Goal: Transaction & Acquisition: Purchase product/service

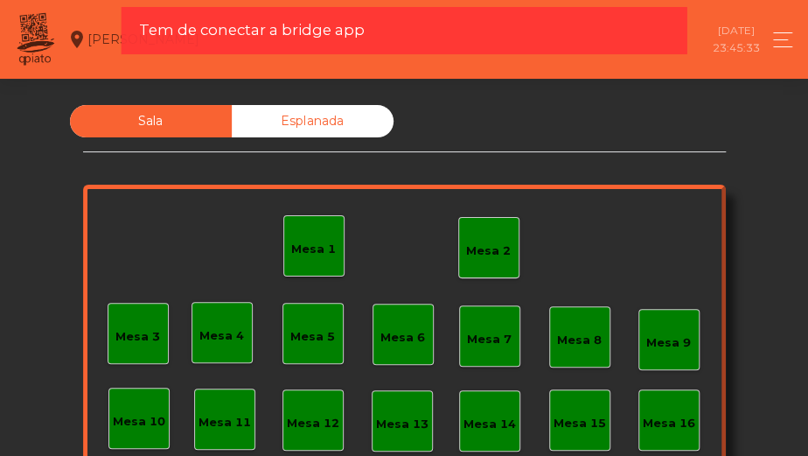
click at [488, 250] on div "Mesa 2" at bounding box center [488, 250] width 45 height 17
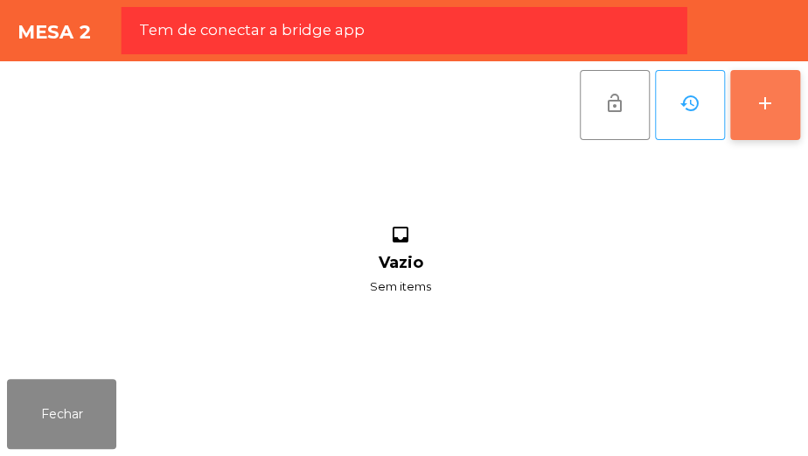
click at [767, 107] on div "add" at bounding box center [765, 103] width 21 height 21
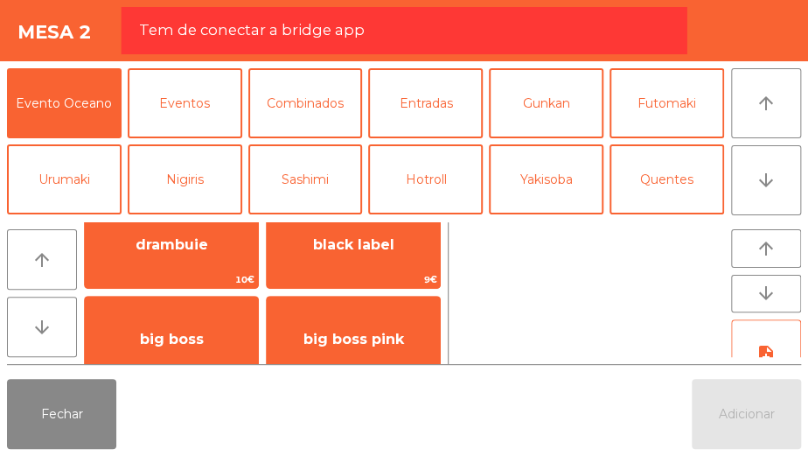
scroll to position [602, 0]
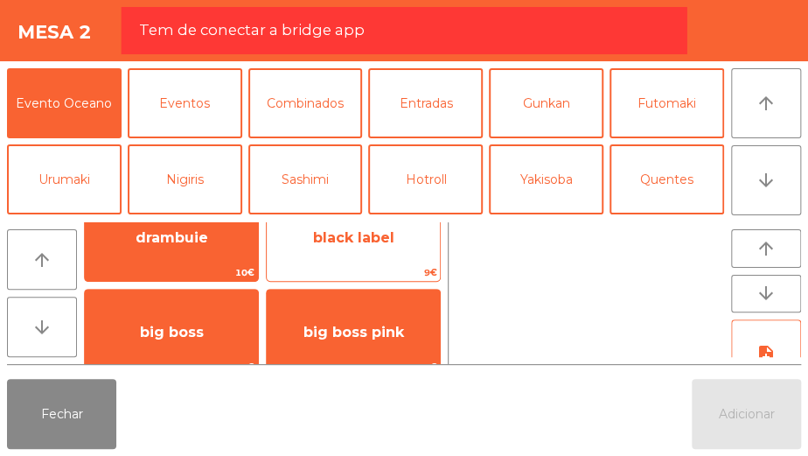
click at [368, 244] on span "black label" at bounding box center [353, 237] width 81 height 17
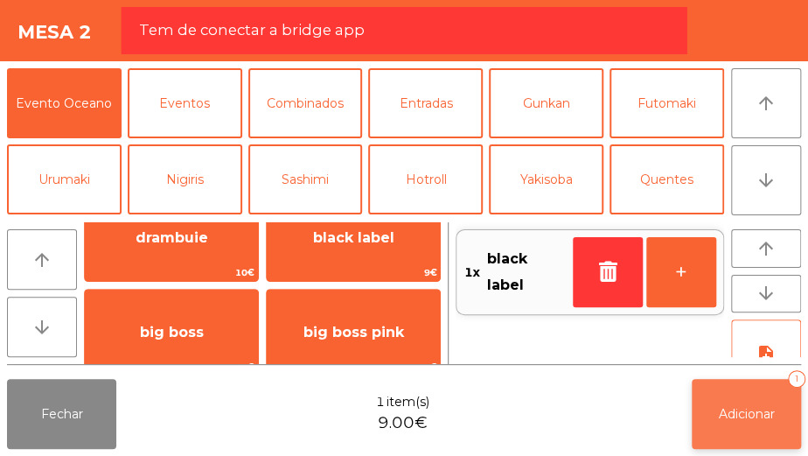
click at [760, 418] on span "Adicionar" at bounding box center [747, 414] width 56 height 16
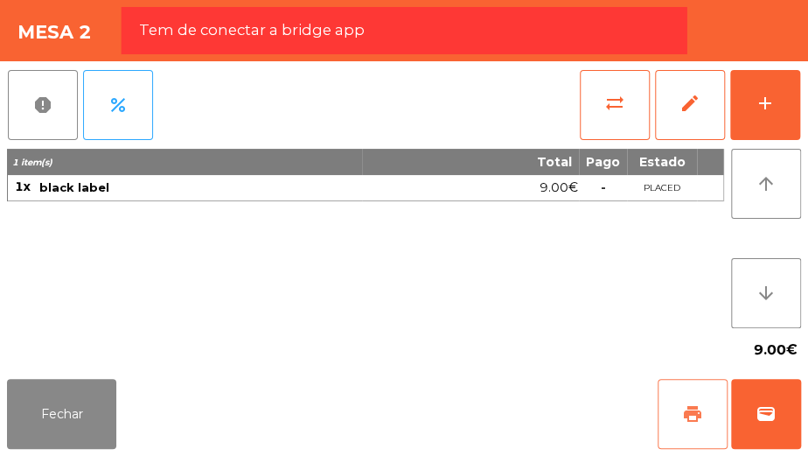
click at [690, 414] on span "print" at bounding box center [692, 413] width 21 height 21
click at [772, 410] on span "wallet" at bounding box center [765, 413] width 21 height 21
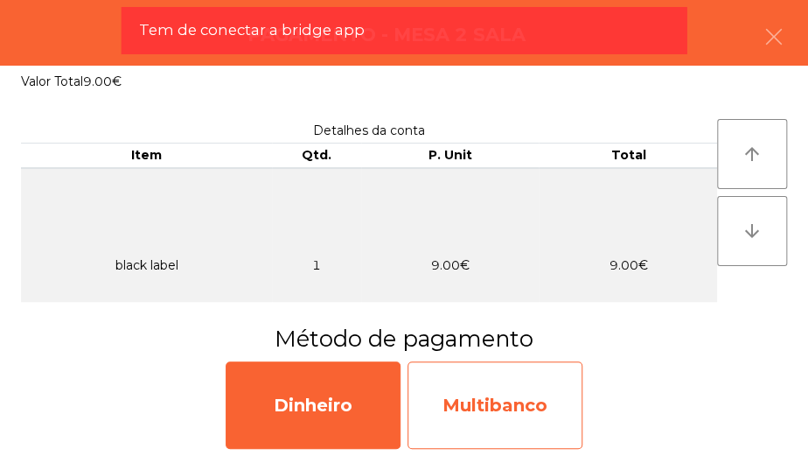
click at [462, 394] on div "Multibanco" at bounding box center [494, 404] width 175 height 87
select select "**"
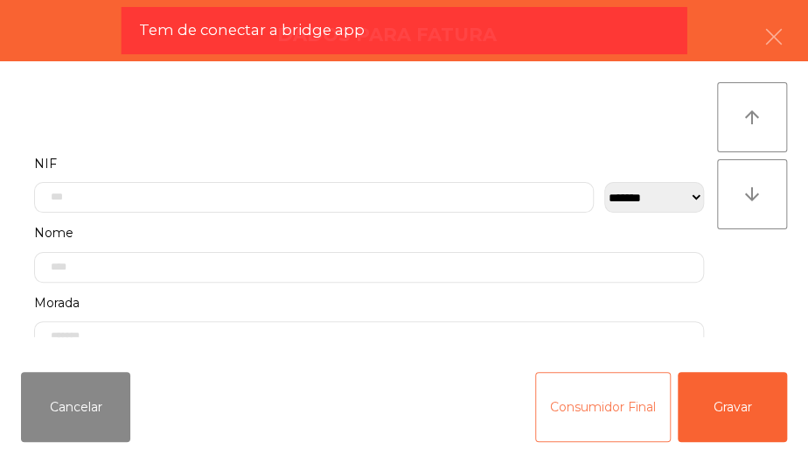
click at [600, 416] on button "Consumidor Final" at bounding box center [603, 407] width 136 height 70
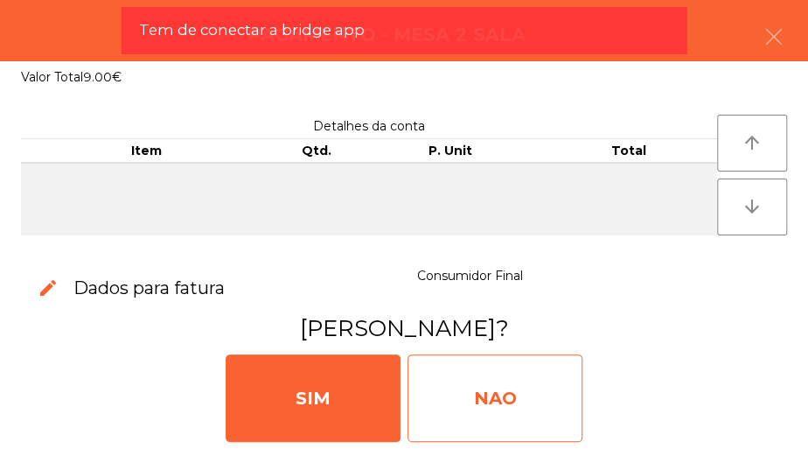
click at [533, 382] on div "NAO" at bounding box center [494, 397] width 175 height 87
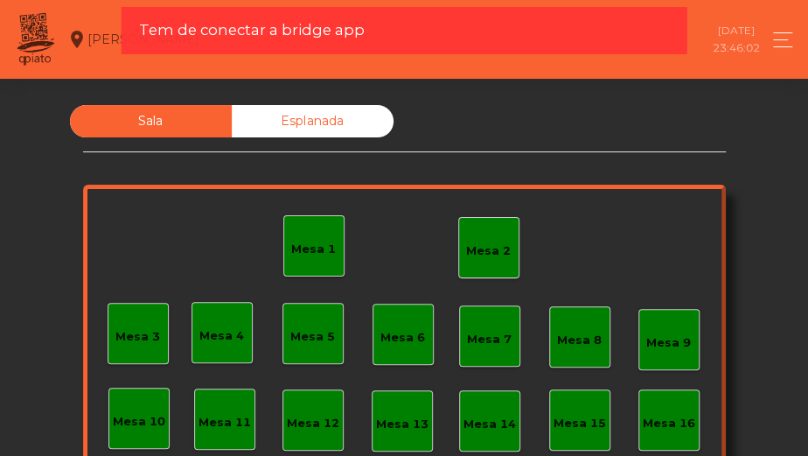
click at [487, 247] on div "Mesa 2" at bounding box center [488, 250] width 45 height 17
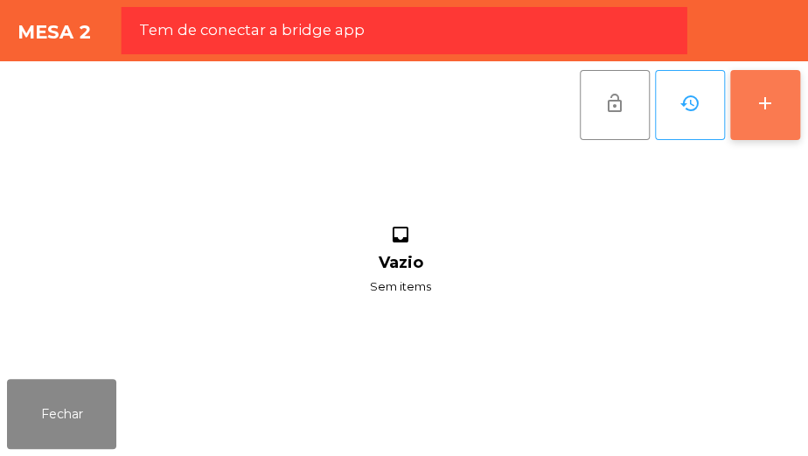
click at [776, 118] on button "add" at bounding box center [765, 105] width 70 height 70
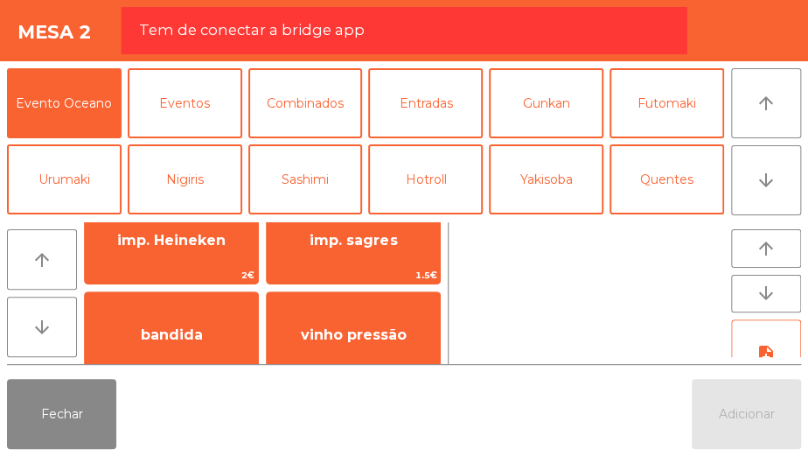
scroll to position [127, 0]
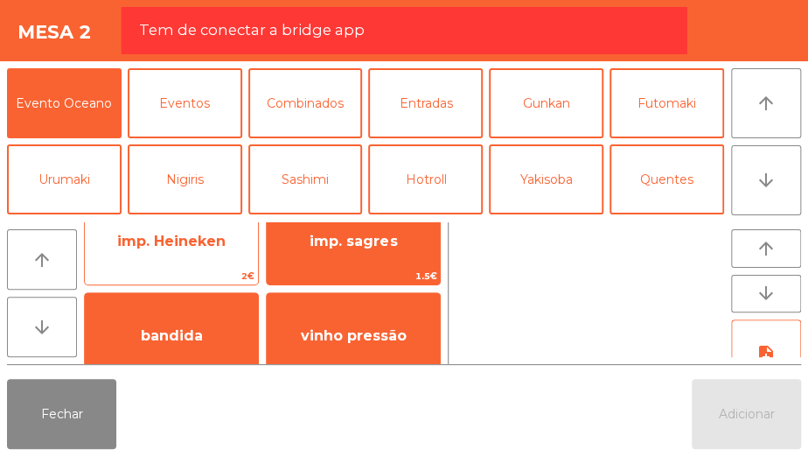
click at [210, 269] on span "2€" at bounding box center [171, 276] width 173 height 17
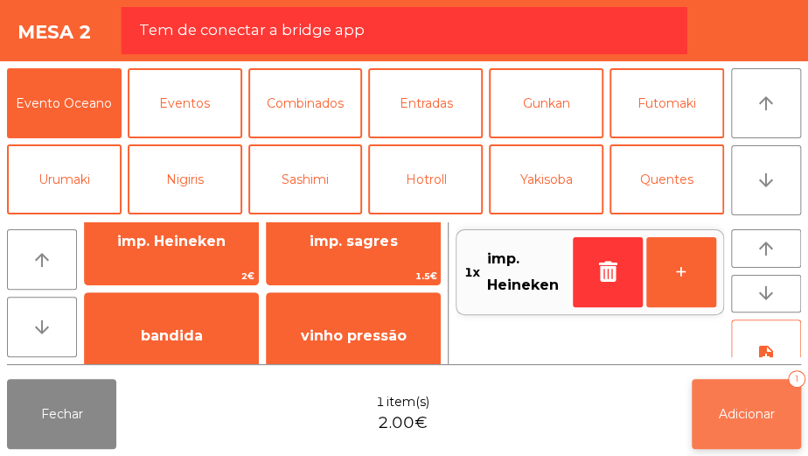
click at [760, 421] on button "Adicionar 1" at bounding box center [746, 414] width 109 height 70
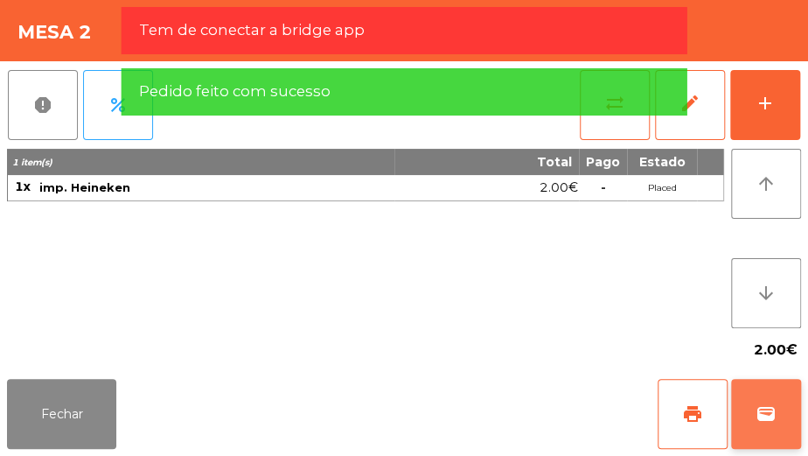
click at [770, 403] on span "wallet" at bounding box center [765, 413] width 21 height 21
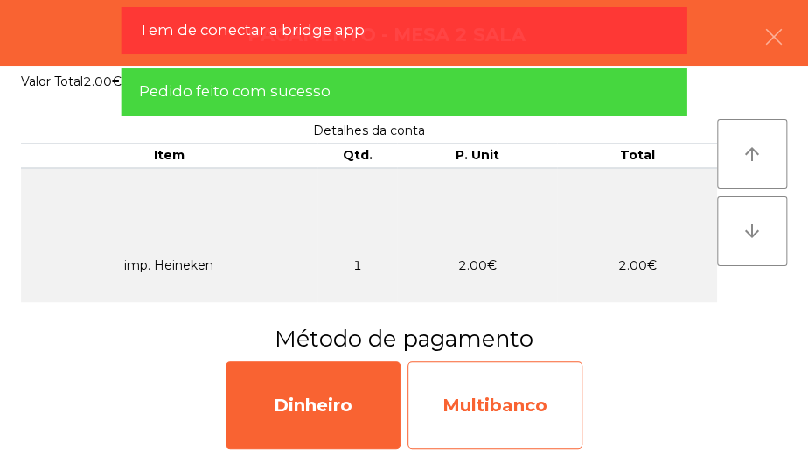
click at [517, 392] on div "Multibanco" at bounding box center [494, 404] width 175 height 87
select select "**"
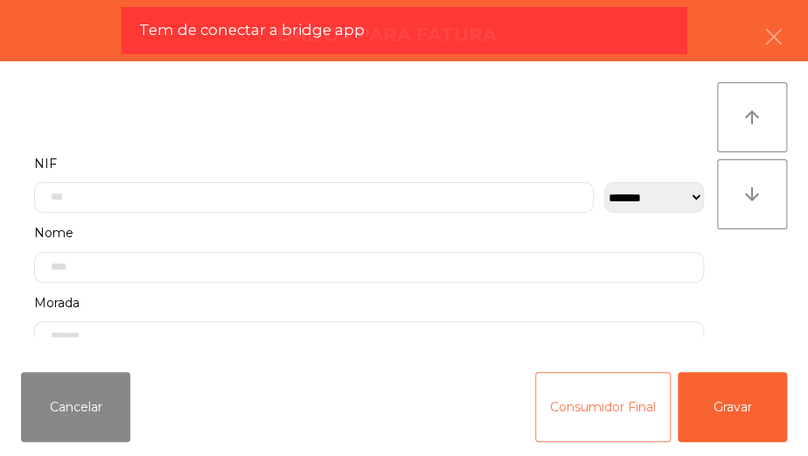
click at [581, 406] on button "Consumidor Final" at bounding box center [603, 407] width 136 height 70
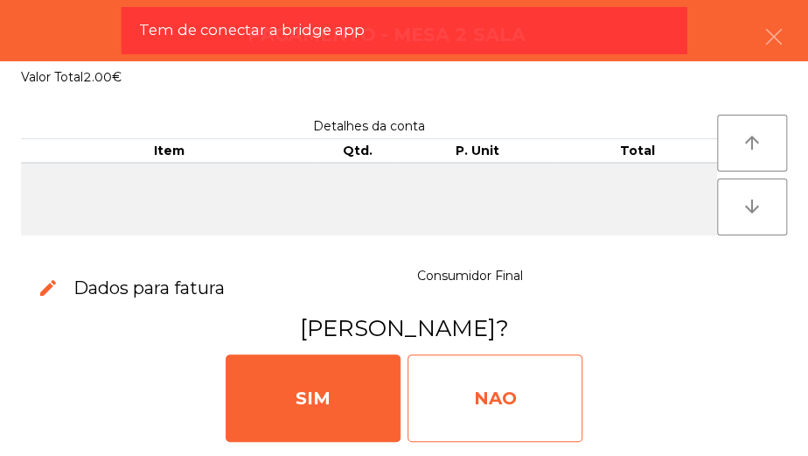
click at [498, 393] on div "NAO" at bounding box center [494, 397] width 175 height 87
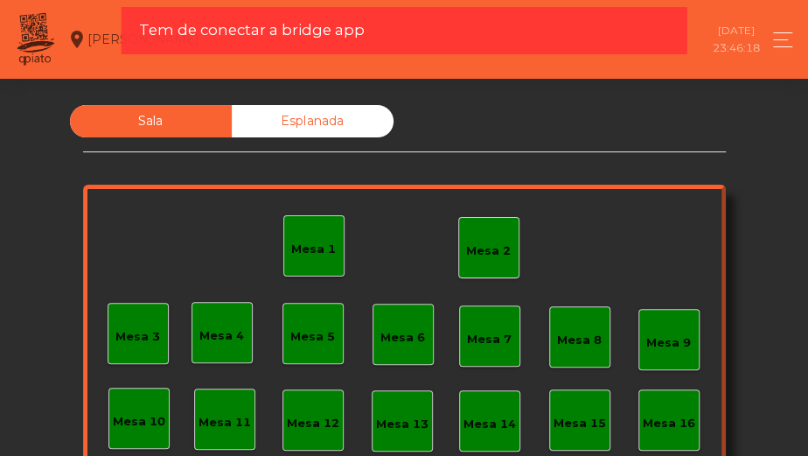
click at [390, 331] on div "Mesa 6" at bounding box center [402, 337] width 45 height 17
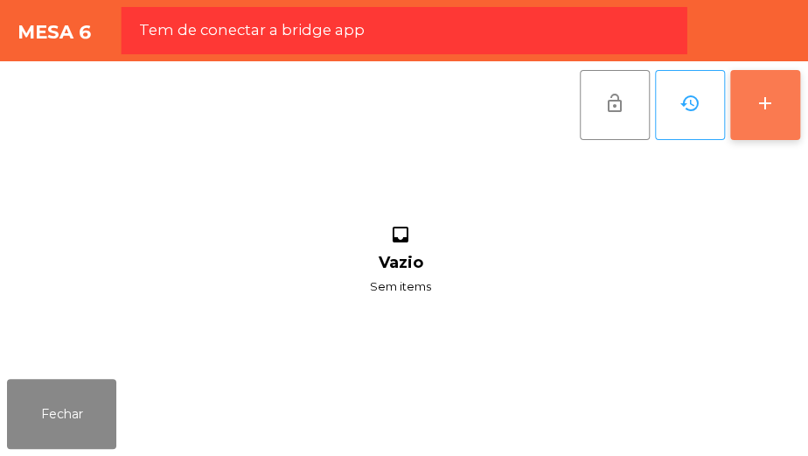
click at [769, 136] on button "add" at bounding box center [765, 105] width 70 height 70
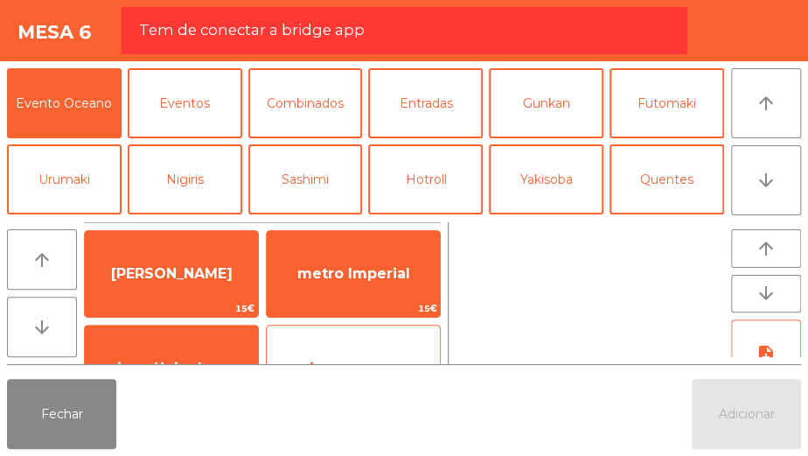
click at [344, 330] on div "imp. sagres 1.5€" at bounding box center [353, 367] width 175 height 87
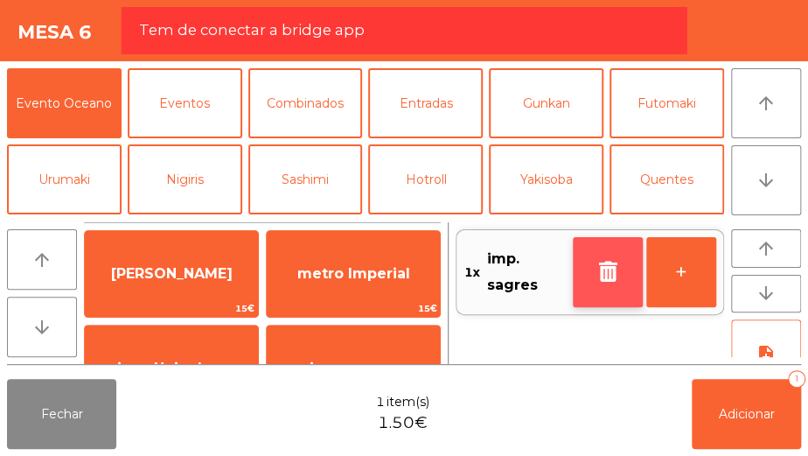
click at [605, 274] on icon "button" at bounding box center [608, 271] width 26 height 21
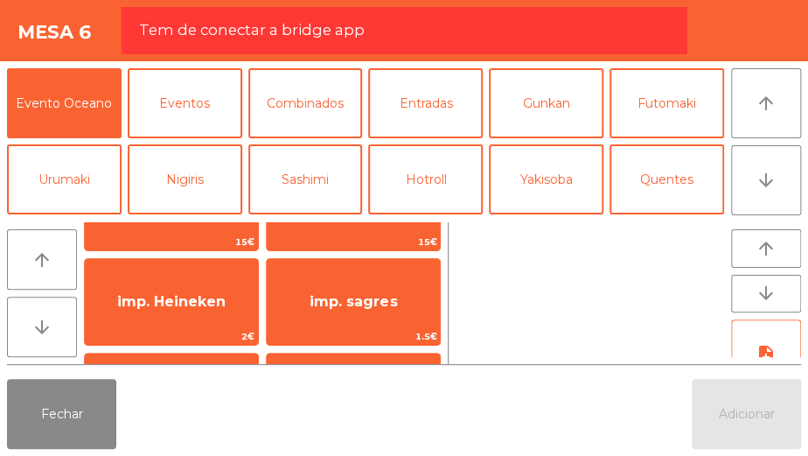
scroll to position [73, 0]
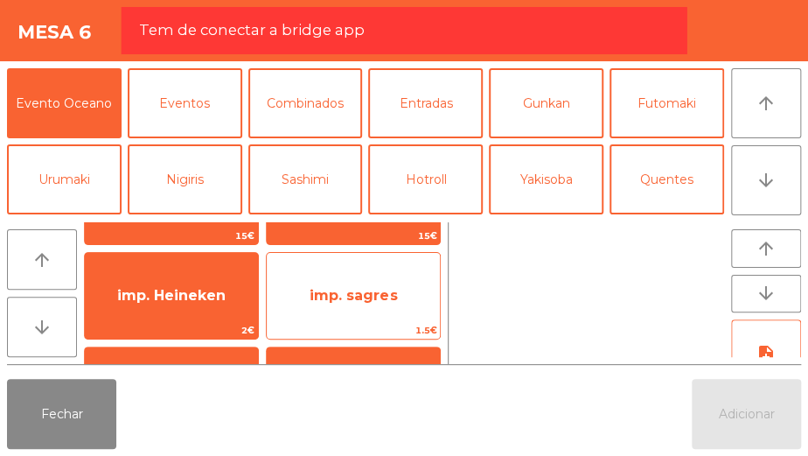
click at [399, 294] on span "imp. sagres" at bounding box center [353, 295] width 173 height 47
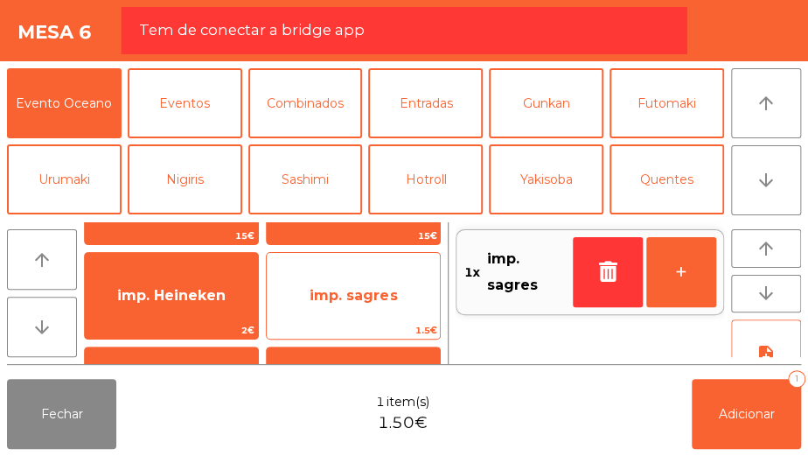
click at [390, 309] on span "imp. sagres" at bounding box center [353, 295] width 173 height 47
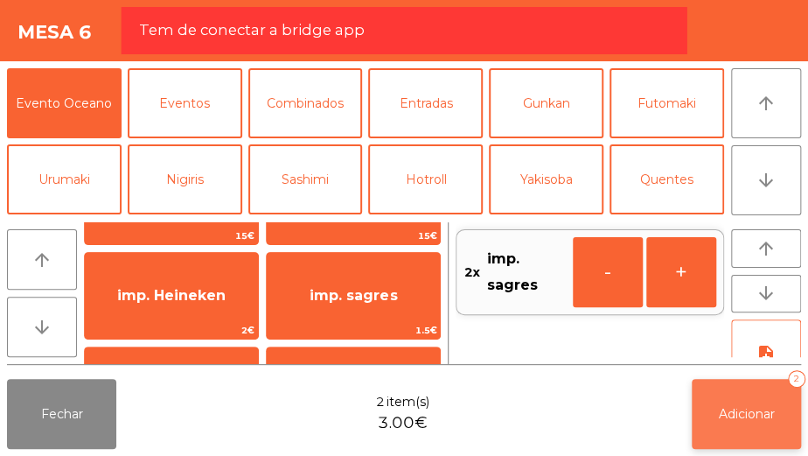
click at [743, 411] on span "Adicionar" at bounding box center [747, 414] width 56 height 16
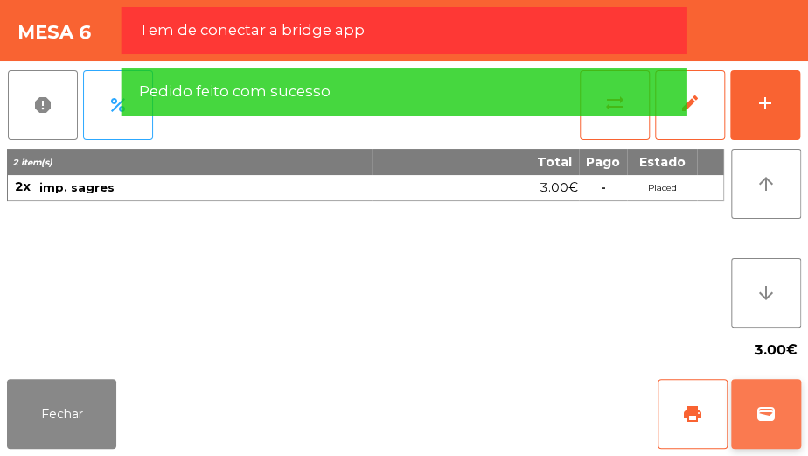
click at [771, 406] on span "wallet" at bounding box center [765, 413] width 21 height 21
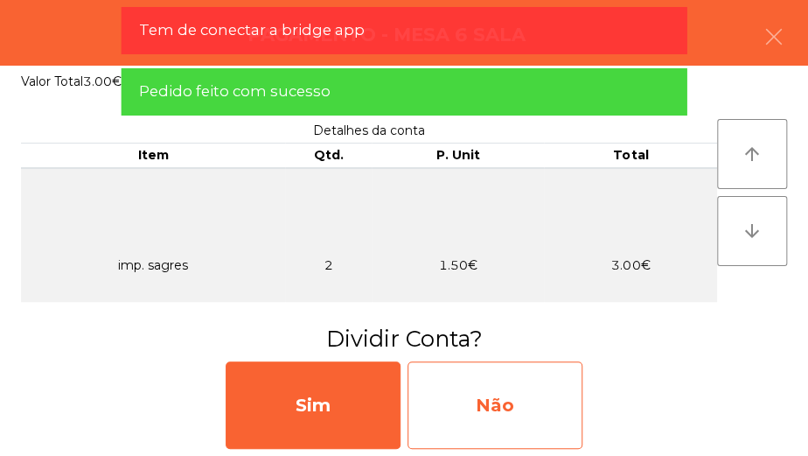
click at [501, 401] on div "Não" at bounding box center [494, 404] width 175 height 87
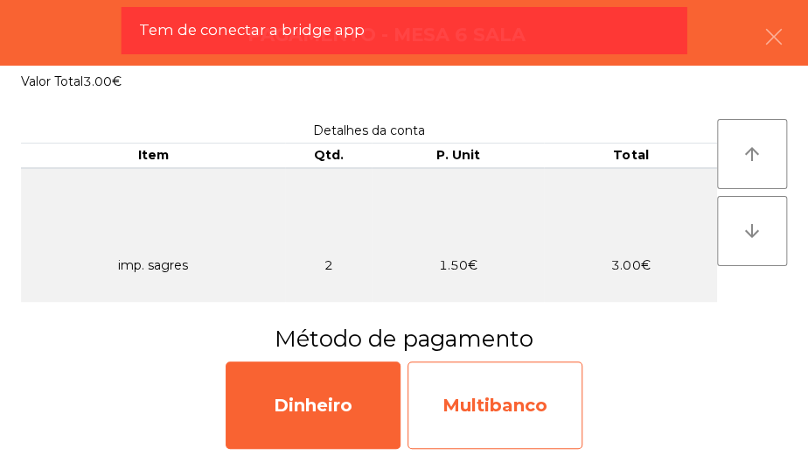
click at [527, 391] on div "Multibanco" at bounding box center [494, 404] width 175 height 87
select select "**"
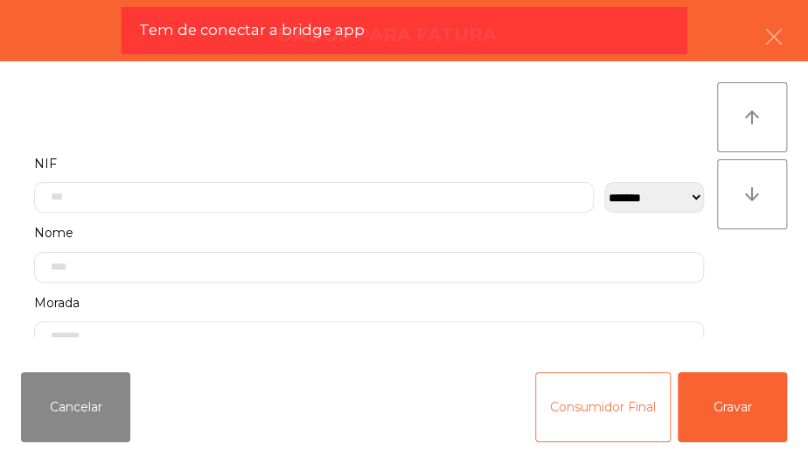
click at [614, 392] on button "Consumidor Final" at bounding box center [603, 407] width 136 height 70
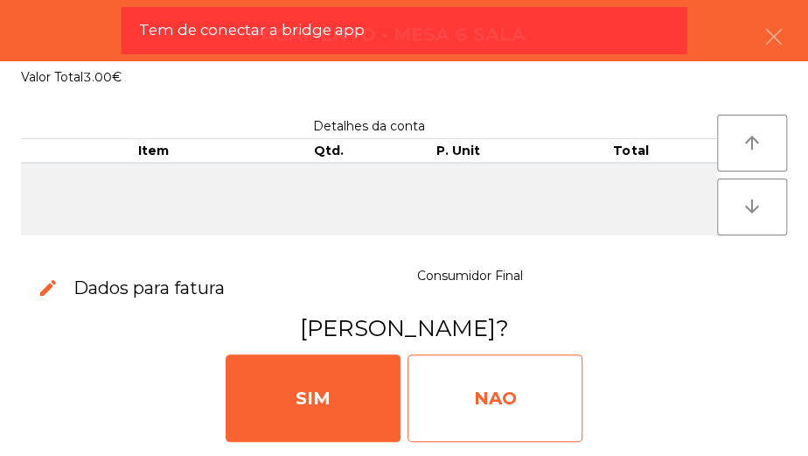
click at [470, 400] on div "NAO" at bounding box center [494, 397] width 175 height 87
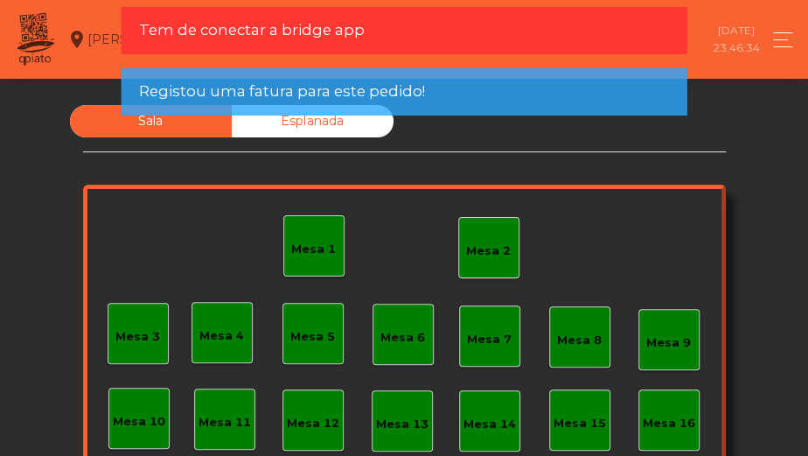
click at [297, 314] on div "Mesa 5" at bounding box center [312, 333] width 61 height 61
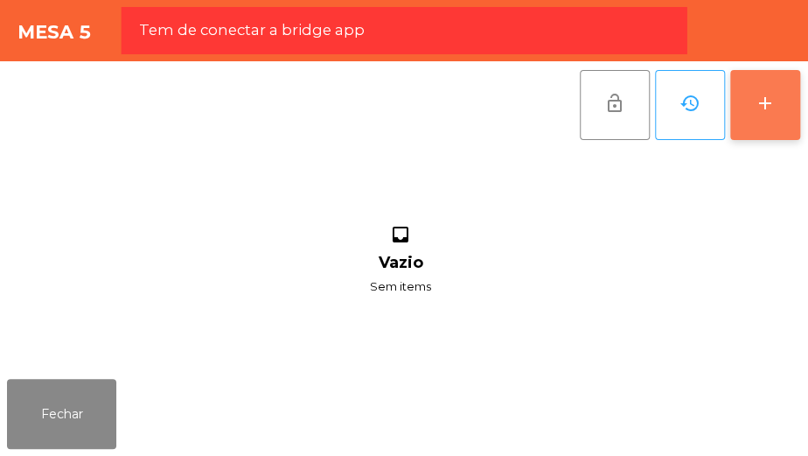
click at [776, 94] on button "add" at bounding box center [765, 105] width 70 height 70
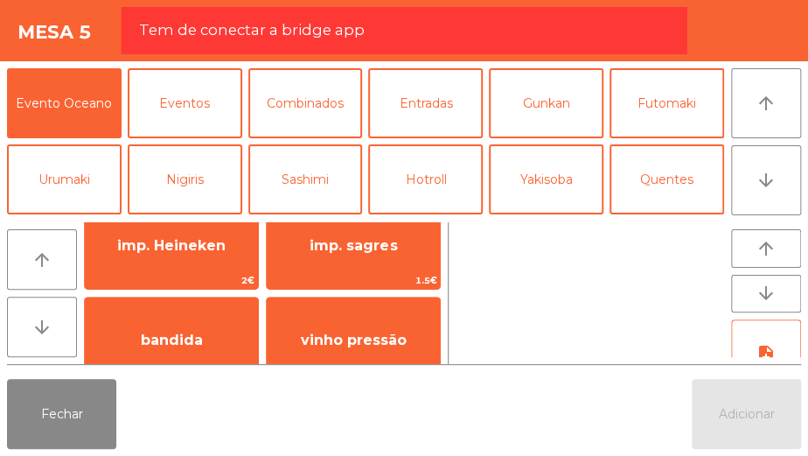
scroll to position [124, 0]
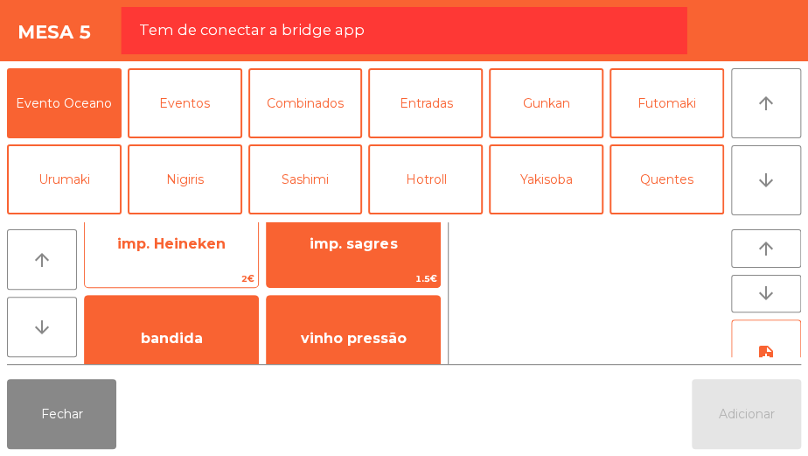
click at [207, 253] on span "imp. Heineken" at bounding box center [171, 243] width 173 height 47
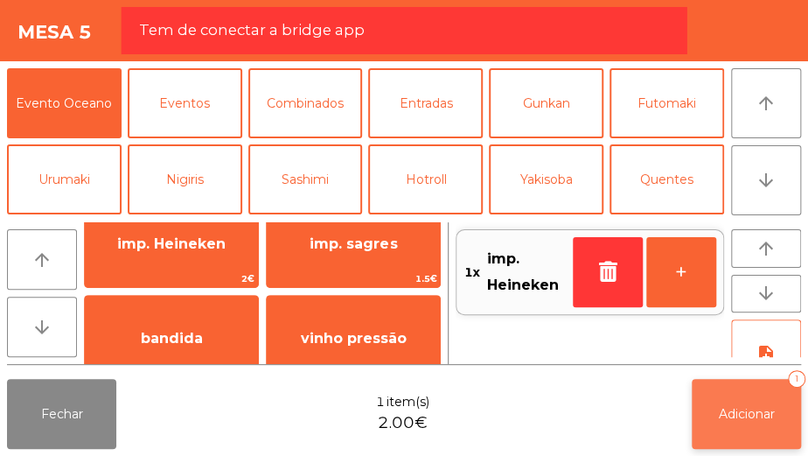
click at [743, 419] on span "Adicionar" at bounding box center [747, 414] width 56 height 16
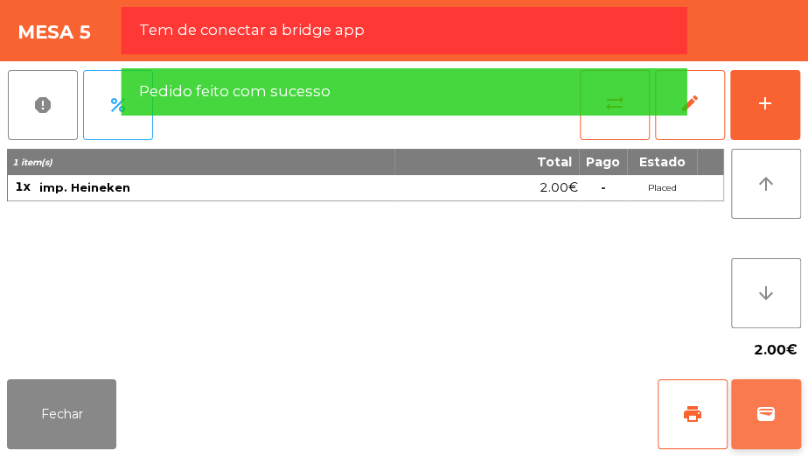
click at [772, 379] on button "wallet" at bounding box center [766, 414] width 70 height 70
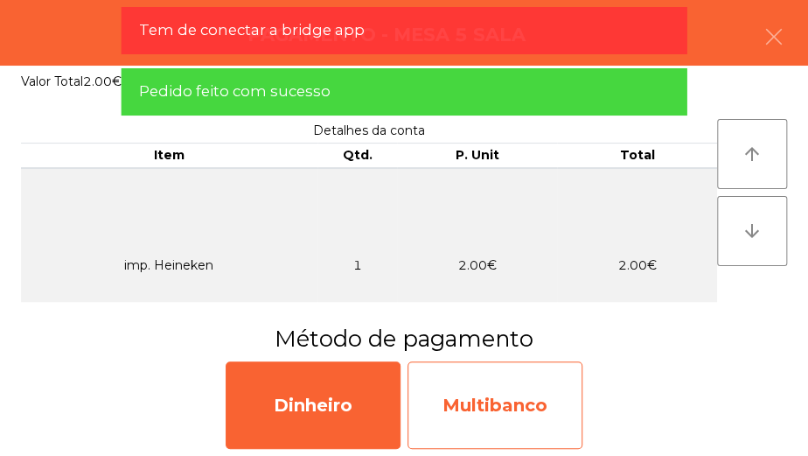
click at [511, 393] on div "Multibanco" at bounding box center [494, 404] width 175 height 87
select select "**"
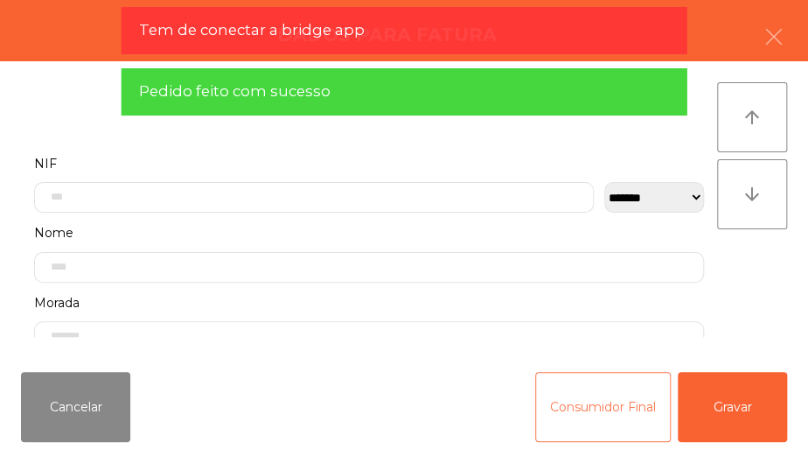
click at [663, 410] on button "Consumidor Final" at bounding box center [603, 407] width 136 height 70
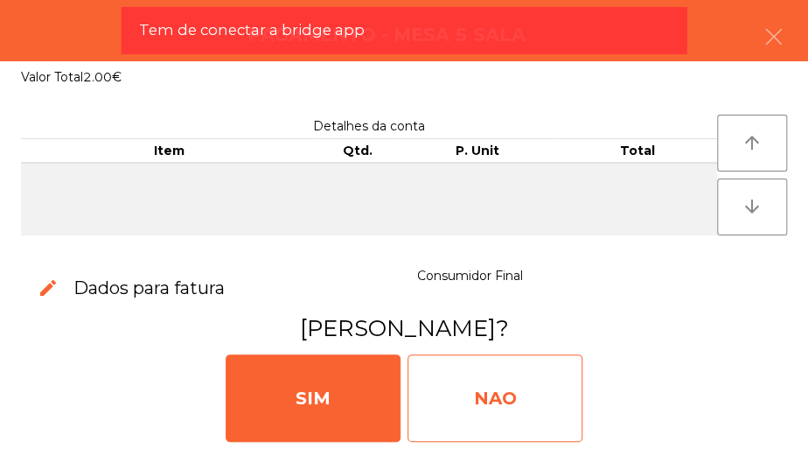
click at [550, 393] on div "NAO" at bounding box center [494, 397] width 175 height 87
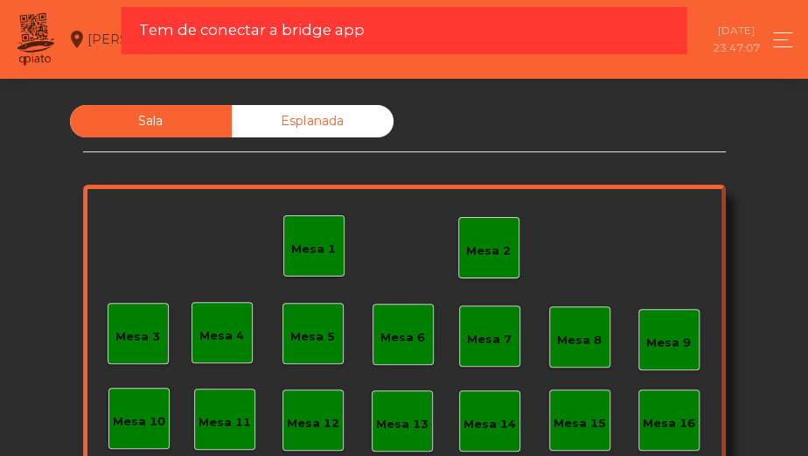
click at [433, 246] on div "Mesa 1 Mesa 2 Mesa 3 Mesa 4 Mesa 5 Mesa 6 Mesa 7 Mesa 8 Mesa 9 Mesa 10 Mesa 11 …" at bounding box center [404, 402] width 643 height 437
click at [481, 267] on div "Mesa 2" at bounding box center [488, 247] width 61 height 61
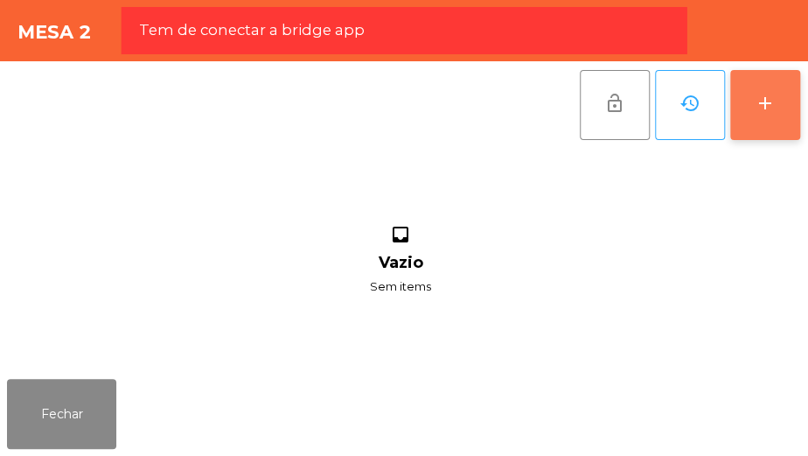
click at [749, 127] on button "add" at bounding box center [765, 105] width 70 height 70
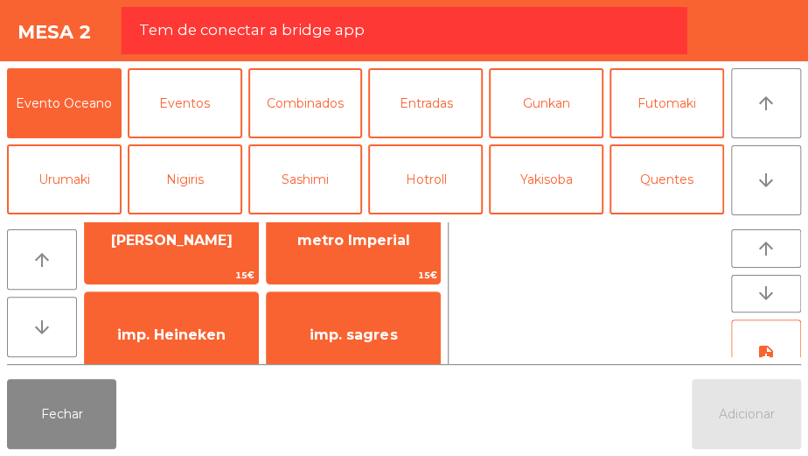
scroll to position [37, 0]
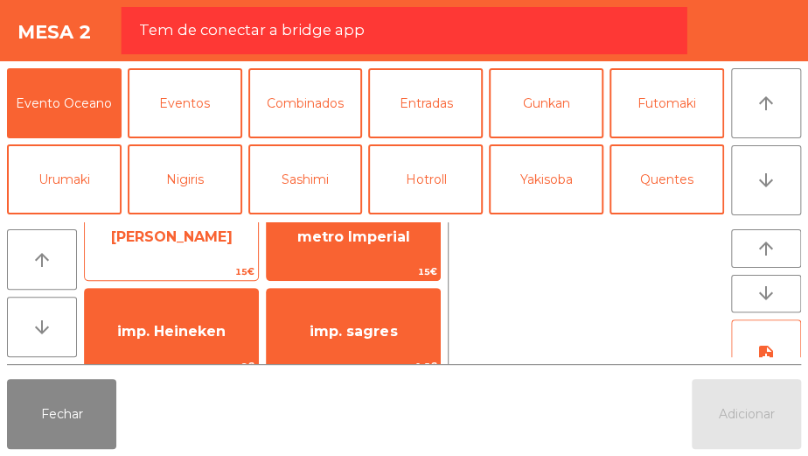
click at [226, 236] on span "[PERSON_NAME]" at bounding box center [172, 236] width 122 height 17
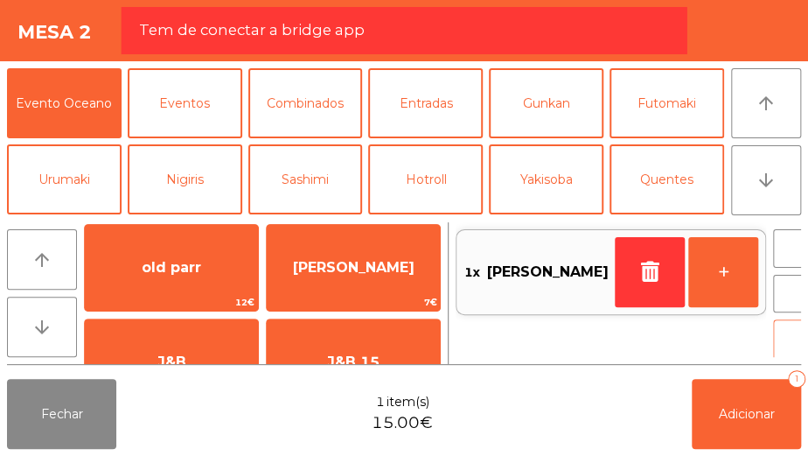
scroll to position [292, 0]
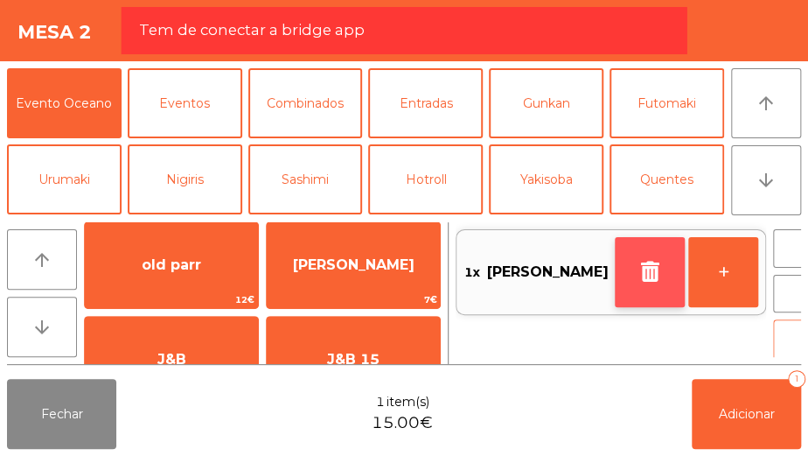
click at [636, 272] on icon "button" at bounding box center [649, 271] width 26 height 21
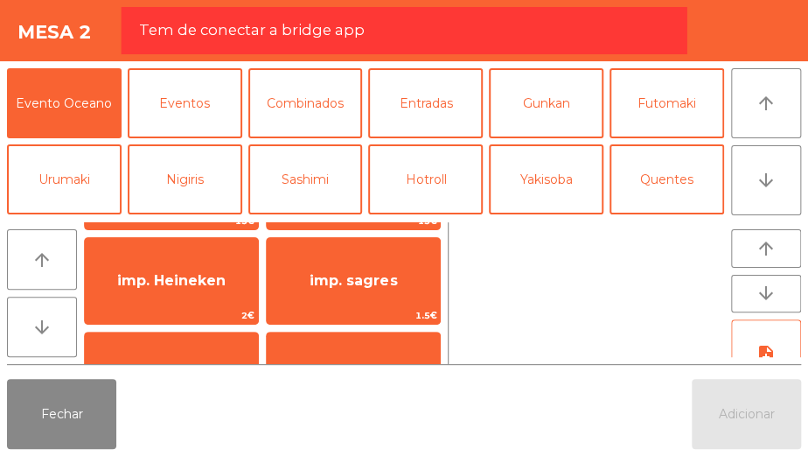
scroll to position [79, 0]
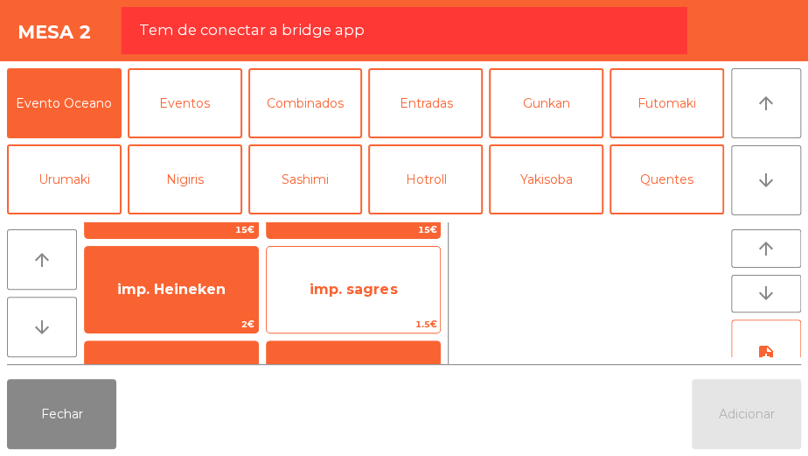
click at [318, 272] on span "imp. sagres" at bounding box center [353, 289] width 173 height 47
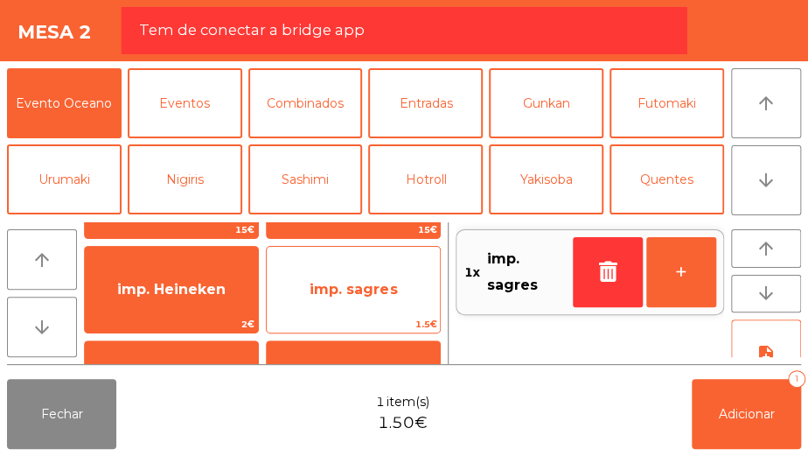
click at [317, 278] on span "imp. sagres" at bounding box center [353, 289] width 173 height 47
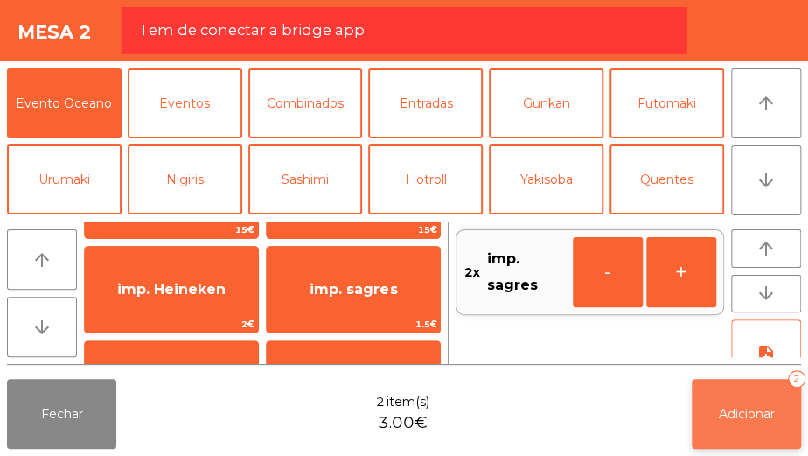
click at [757, 400] on button "Adicionar 2" at bounding box center [746, 414] width 109 height 70
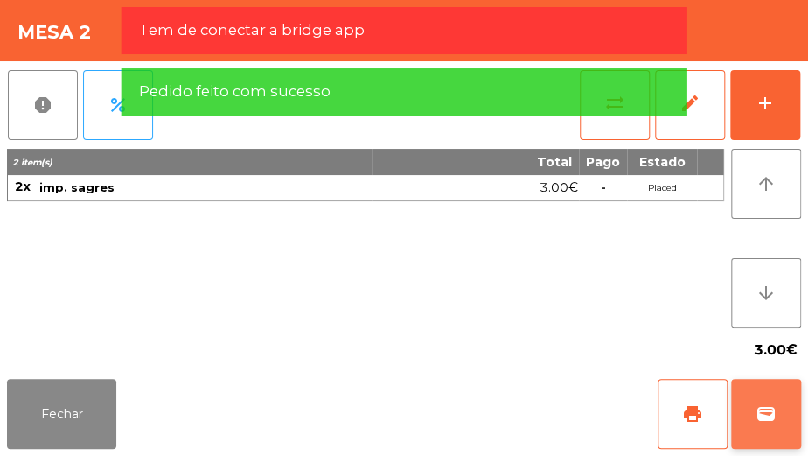
click at [759, 418] on span "wallet" at bounding box center [765, 413] width 21 height 21
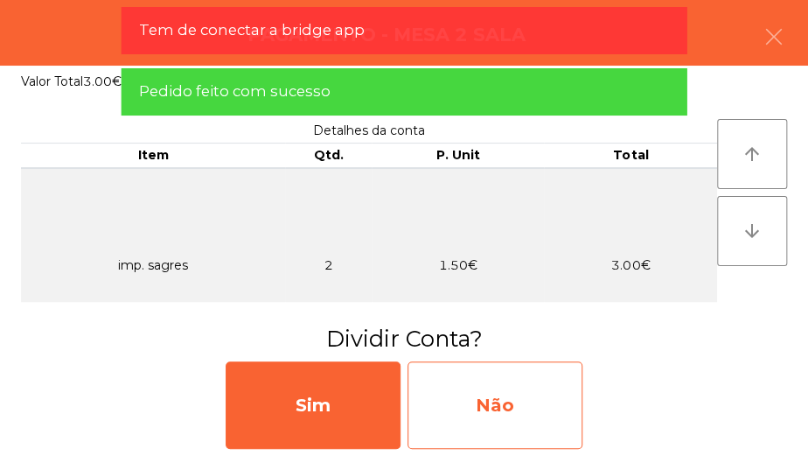
click at [537, 412] on div "Não" at bounding box center [494, 404] width 175 height 87
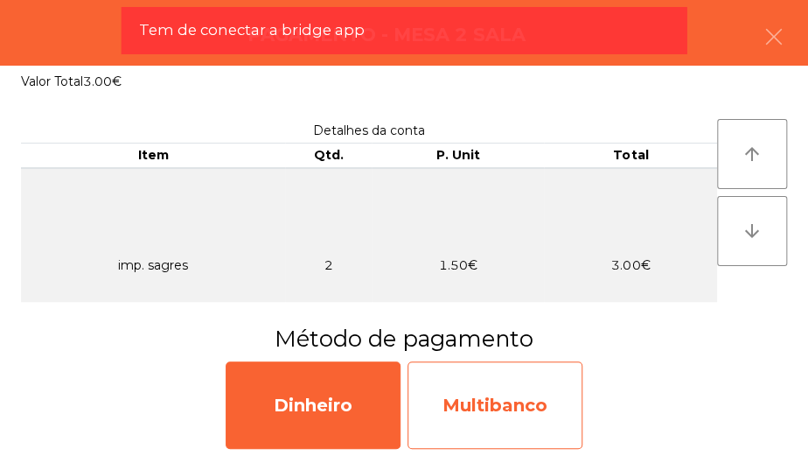
click at [516, 414] on div "Multibanco" at bounding box center [494, 404] width 175 height 87
select select "**"
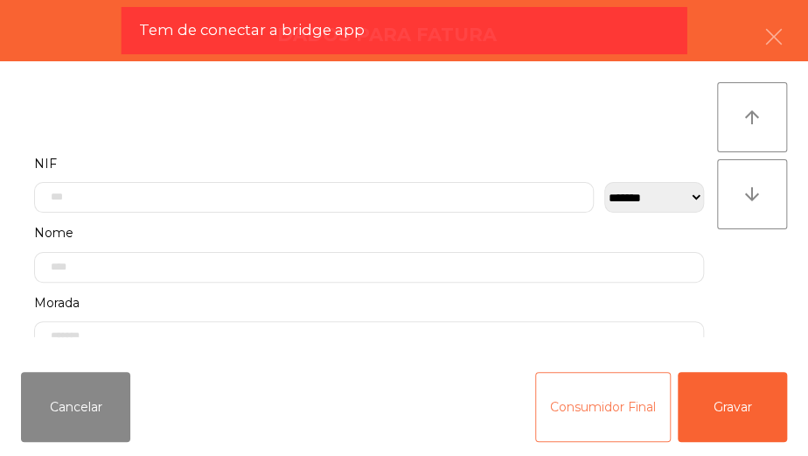
click at [586, 424] on button "Consumidor Final" at bounding box center [603, 407] width 136 height 70
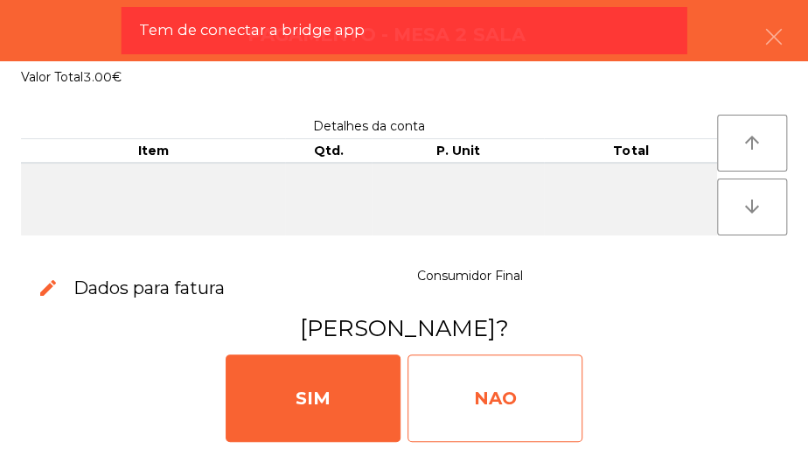
click at [514, 397] on div "NAO" at bounding box center [494, 397] width 175 height 87
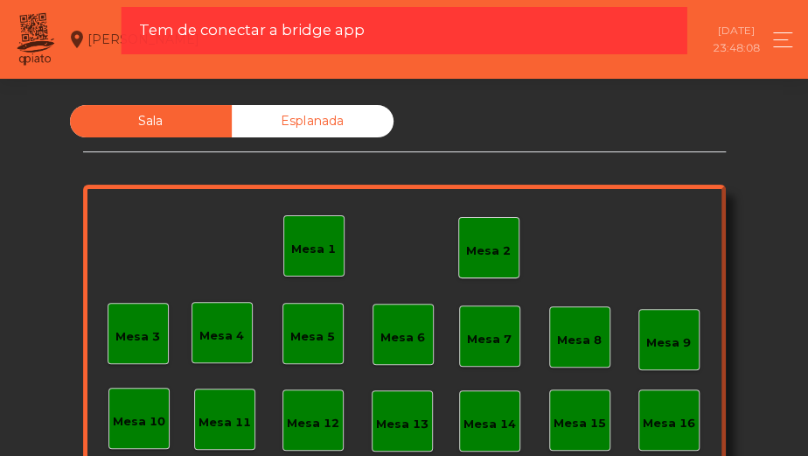
click at [484, 240] on div "Mesa 2" at bounding box center [488, 247] width 45 height 24
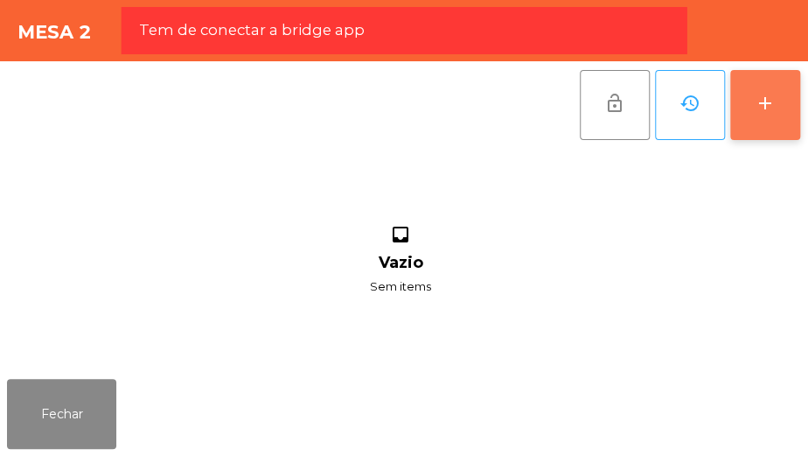
click at [755, 108] on div "add" at bounding box center [765, 103] width 21 height 21
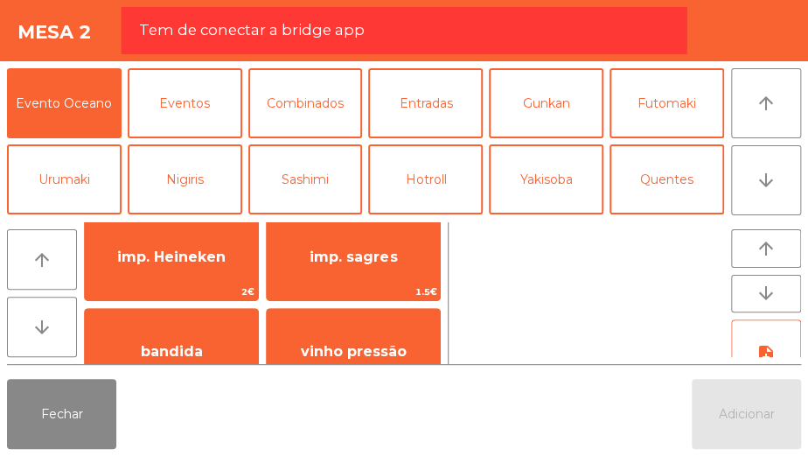
scroll to position [110, 0]
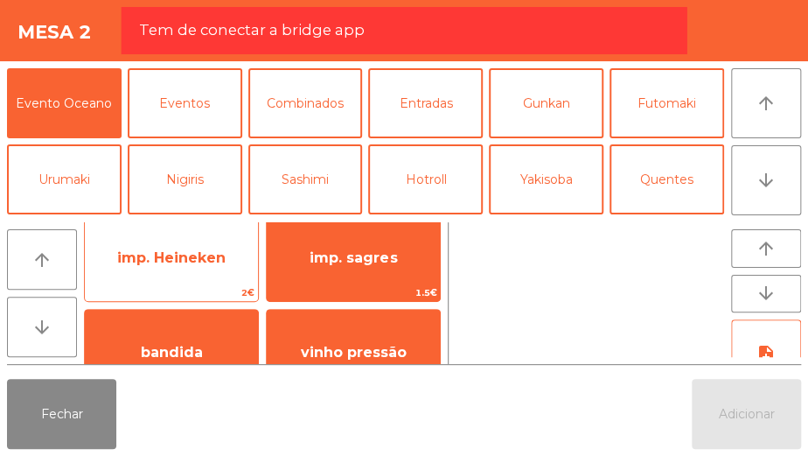
click at [231, 270] on span "imp. Heineken" at bounding box center [171, 257] width 173 height 47
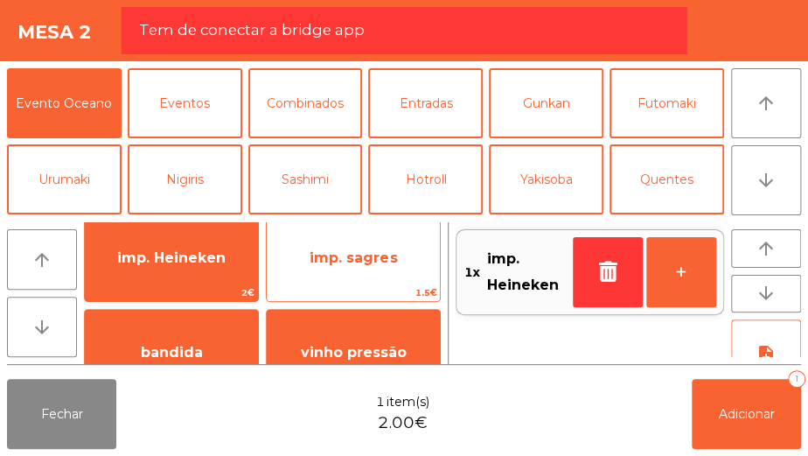
click at [343, 271] on span "imp. sagres" at bounding box center [353, 257] width 173 height 47
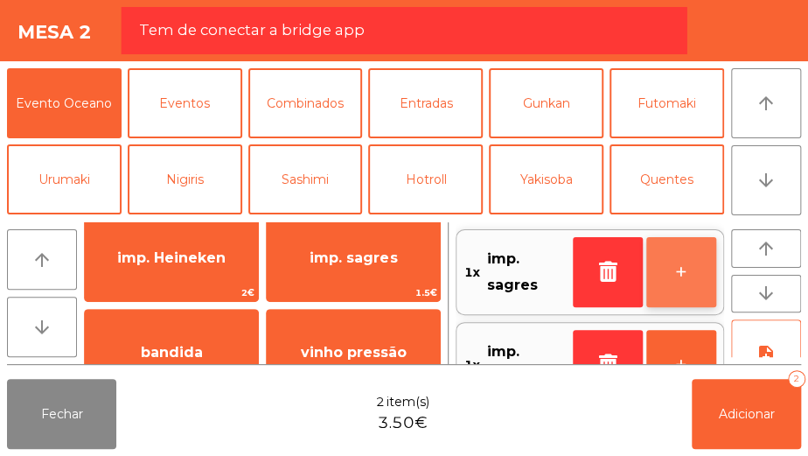
click at [672, 280] on button "+" at bounding box center [681, 272] width 70 height 70
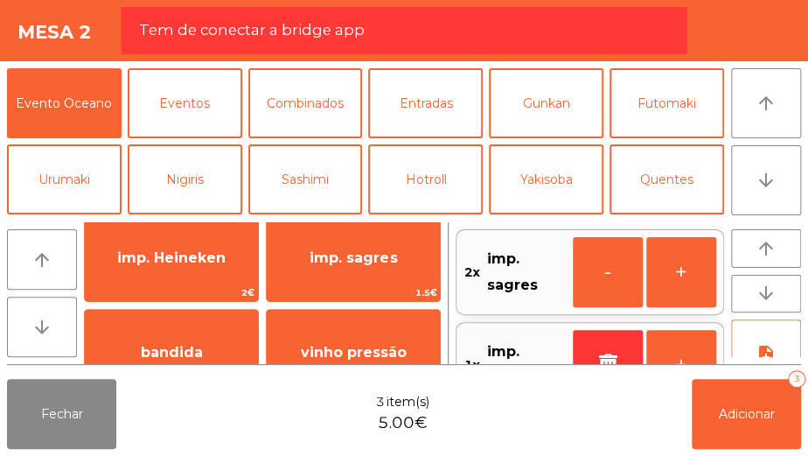
scroll to position [7, 0]
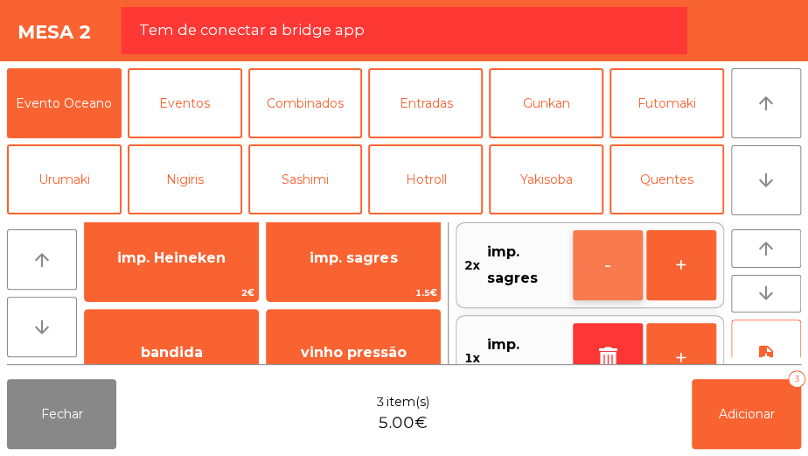
click at [607, 273] on button "-" at bounding box center [608, 265] width 70 height 70
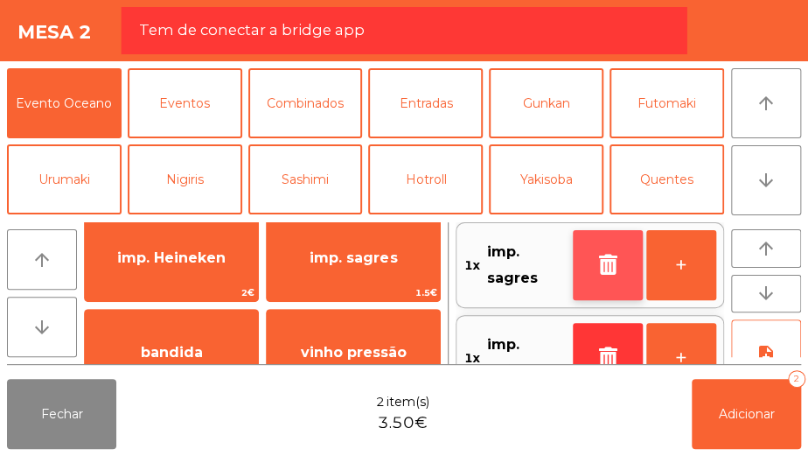
click at [599, 273] on icon "button" at bounding box center [608, 264] width 26 height 21
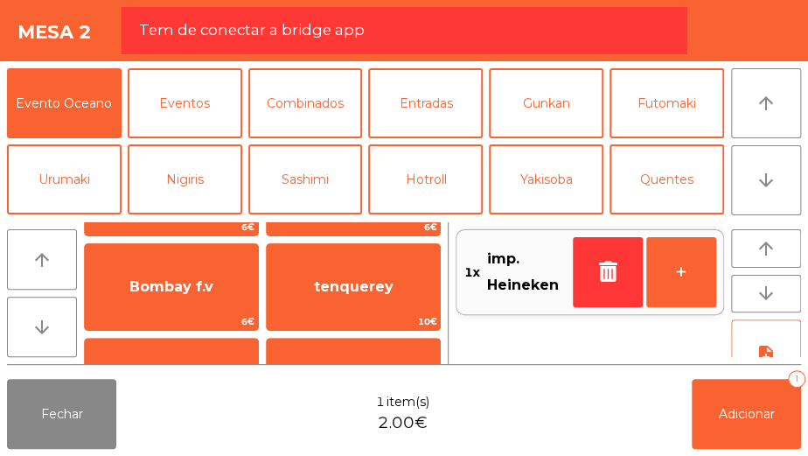
click at [440, 243] on app-item-select-button "tenquerey 10€" at bounding box center [353, 286] width 175 height 87
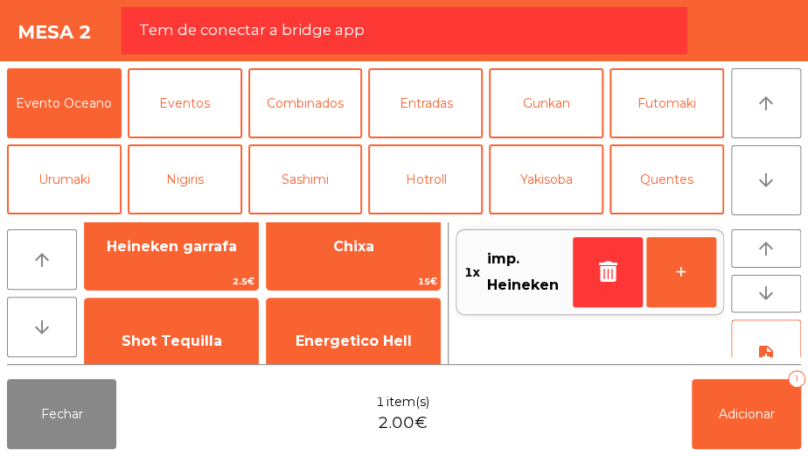
scroll to position [2364, 0]
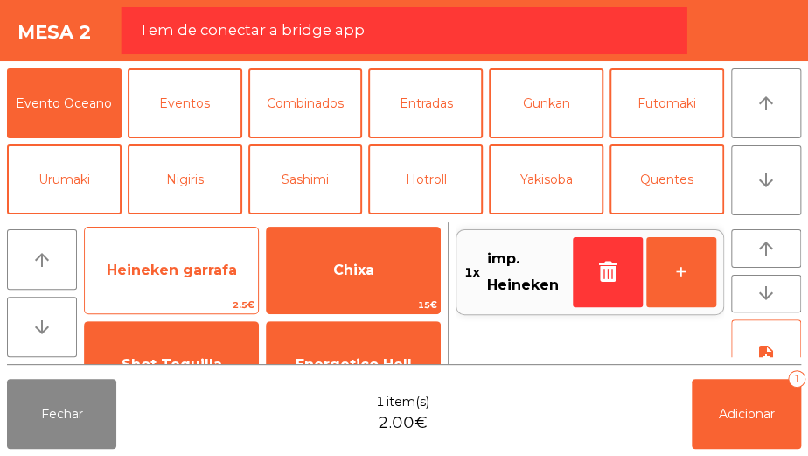
click at [230, 277] on span "Heineken garrafa" at bounding box center [172, 269] width 130 height 17
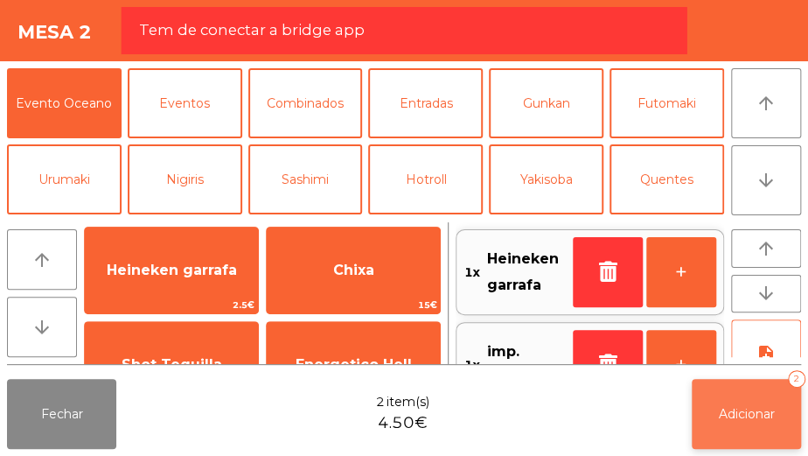
click at [733, 399] on button "Adicionar 2" at bounding box center [746, 414] width 109 height 70
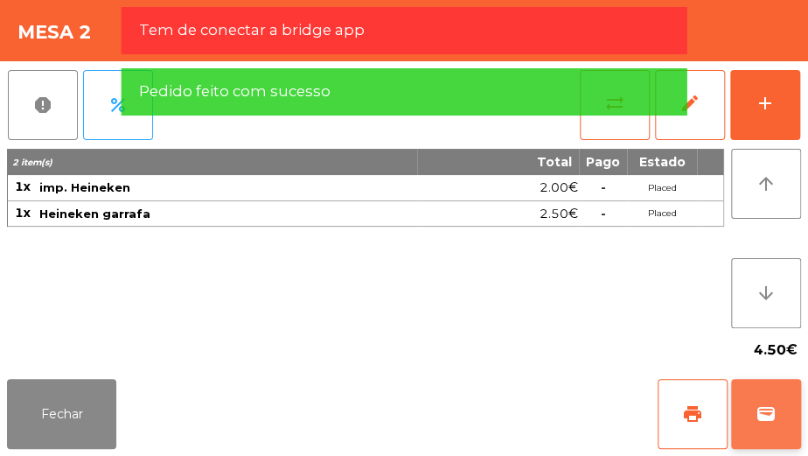
click at [760, 416] on span "wallet" at bounding box center [765, 413] width 21 height 21
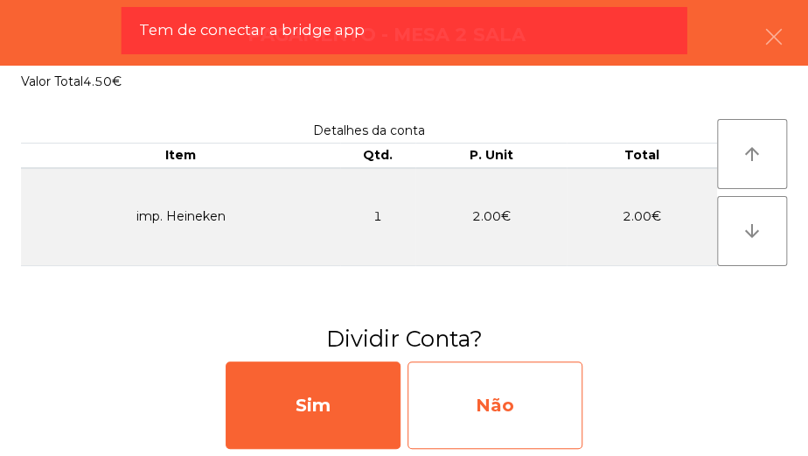
click at [513, 421] on div "Não" at bounding box center [494, 404] width 175 height 87
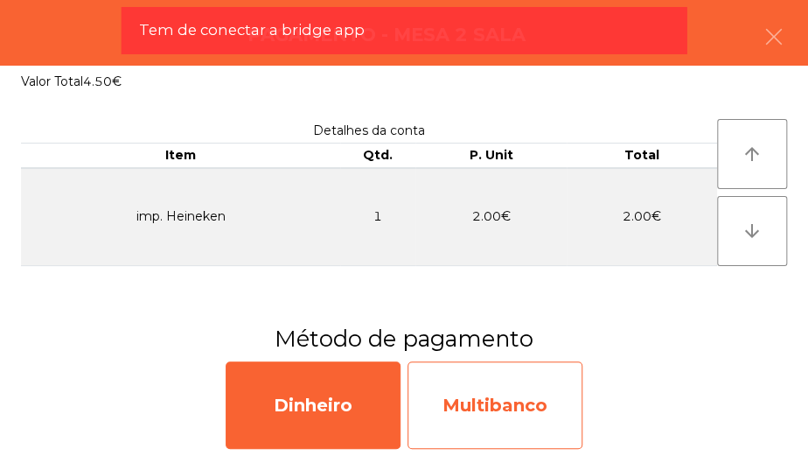
click at [524, 423] on div "Multibanco" at bounding box center [494, 404] width 175 height 87
select select "**"
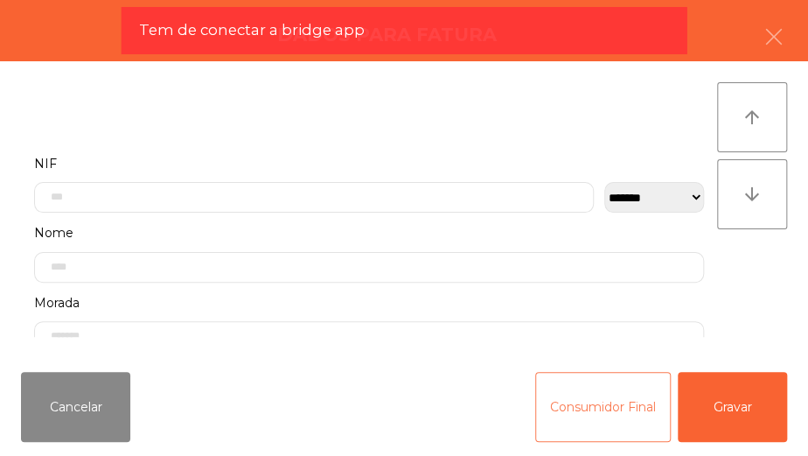
click at [629, 419] on button "Consumidor Final" at bounding box center [603, 407] width 136 height 70
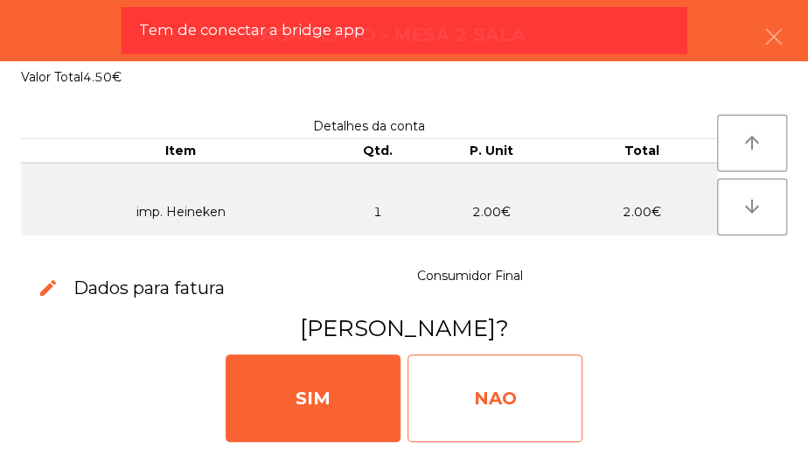
click at [496, 417] on div "NAO" at bounding box center [494, 397] width 175 height 87
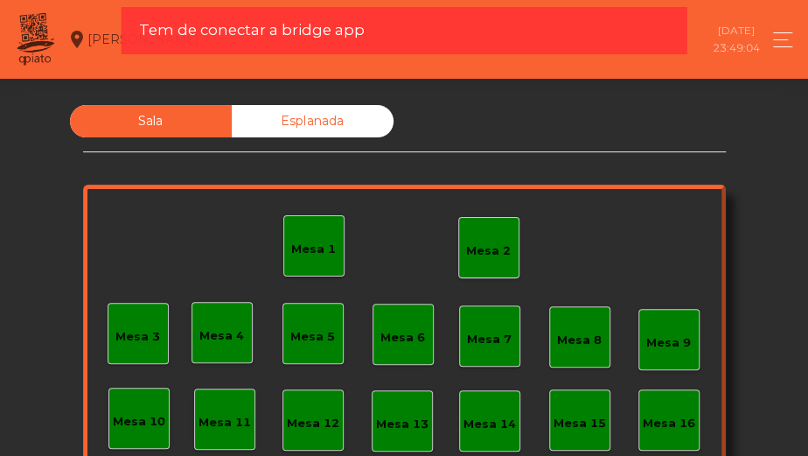
click at [560, 316] on div "Mesa 8" at bounding box center [579, 336] width 61 height 61
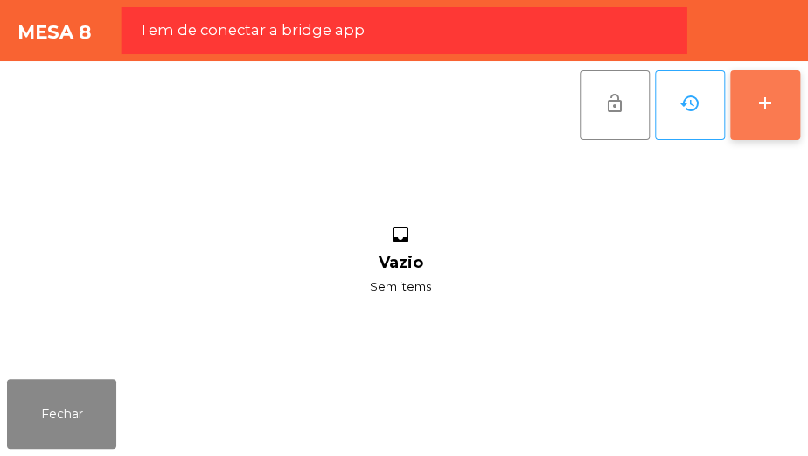
click at [773, 130] on button "add" at bounding box center [765, 105] width 70 height 70
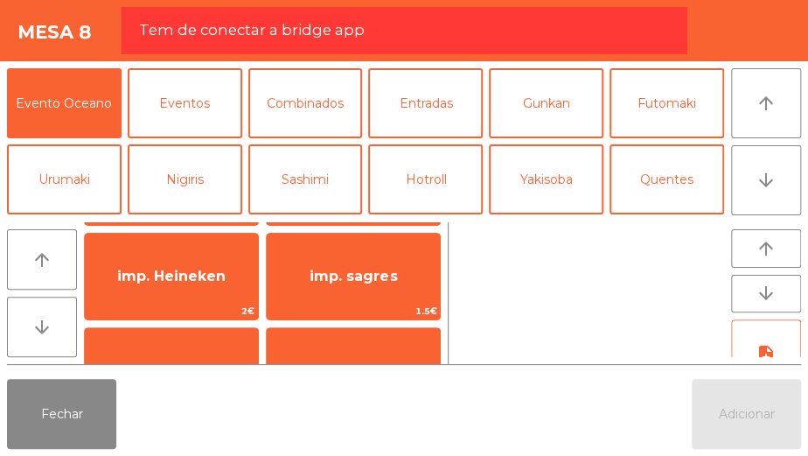
scroll to position [120, 0]
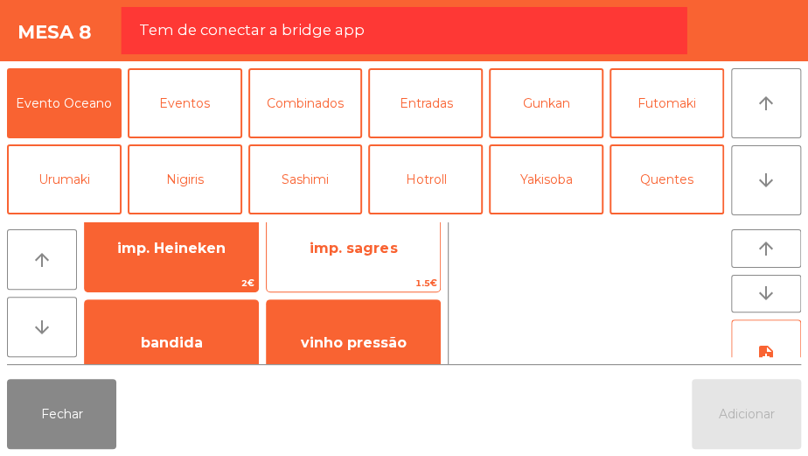
click at [344, 255] on span "imp. sagres" at bounding box center [353, 248] width 87 height 17
click at [350, 270] on span "imp. sagres" at bounding box center [353, 248] width 173 height 47
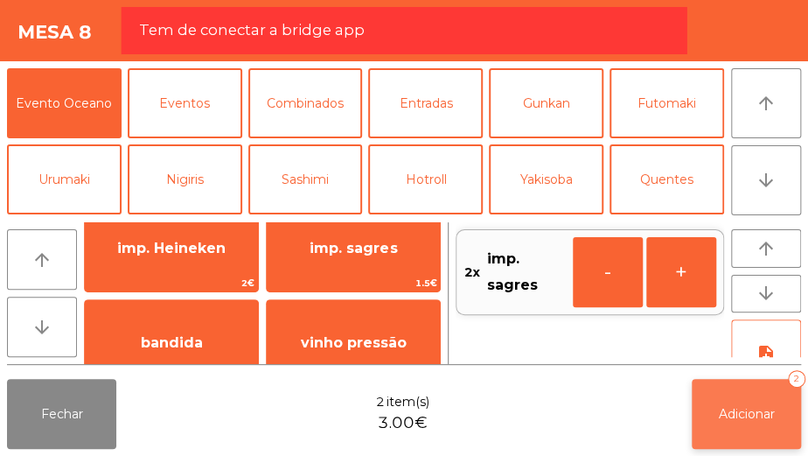
click at [780, 393] on button "Adicionar 2" at bounding box center [746, 414] width 109 height 70
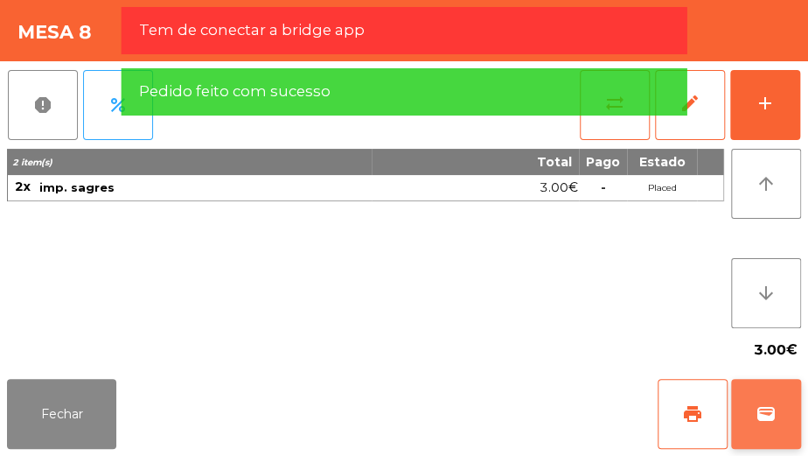
click at [779, 402] on button "wallet" at bounding box center [766, 414] width 70 height 70
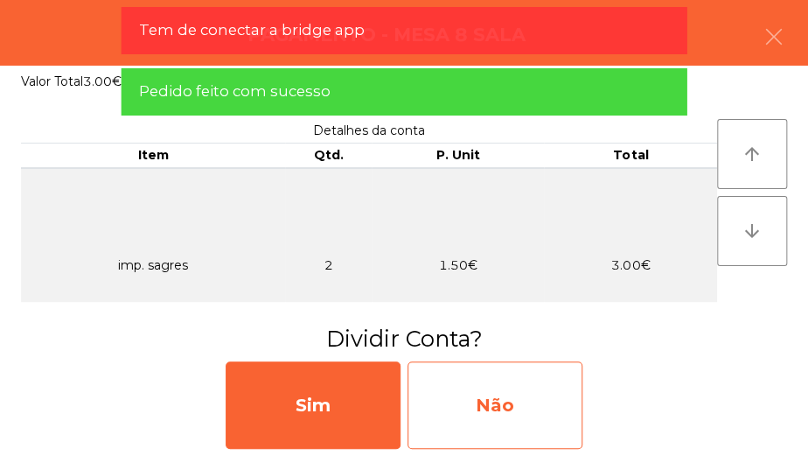
click at [510, 393] on div "Não" at bounding box center [494, 404] width 175 height 87
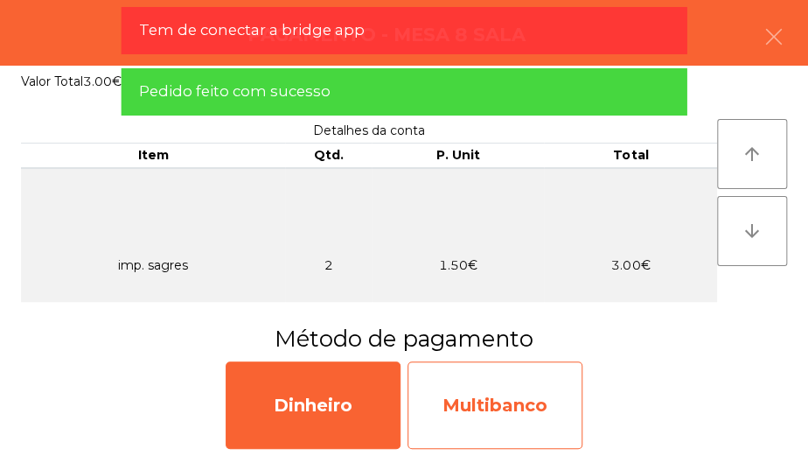
click at [506, 424] on div "Multibanco" at bounding box center [494, 404] width 175 height 87
select select "**"
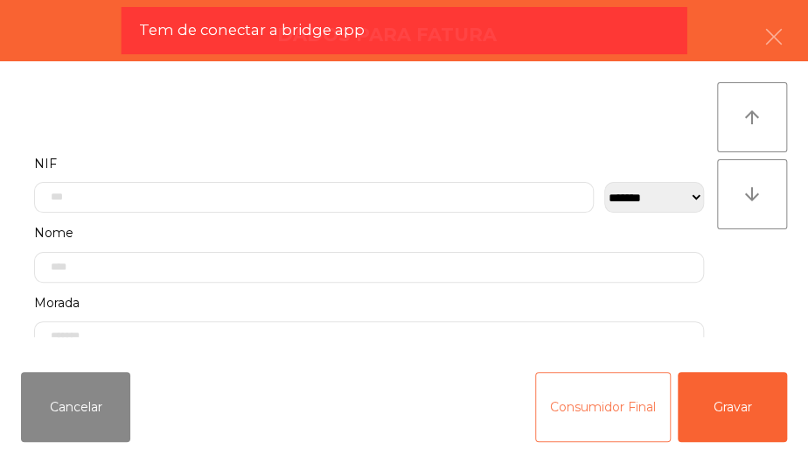
click at [602, 419] on button "Consumidor Final" at bounding box center [603, 407] width 136 height 70
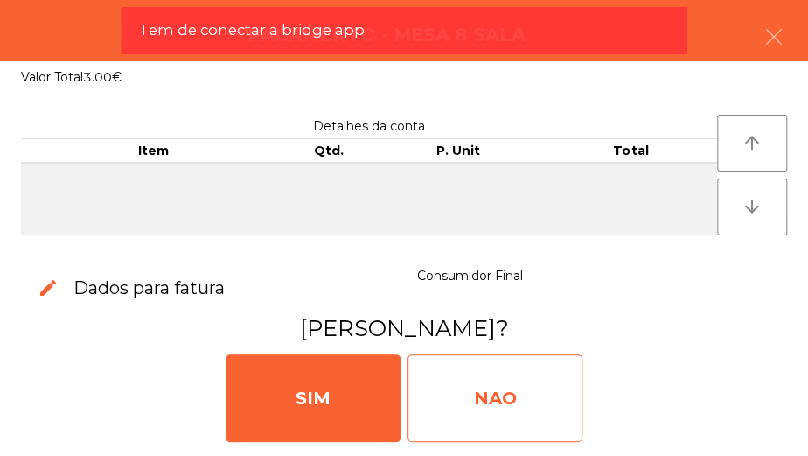
click at [525, 400] on div "NAO" at bounding box center [494, 397] width 175 height 87
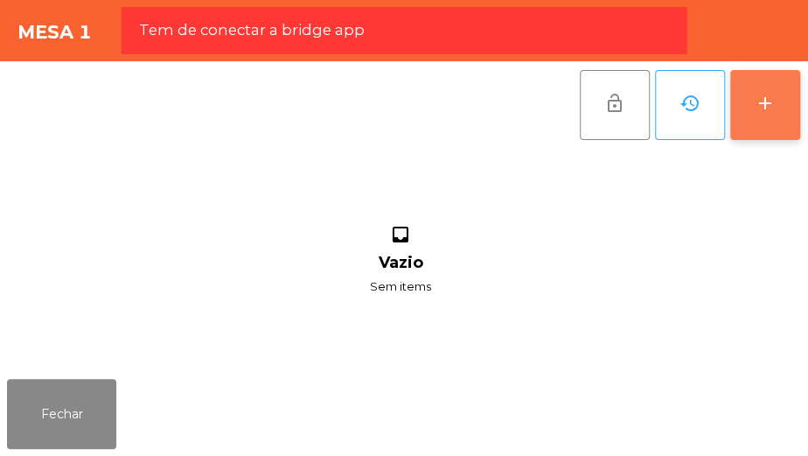
click at [750, 101] on button "add" at bounding box center [765, 105] width 70 height 70
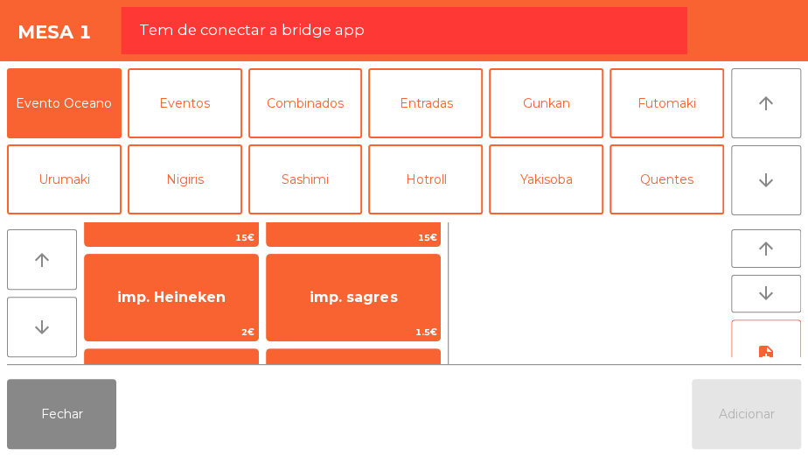
scroll to position [72, 0]
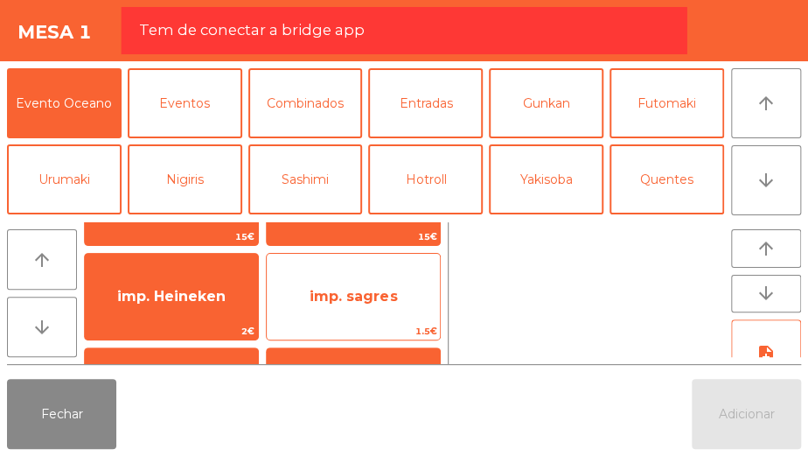
click at [364, 303] on span "imp. sagres" at bounding box center [353, 296] width 87 height 17
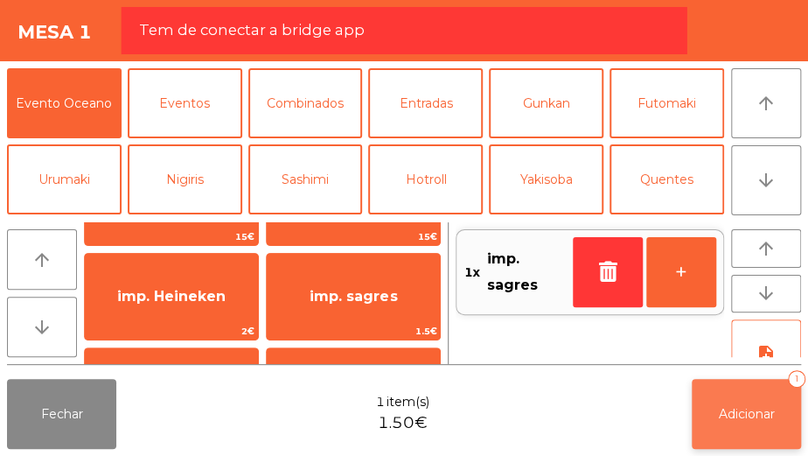
click at [756, 430] on button "Adicionar 1" at bounding box center [746, 414] width 109 height 70
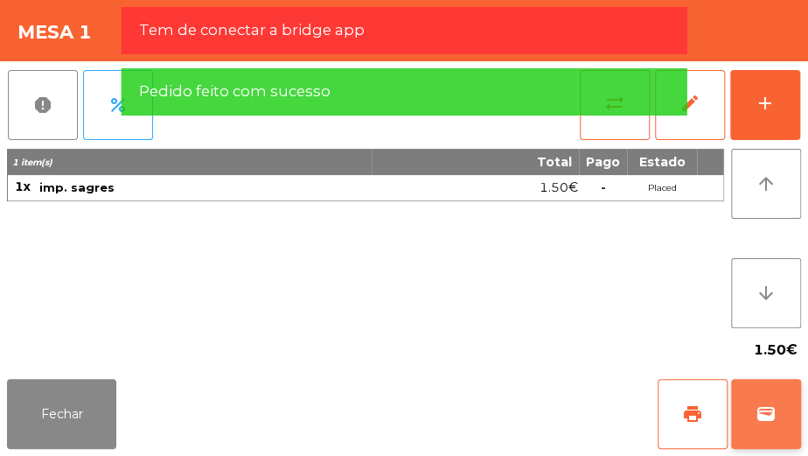
click at [750, 421] on button "wallet" at bounding box center [766, 414] width 70 height 70
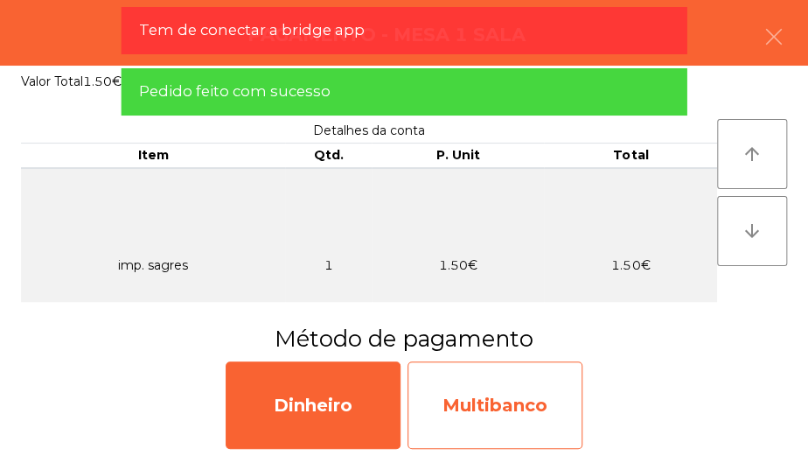
click at [538, 396] on div "Multibanco" at bounding box center [494, 404] width 175 height 87
select select "**"
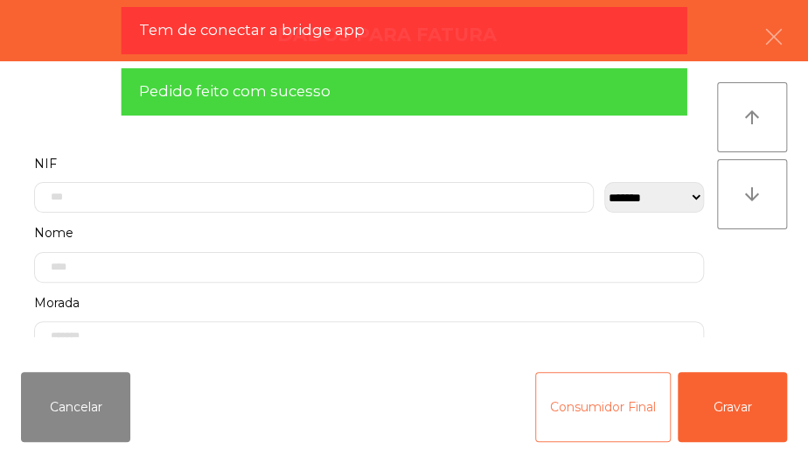
click at [644, 391] on button "Consumidor Final" at bounding box center [603, 407] width 136 height 70
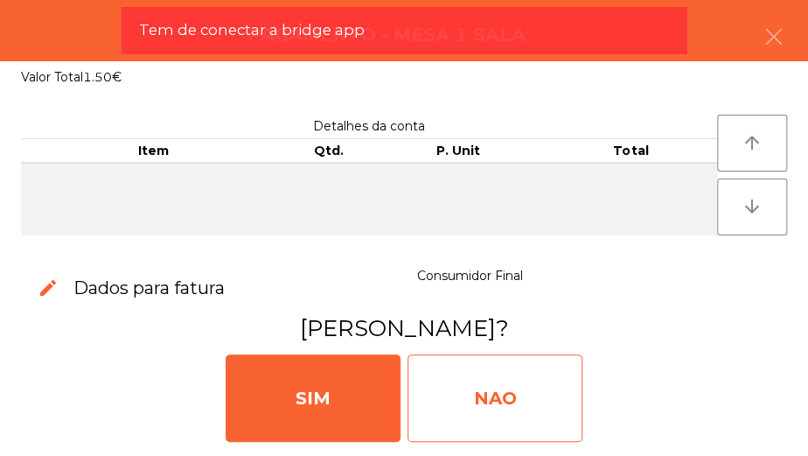
click at [517, 389] on div "NAO" at bounding box center [494, 397] width 175 height 87
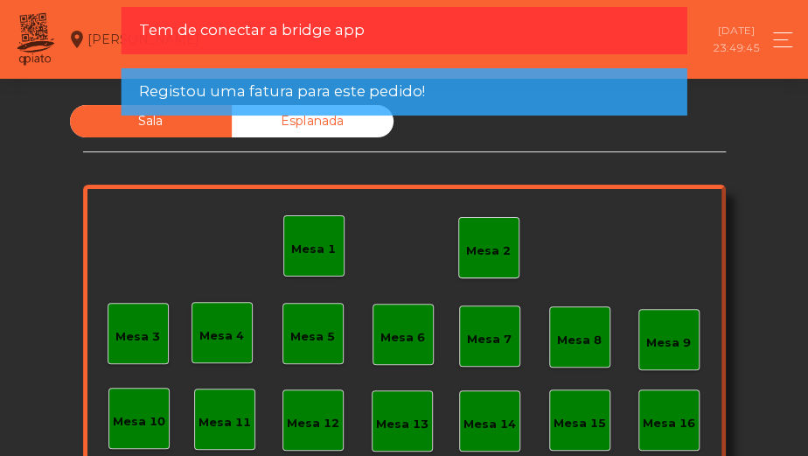
click at [146, 335] on div "Mesa 3" at bounding box center [137, 336] width 45 height 17
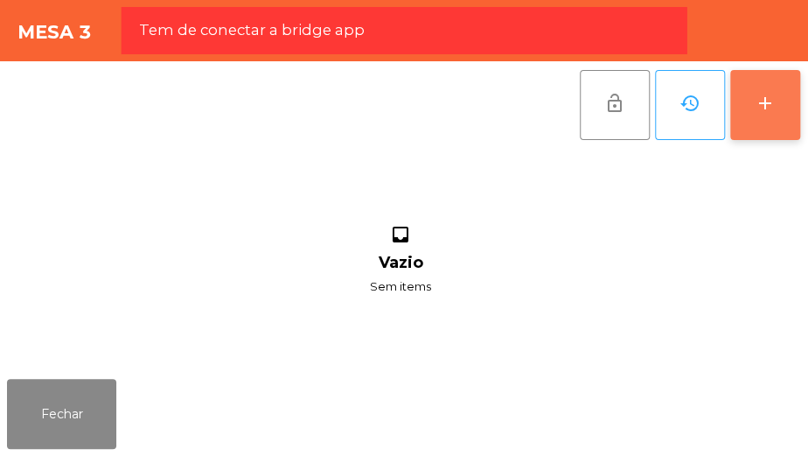
click at [751, 117] on button "add" at bounding box center [765, 105] width 70 height 70
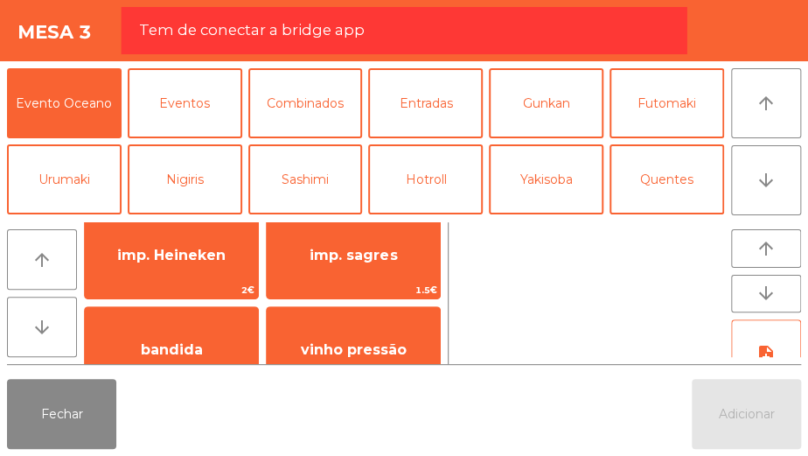
scroll to position [107, 0]
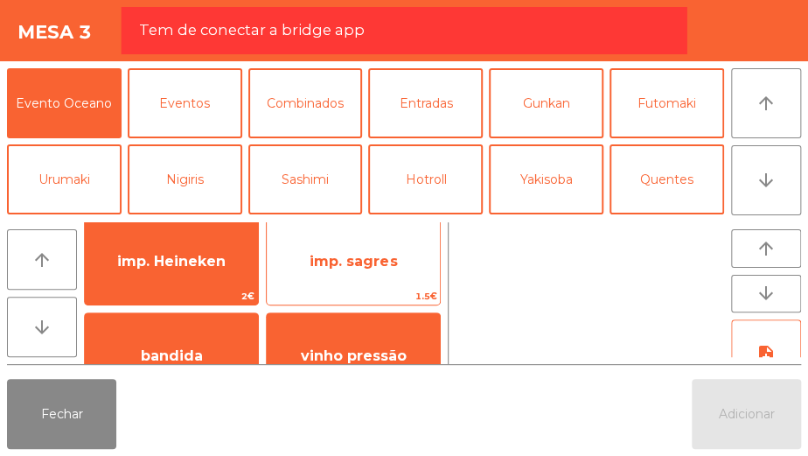
click at [352, 271] on span "imp. sagres" at bounding box center [353, 261] width 173 height 47
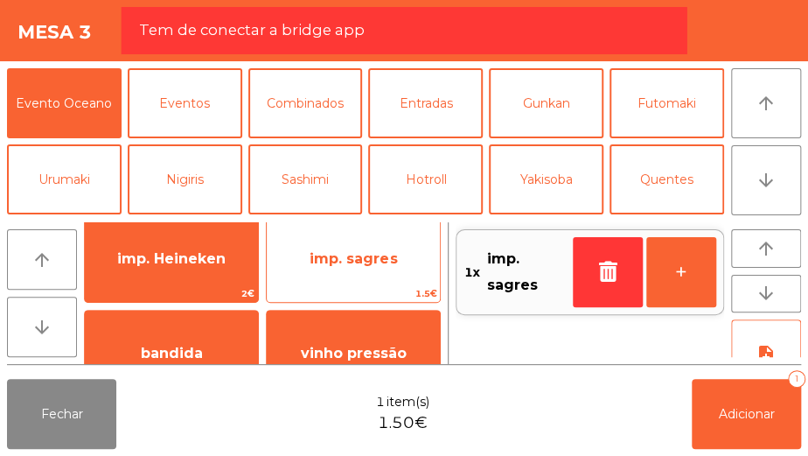
scroll to position [108, 0]
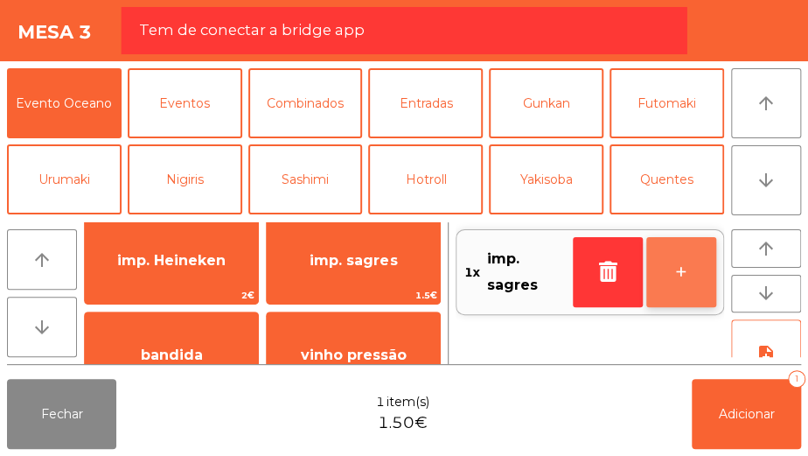
click at [660, 285] on button "+" at bounding box center [681, 272] width 70 height 70
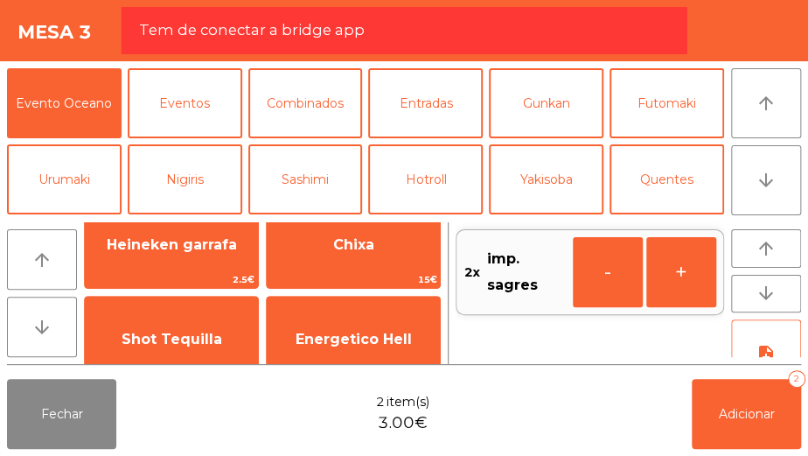
scroll to position [2396, 0]
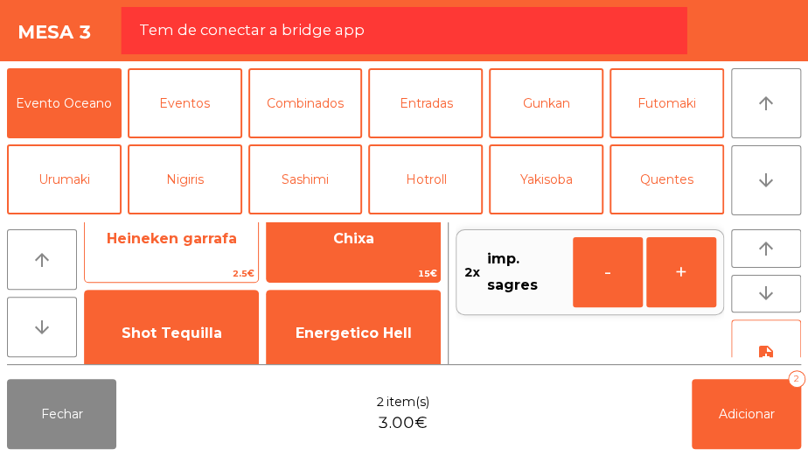
click at [217, 245] on span "Heineken garrafa" at bounding box center [172, 238] width 130 height 17
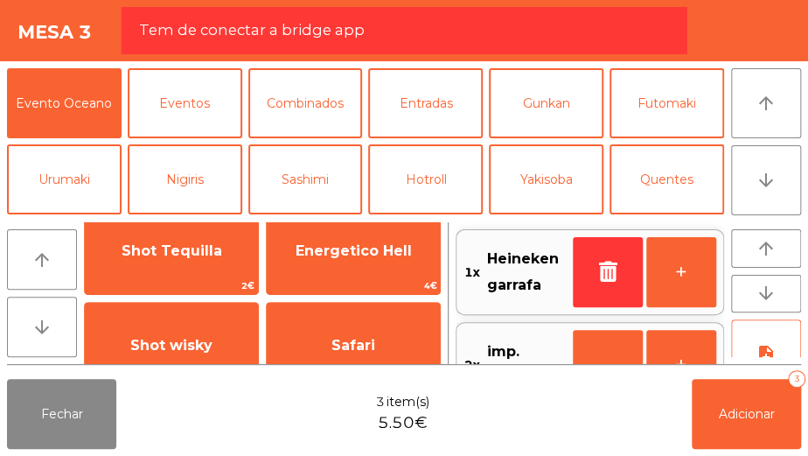
scroll to position [2479, 0]
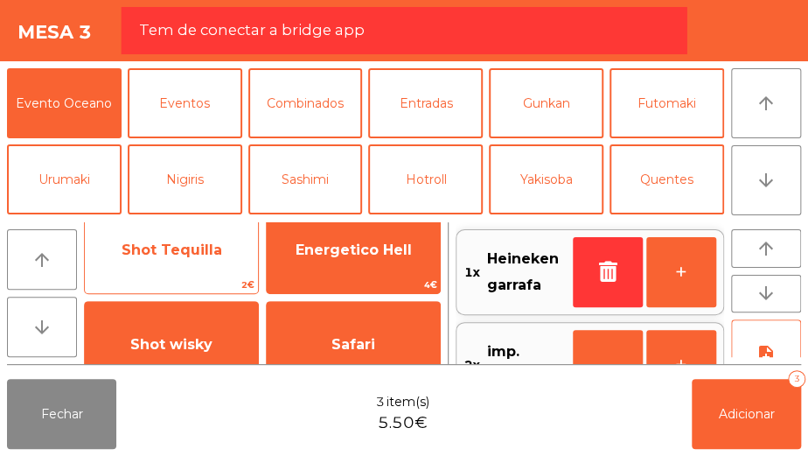
click at [210, 261] on span "Shot Tequilla" at bounding box center [171, 249] width 173 height 47
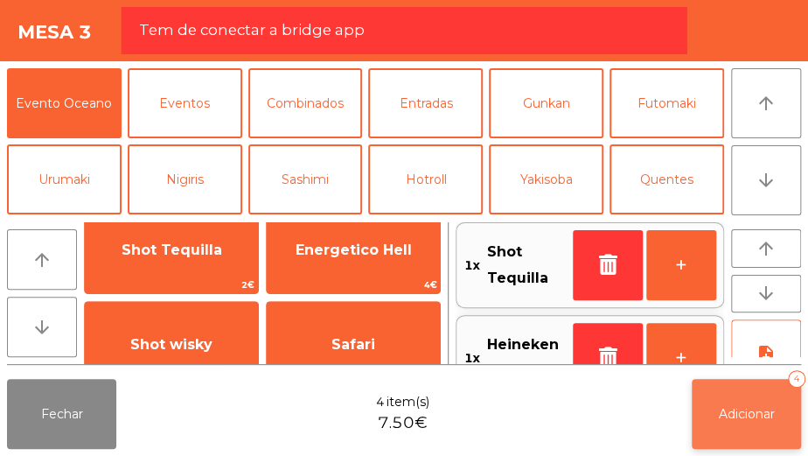
click at [742, 427] on button "Adicionar 4" at bounding box center [746, 414] width 109 height 70
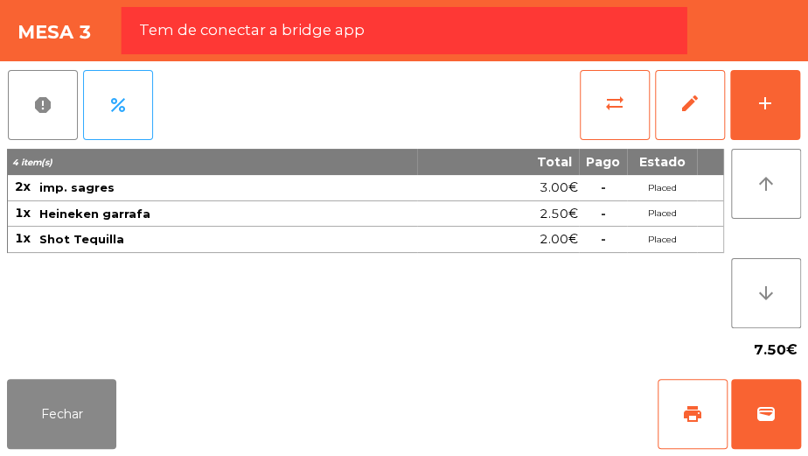
click at [552, 185] on span "3.00€" at bounding box center [558, 188] width 38 height 24
click at [683, 102] on span "edit" at bounding box center [689, 103] width 21 height 21
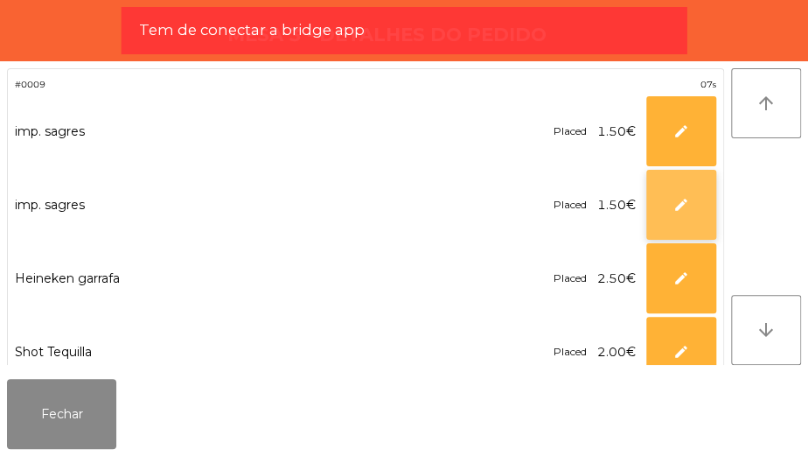
click at [699, 188] on button "edit" at bounding box center [681, 205] width 70 height 70
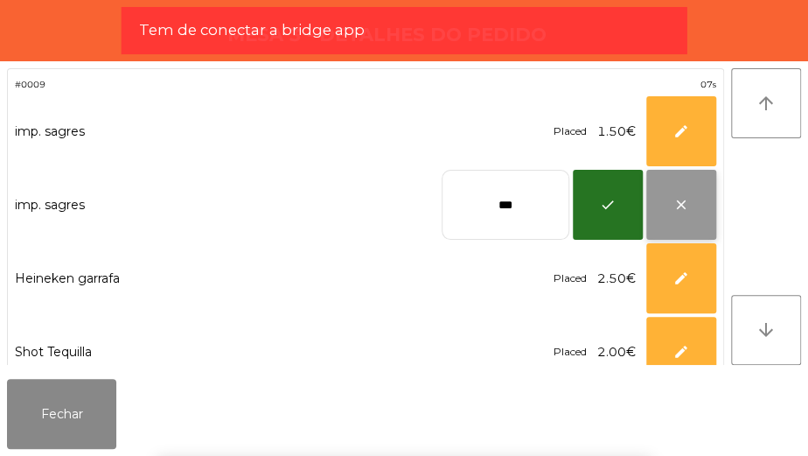
click at [678, 192] on button "close" at bounding box center [681, 205] width 70 height 70
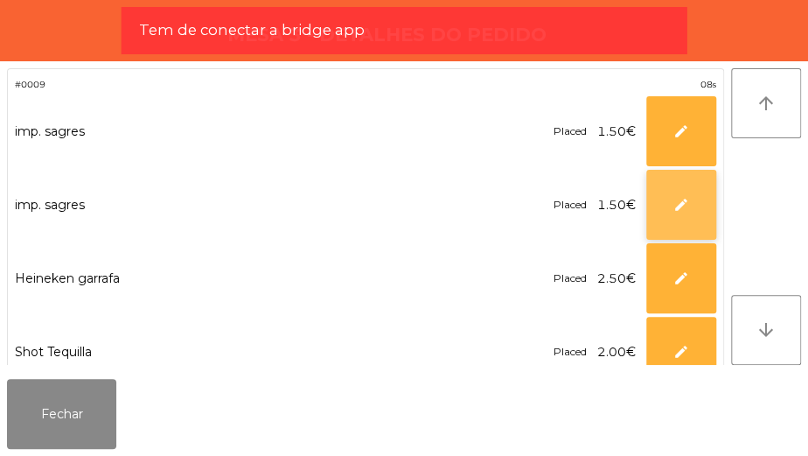
click at [677, 201] on span "edit" at bounding box center [681, 205] width 16 height 16
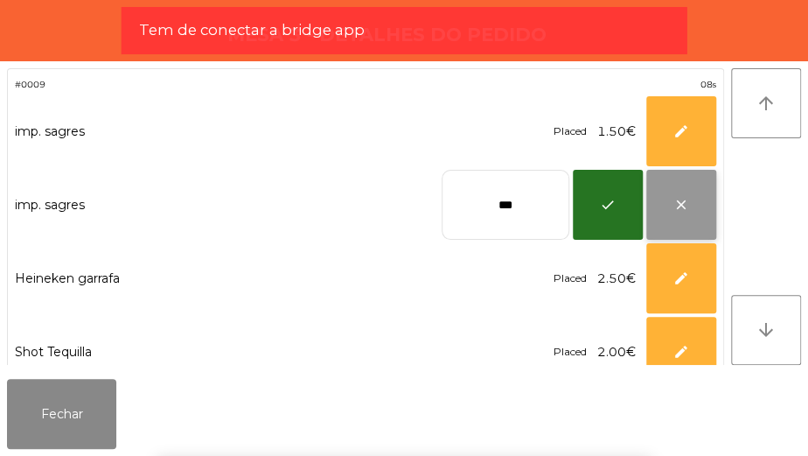
click at [681, 197] on span "close" at bounding box center [681, 205] width 16 height 16
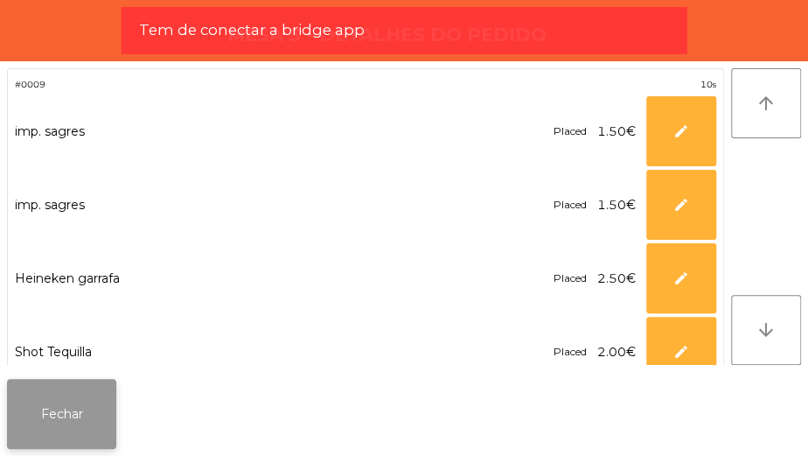
click at [82, 405] on button "Fechar" at bounding box center [61, 414] width 109 height 70
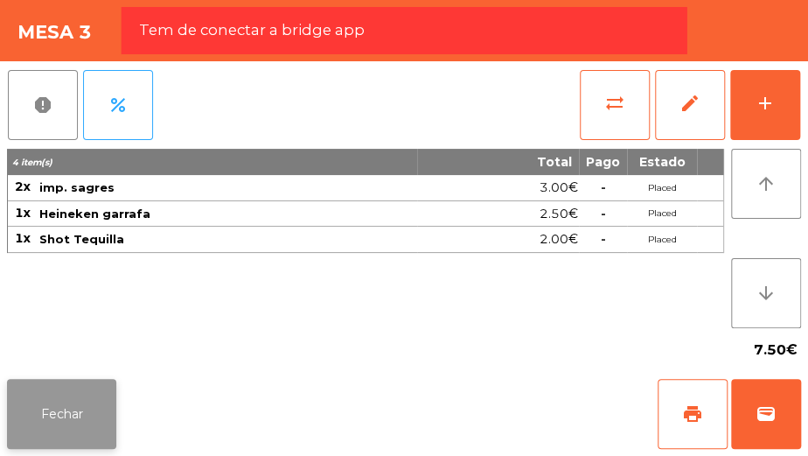
click at [91, 420] on button "Fechar" at bounding box center [61, 414] width 109 height 70
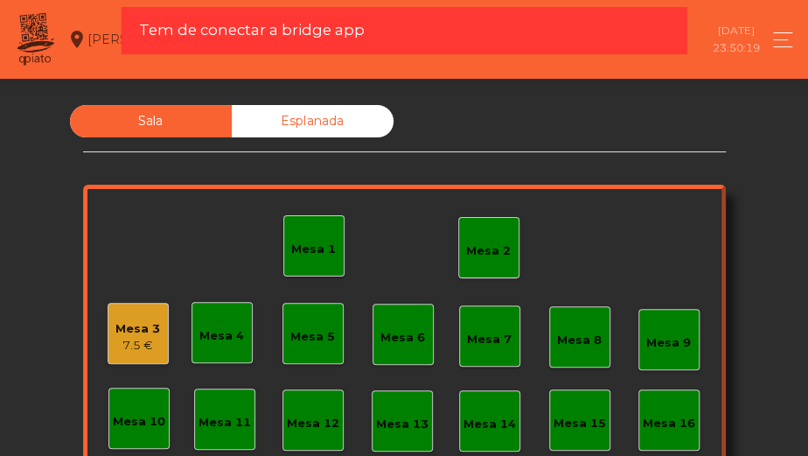
click at [137, 313] on div "Mesa 3 7.5 €" at bounding box center [137, 333] width 45 height 41
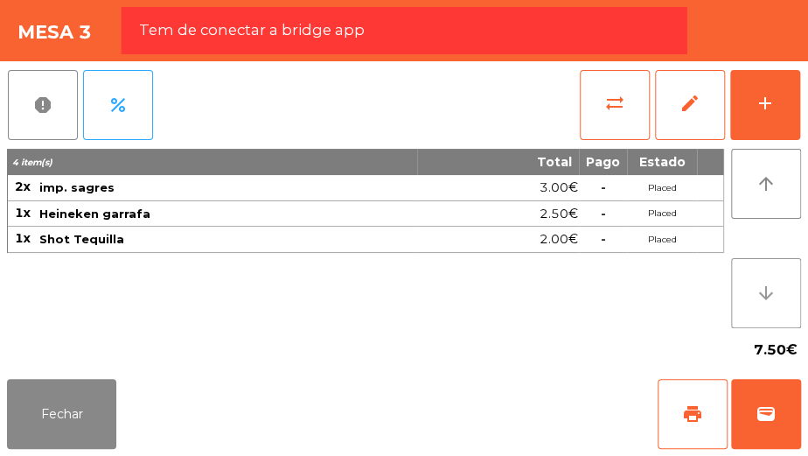
click at [769, 272] on button "arrow_downward" at bounding box center [766, 293] width 70 height 70
click at [756, 191] on icon "arrow_upward" at bounding box center [765, 183] width 21 height 21
click at [692, 98] on span "edit" at bounding box center [689, 103] width 21 height 21
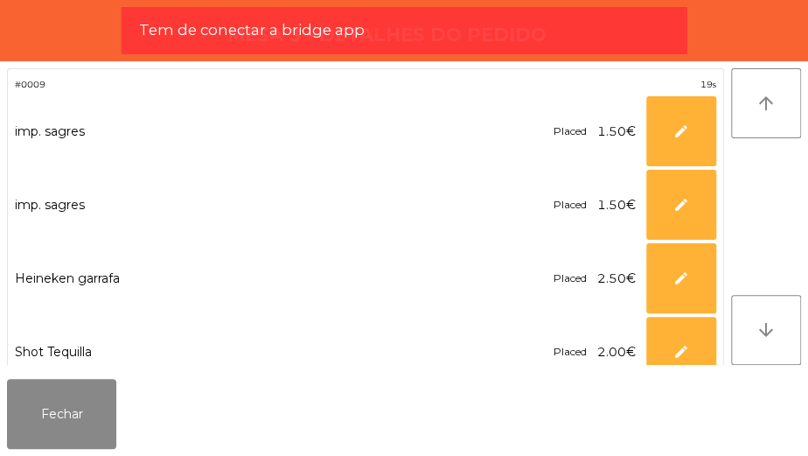
click at [293, 112] on div "imp. sagres Placed 1.50€ *** edit" at bounding box center [365, 131] width 701 height 70
click at [187, 125] on div "imp. sagres" at bounding box center [282, 132] width 535 height 24
click at [685, 135] on span "edit" at bounding box center [681, 131] width 16 height 16
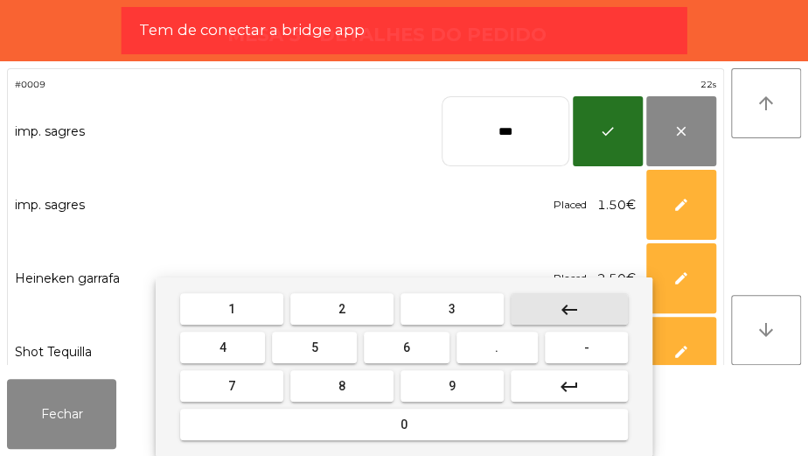
click at [595, 303] on button "keyboard_backspace" at bounding box center [569, 308] width 117 height 31
type input "*"
click at [590, 303] on button "keyboard_backspace" at bounding box center [569, 308] width 117 height 31
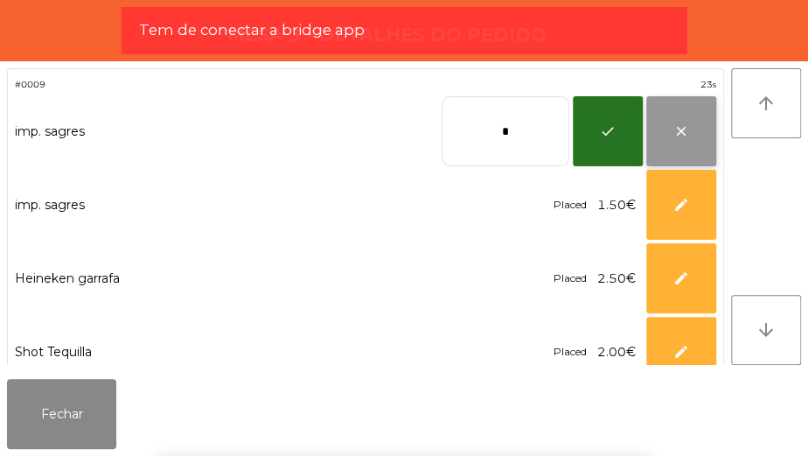
click at [673, 128] on span "close" at bounding box center [681, 131] width 16 height 16
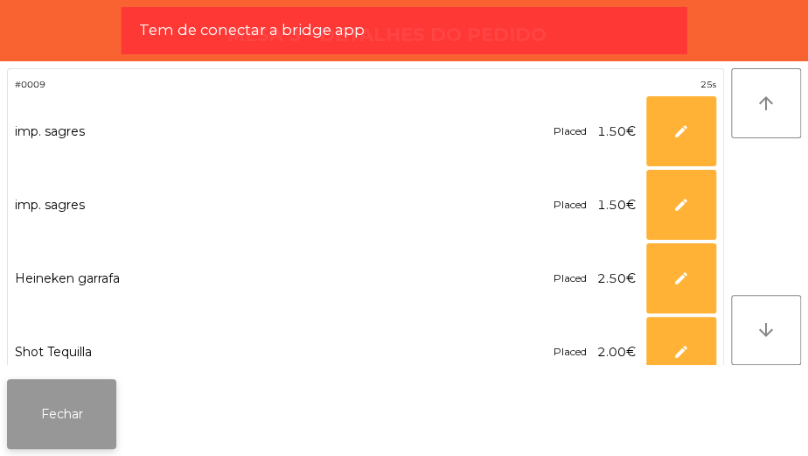
click at [87, 396] on button "Fechar" at bounding box center [61, 414] width 109 height 70
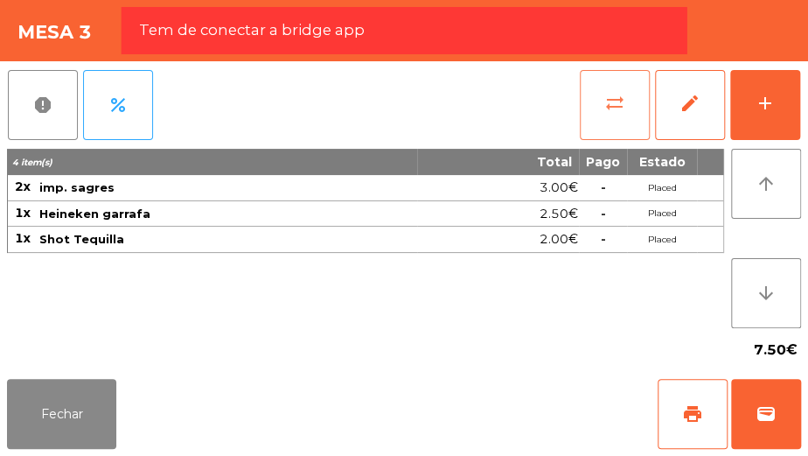
click at [611, 104] on span "sync_alt" at bounding box center [614, 103] width 21 height 21
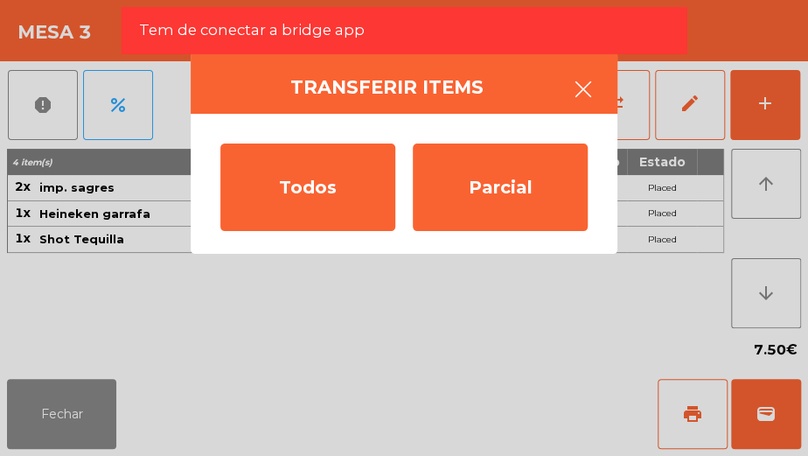
click at [581, 74] on button "button" at bounding box center [583, 91] width 49 height 52
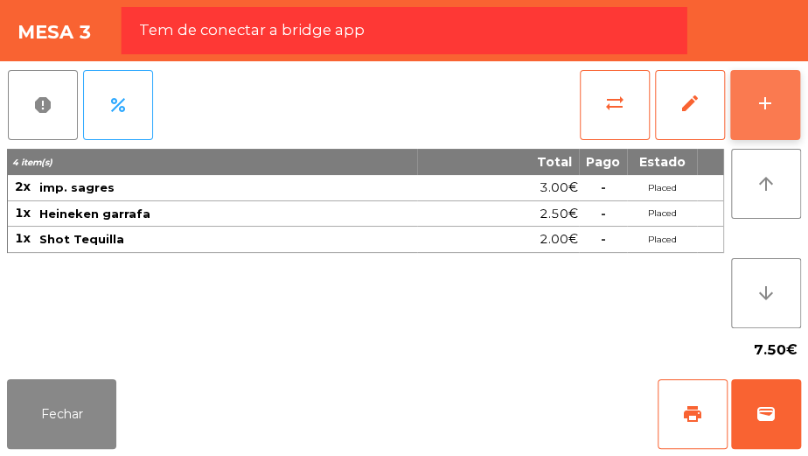
click at [783, 101] on button "add" at bounding box center [765, 105] width 70 height 70
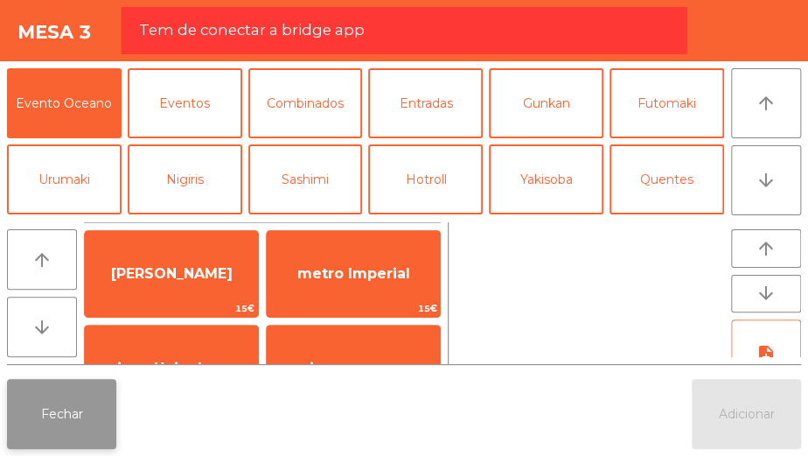
click at [79, 397] on button "Fechar" at bounding box center [61, 414] width 109 height 70
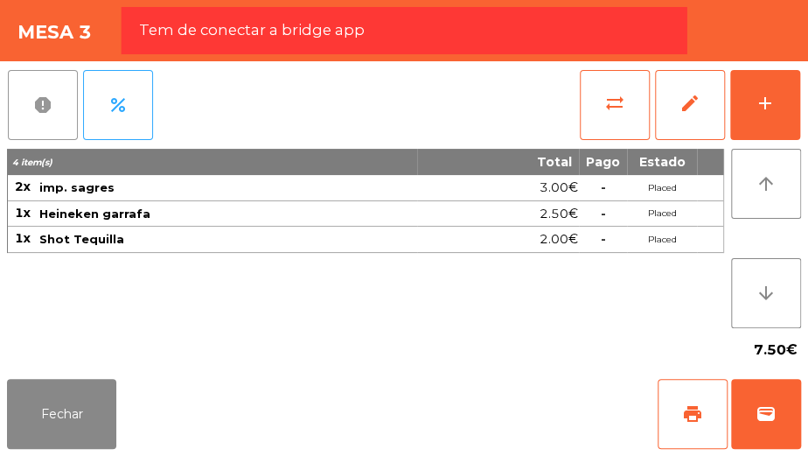
click at [35, 109] on span "report" at bounding box center [42, 104] width 21 height 21
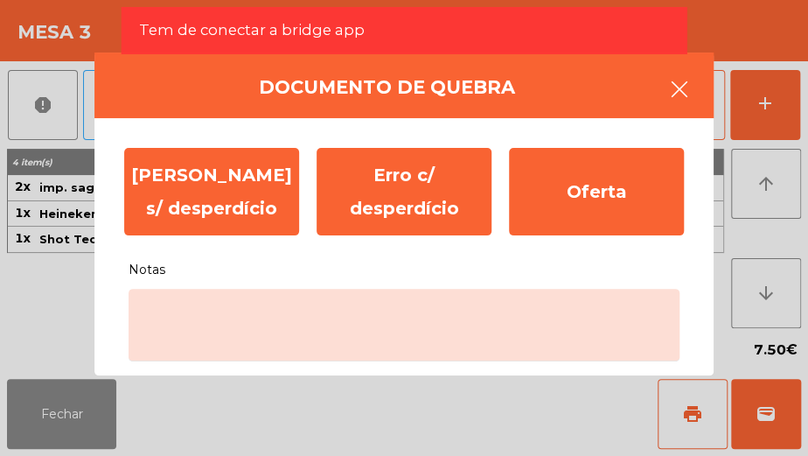
click at [670, 76] on button "button" at bounding box center [679, 91] width 49 height 52
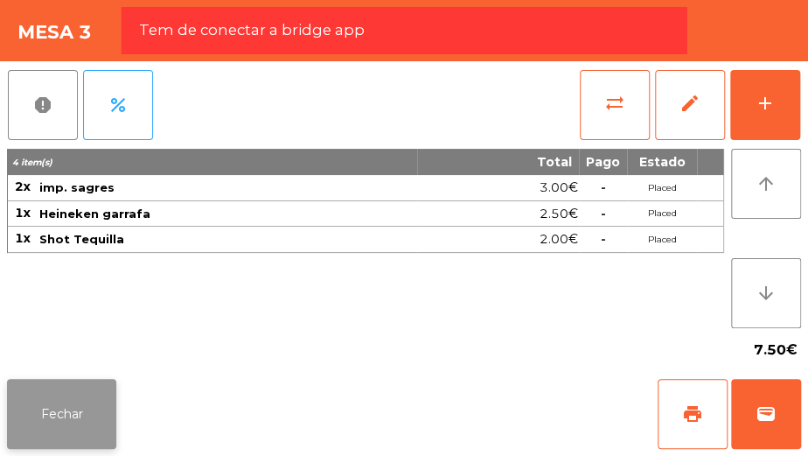
click at [87, 400] on button "Fechar" at bounding box center [61, 414] width 109 height 70
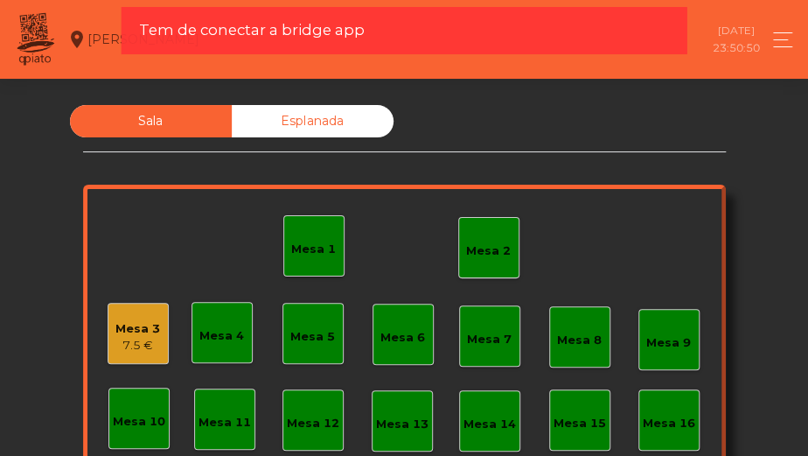
click at [132, 332] on div "Mesa 3" at bounding box center [137, 328] width 45 height 17
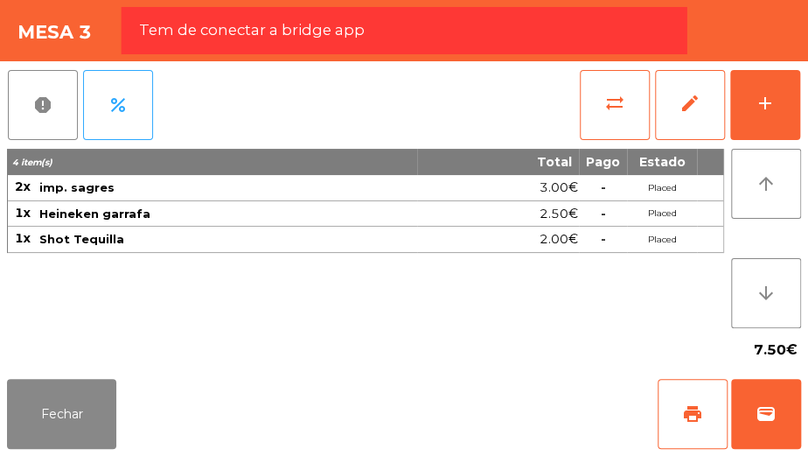
click at [673, 221] on td "Placed" at bounding box center [662, 214] width 70 height 26
click at [664, 238] on td "Placed" at bounding box center [662, 239] width 70 height 26
click at [668, 235] on td "Placed" at bounding box center [662, 239] width 70 height 26
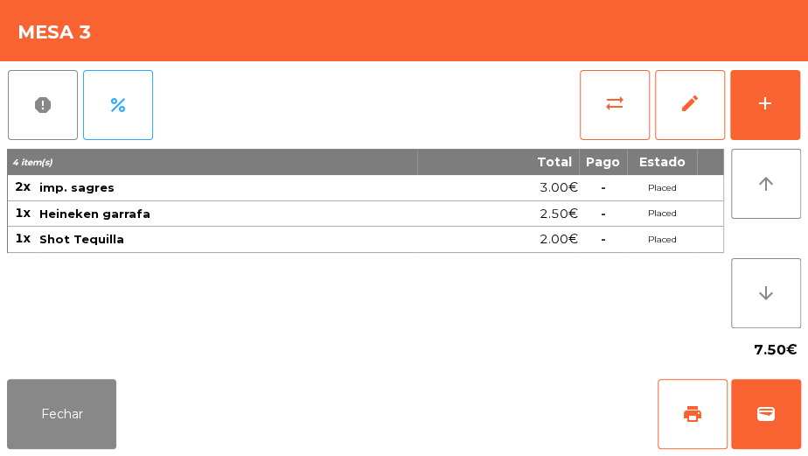
type input "**********"
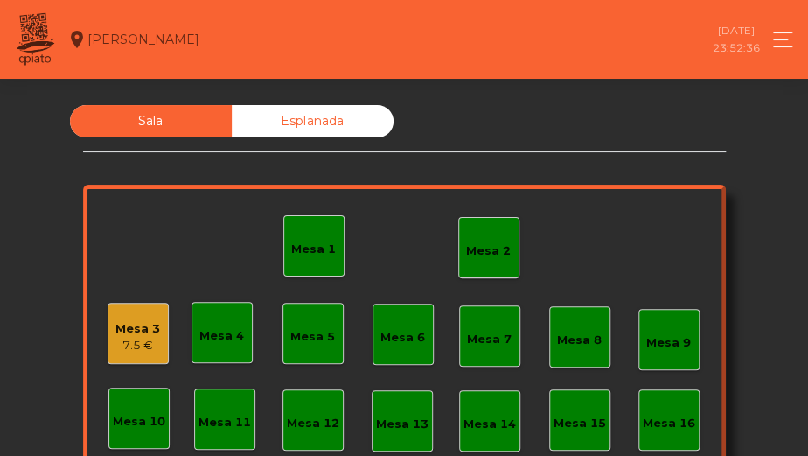
click at [136, 334] on div "Mesa 3" at bounding box center [137, 328] width 45 height 17
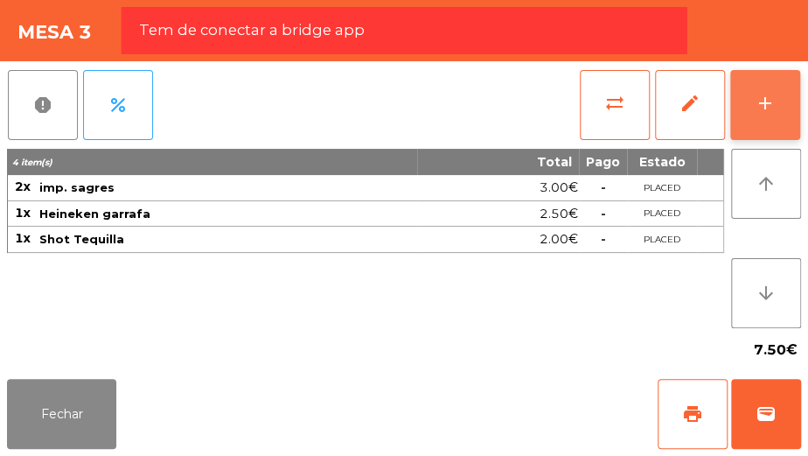
click at [759, 99] on div "add" at bounding box center [765, 103] width 21 height 21
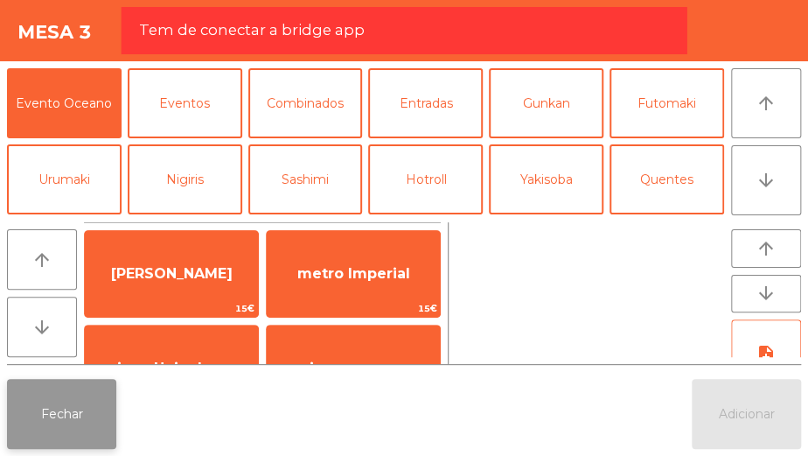
click at [84, 389] on button "Fechar" at bounding box center [61, 414] width 109 height 70
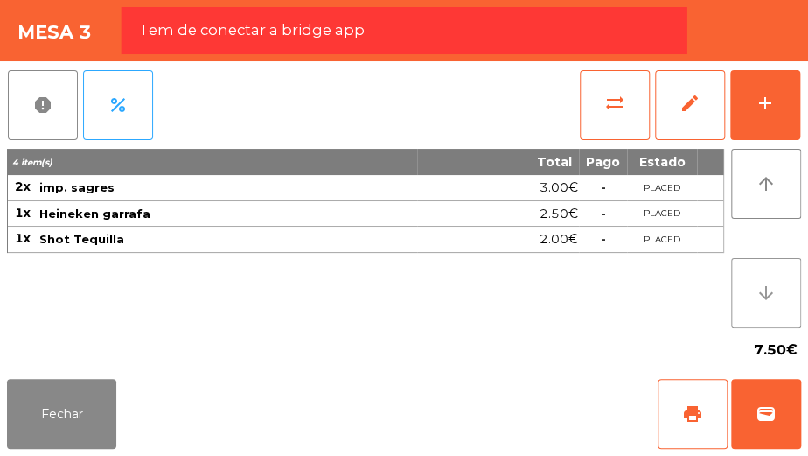
click at [760, 278] on button "arrow_downward" at bounding box center [766, 293] width 70 height 70
click at [762, 182] on icon "arrow_upward" at bounding box center [765, 183] width 21 height 21
click at [758, 173] on icon "arrow_upward" at bounding box center [765, 183] width 21 height 21
click at [248, 175] on td "imp. sagres" at bounding box center [227, 188] width 379 height 26
click at [233, 186] on span "imp. sagres" at bounding box center [227, 187] width 376 height 14
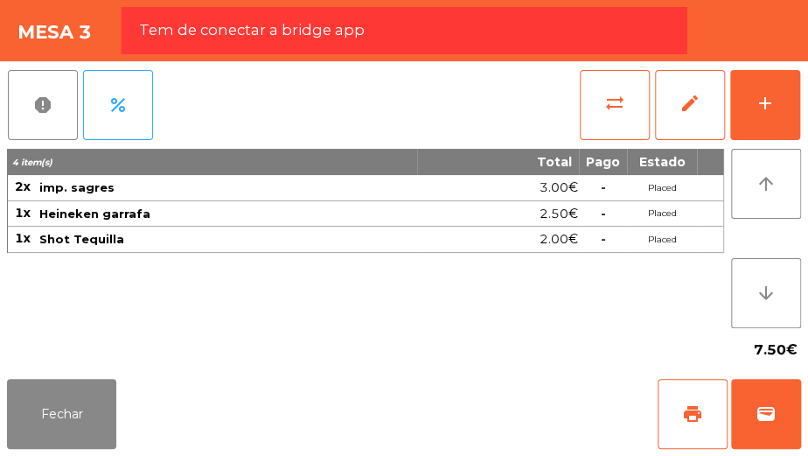
click at [212, 187] on span "imp. sagres" at bounding box center [227, 187] width 376 height 14
click at [44, 157] on span "4 item(s)" at bounding box center [32, 162] width 40 height 11
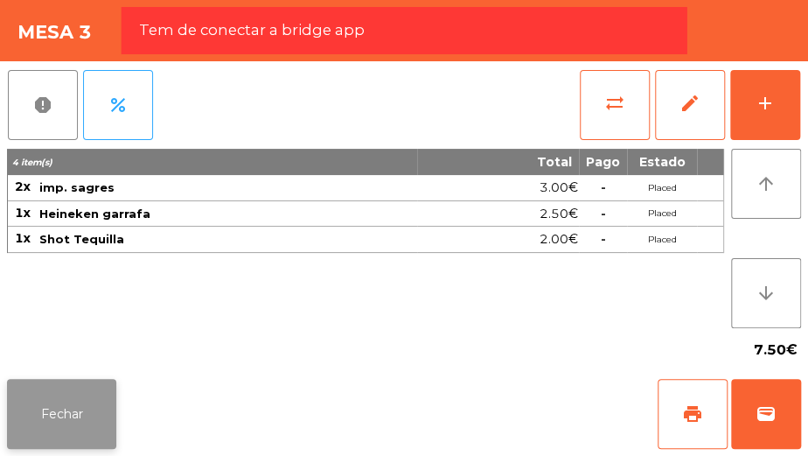
click at [73, 396] on button "Fechar" at bounding box center [61, 414] width 109 height 70
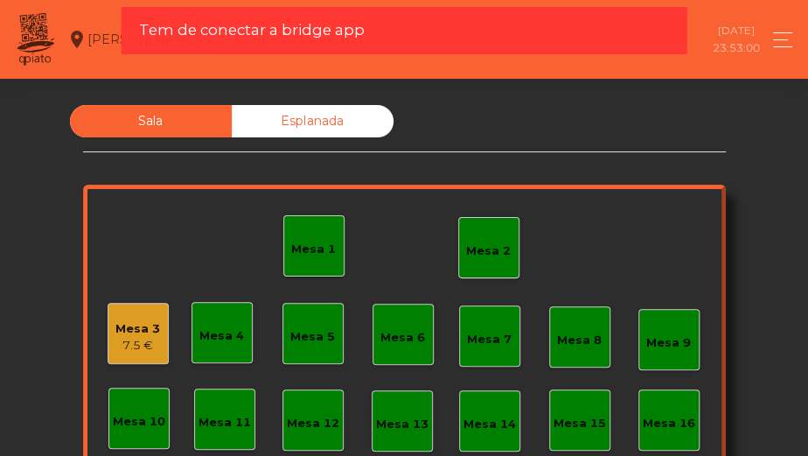
click at [122, 333] on div "Mesa 3" at bounding box center [137, 328] width 45 height 17
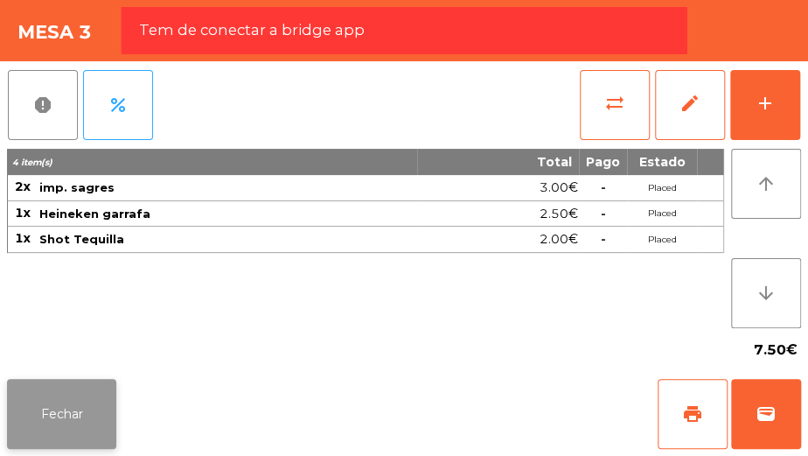
click at [81, 419] on button "Fechar" at bounding box center [61, 414] width 109 height 70
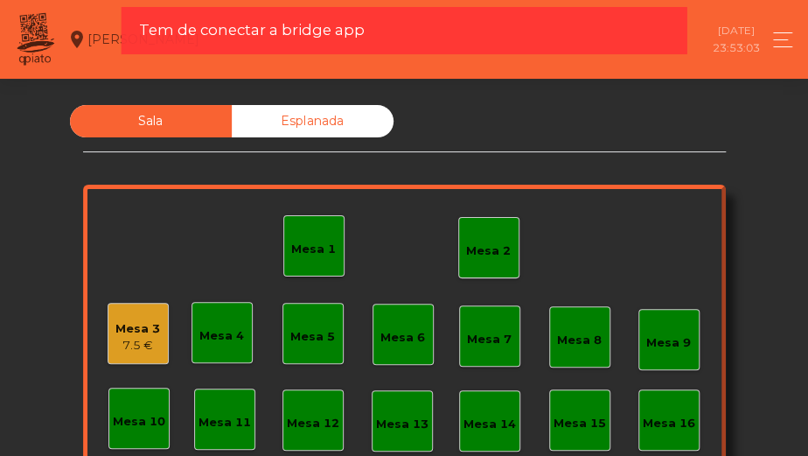
click at [480, 260] on div "Mesa 2" at bounding box center [488, 247] width 61 height 61
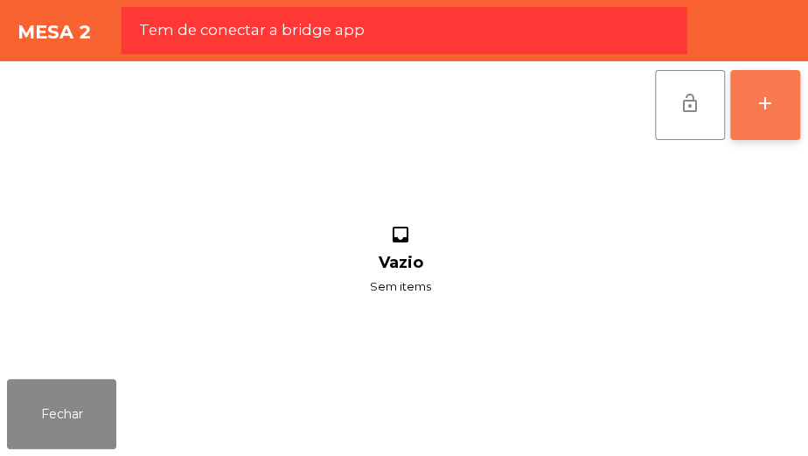
click at [754, 125] on button "add" at bounding box center [765, 105] width 70 height 70
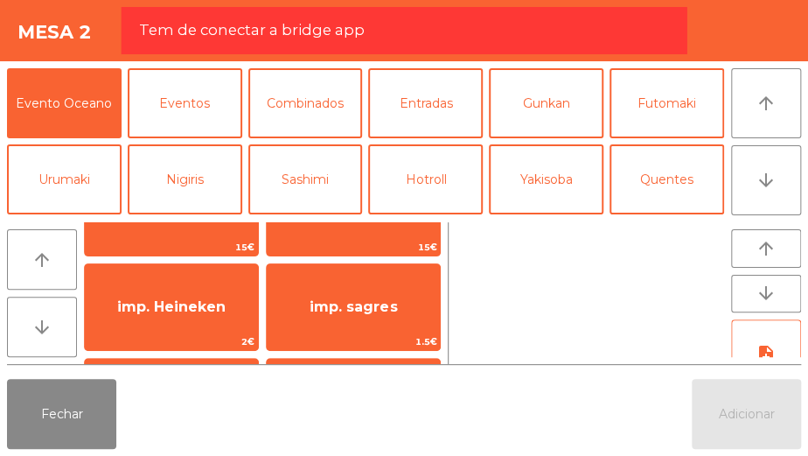
scroll to position [81, 0]
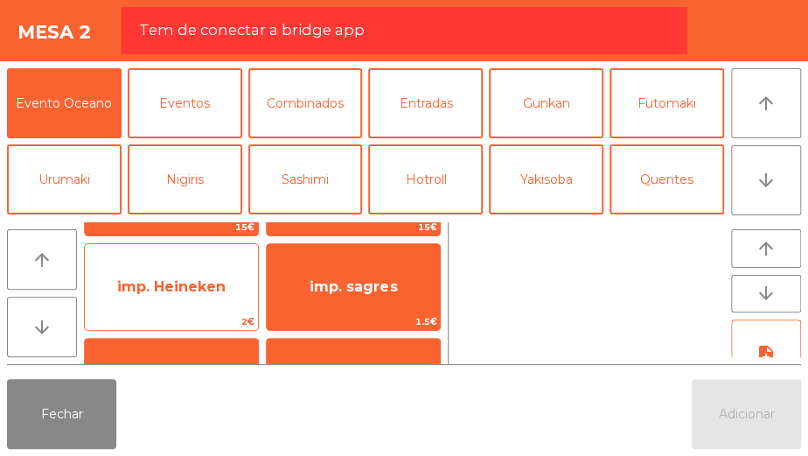
click at [191, 275] on span "imp. Heineken" at bounding box center [171, 286] width 173 height 47
click at [184, 302] on span "imp. Heineken" at bounding box center [171, 286] width 173 height 47
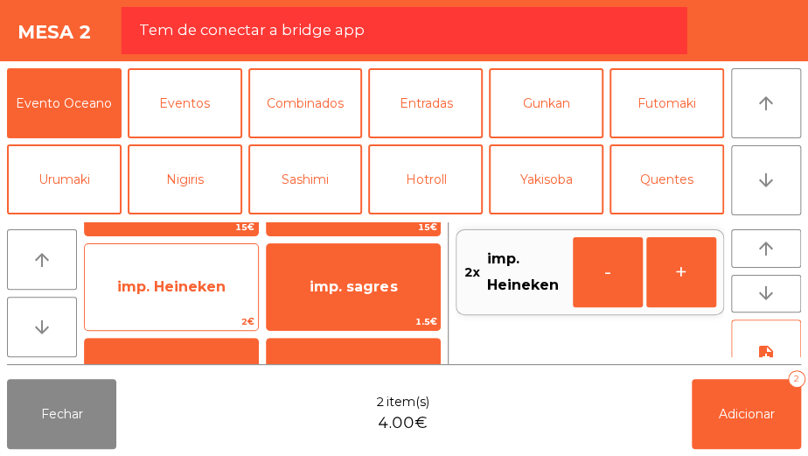
click at [209, 247] on div "imp. Heineken 2€" at bounding box center [171, 286] width 175 height 87
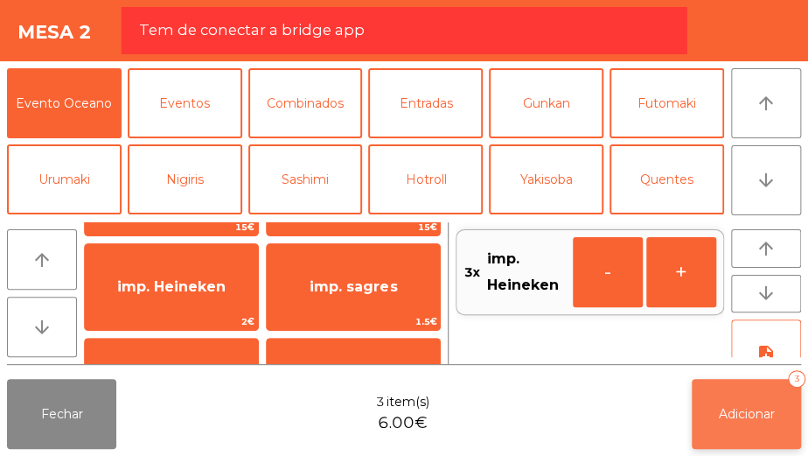
click at [728, 422] on button "Adicionar 3" at bounding box center [746, 414] width 109 height 70
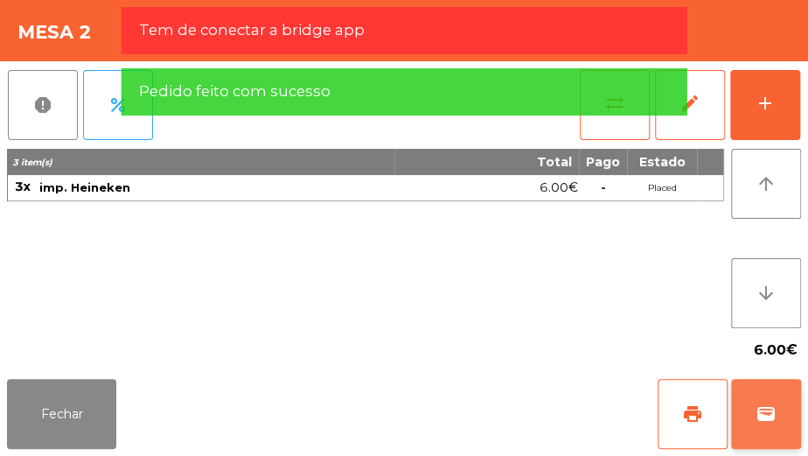
click at [771, 412] on span "wallet" at bounding box center [765, 413] width 21 height 21
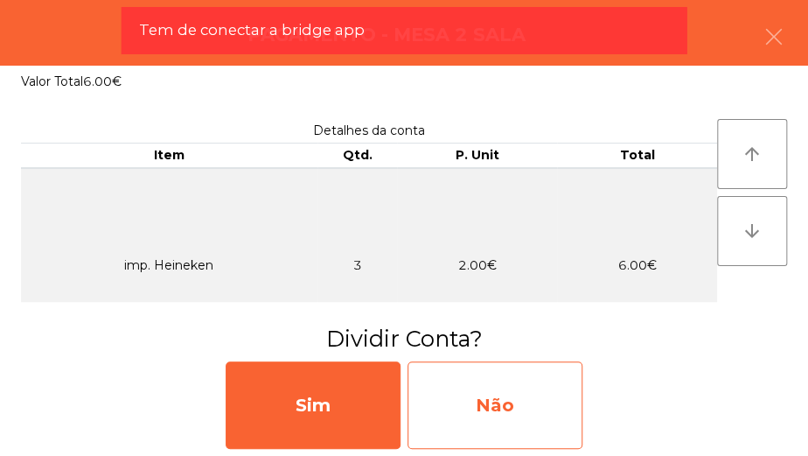
click at [525, 401] on div "Não" at bounding box center [494, 404] width 175 height 87
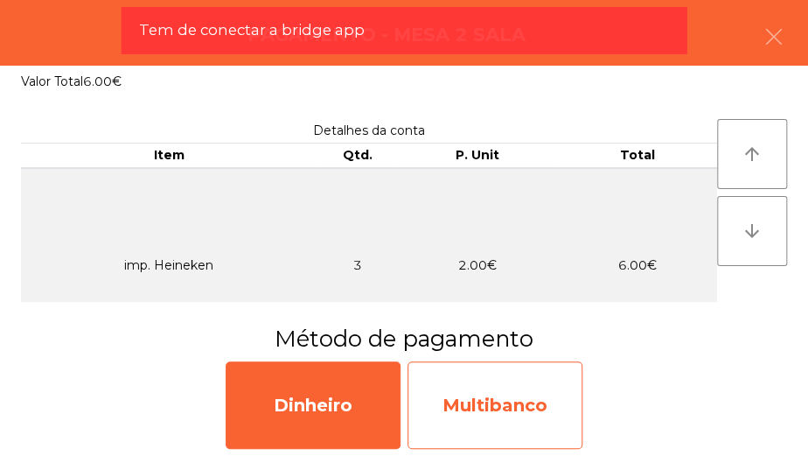
click at [532, 421] on div "Multibanco" at bounding box center [494, 404] width 175 height 87
select select "**"
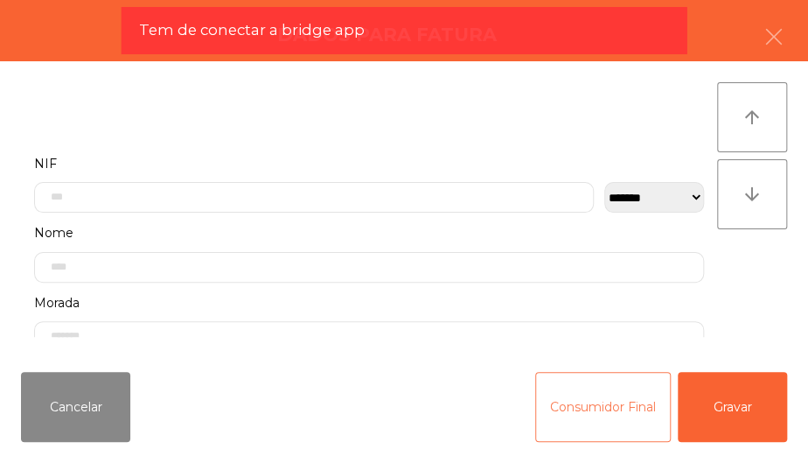
click at [612, 421] on button "Consumidor Final" at bounding box center [603, 407] width 136 height 70
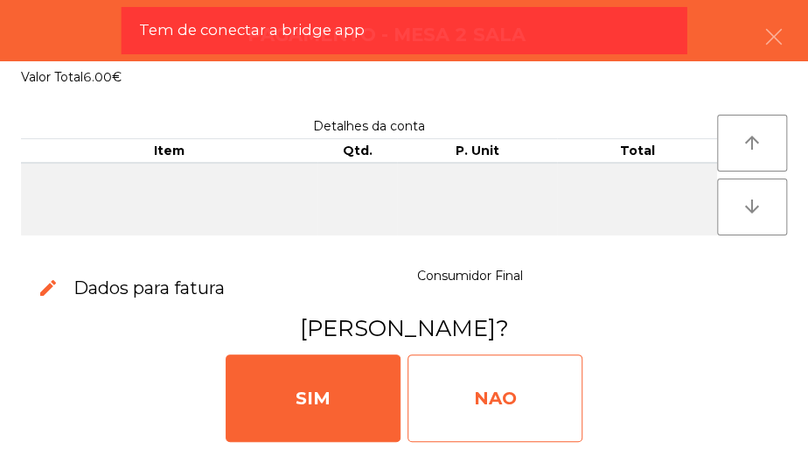
click at [542, 414] on div "NAO" at bounding box center [494, 397] width 175 height 87
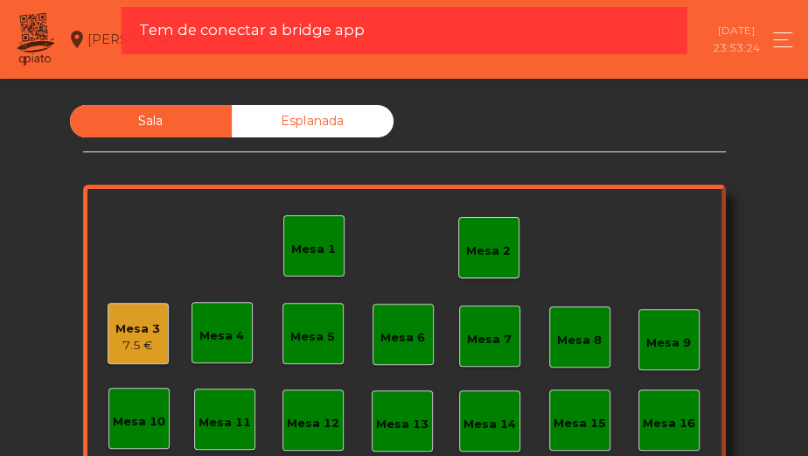
click at [300, 256] on div "Mesa 1" at bounding box center [313, 248] width 45 height 17
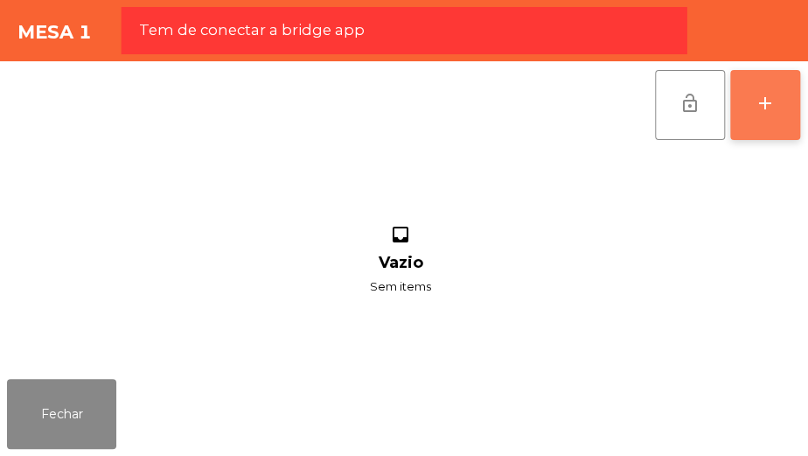
click at [751, 87] on button "add" at bounding box center [765, 105] width 70 height 70
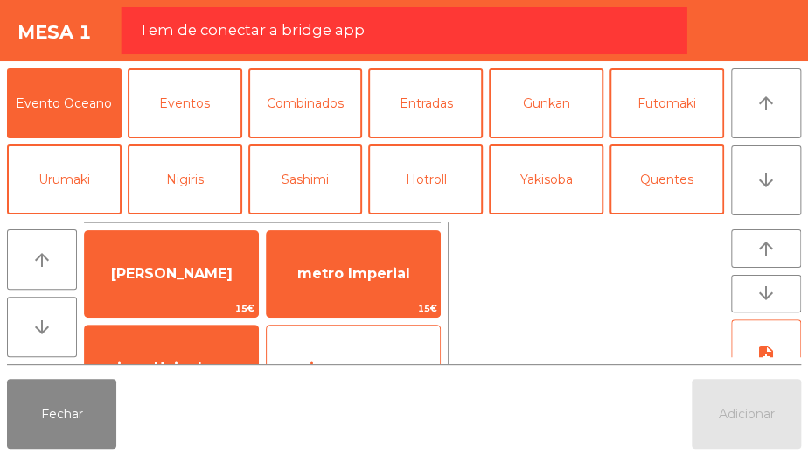
click at [373, 325] on div "imp. sagres 1.5€" at bounding box center [353, 367] width 175 height 87
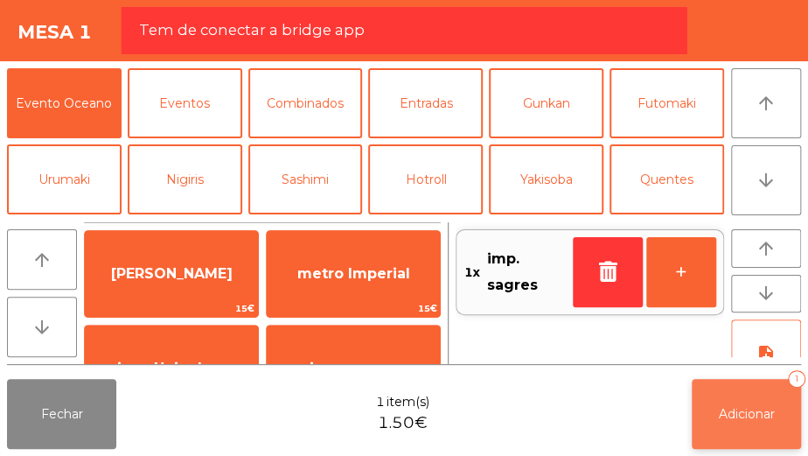
click at [745, 401] on button "Adicionar 1" at bounding box center [746, 414] width 109 height 70
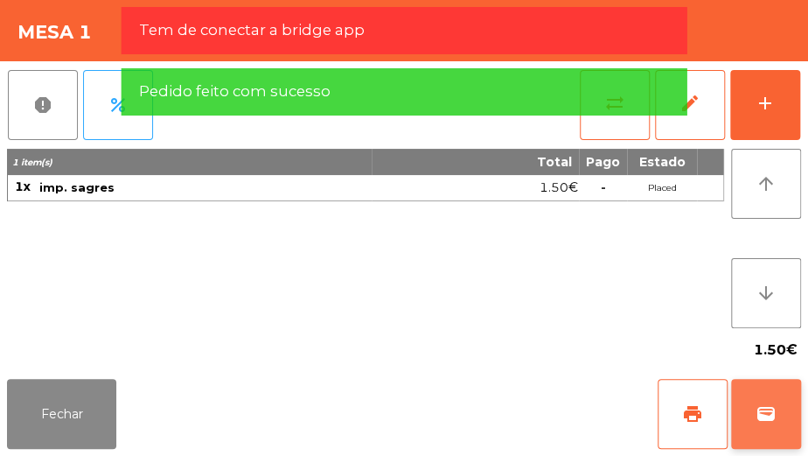
click at [771, 437] on button "wallet" at bounding box center [766, 414] width 70 height 70
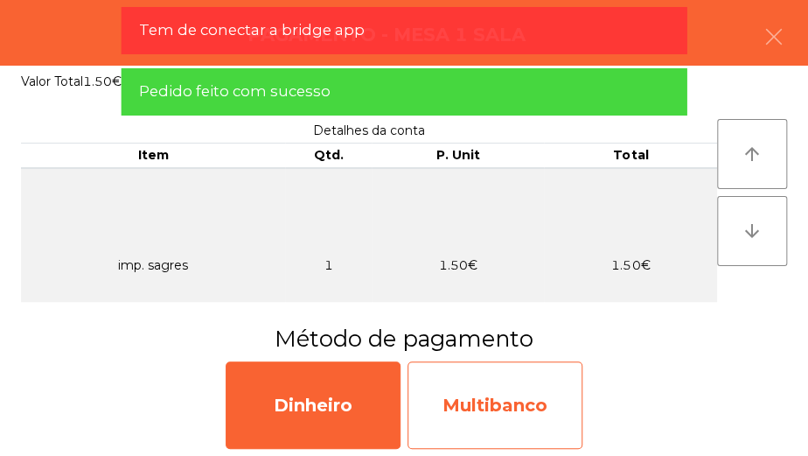
click at [533, 393] on div "Multibanco" at bounding box center [494, 404] width 175 height 87
select select "**"
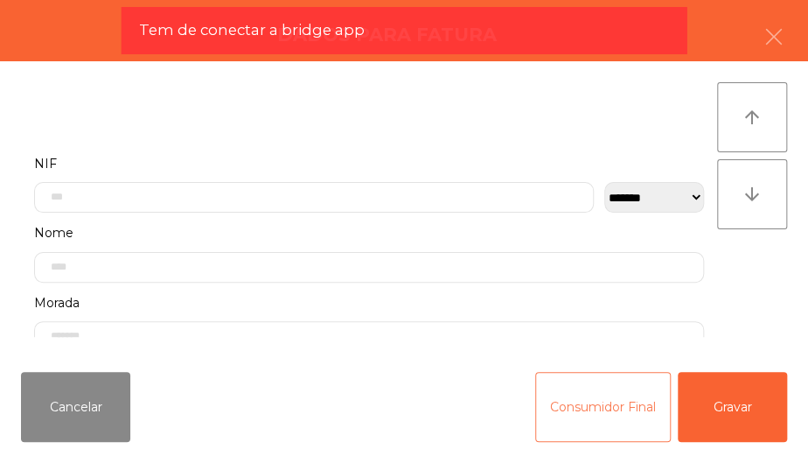
click at [603, 400] on button "Consumidor Final" at bounding box center [603, 407] width 136 height 70
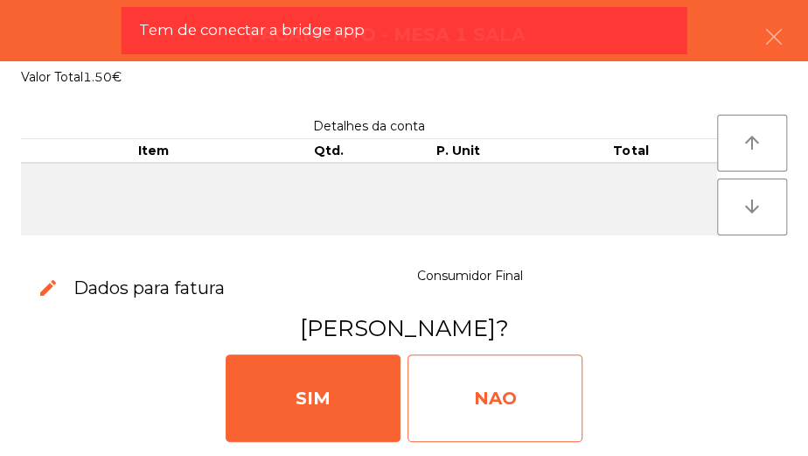
click at [499, 393] on div "NAO" at bounding box center [494, 397] width 175 height 87
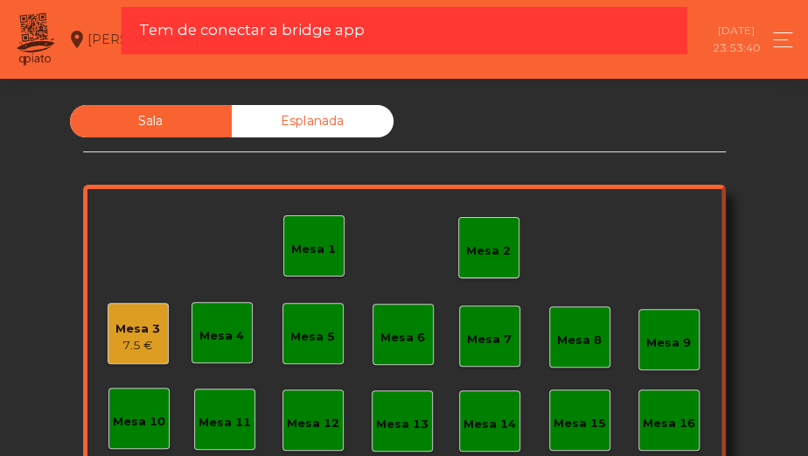
click at [297, 245] on div "Mesa 1" at bounding box center [313, 248] width 45 height 17
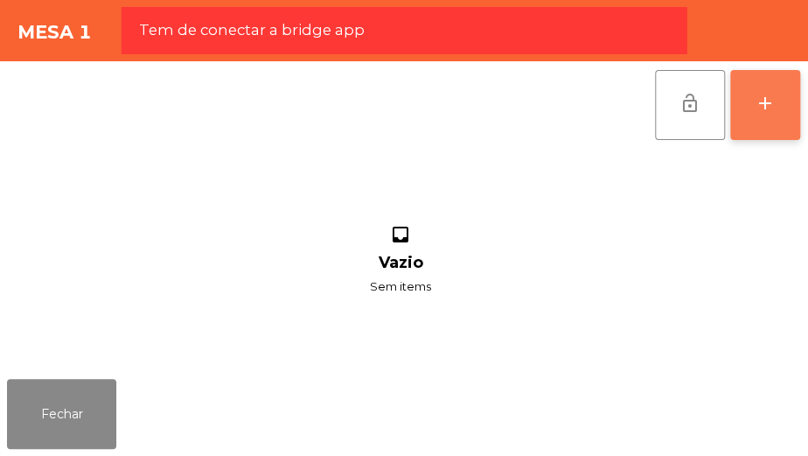
click at [765, 102] on div "add" at bounding box center [765, 103] width 21 height 21
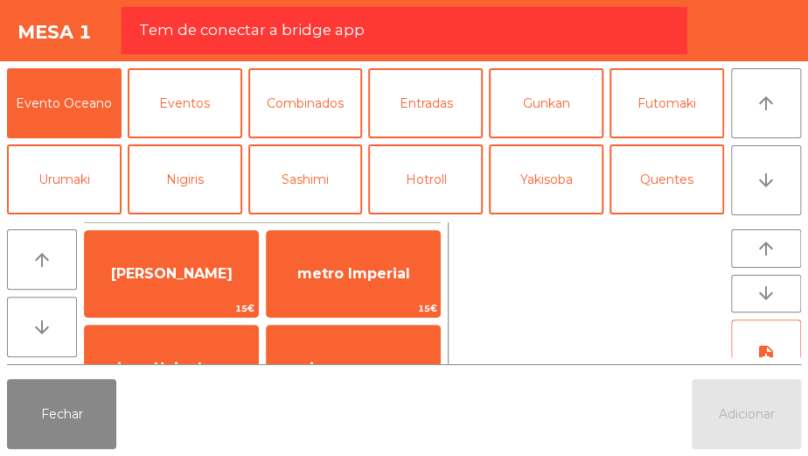
scroll to position [28, 0]
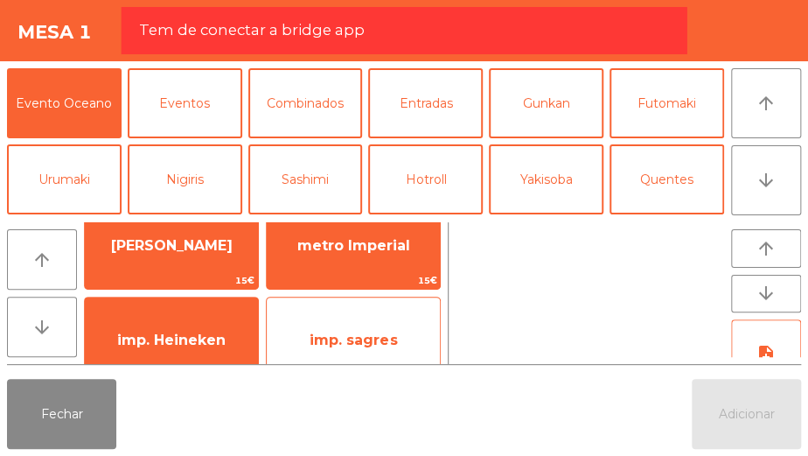
click at [347, 331] on span "imp. sagres" at bounding box center [353, 339] width 87 height 17
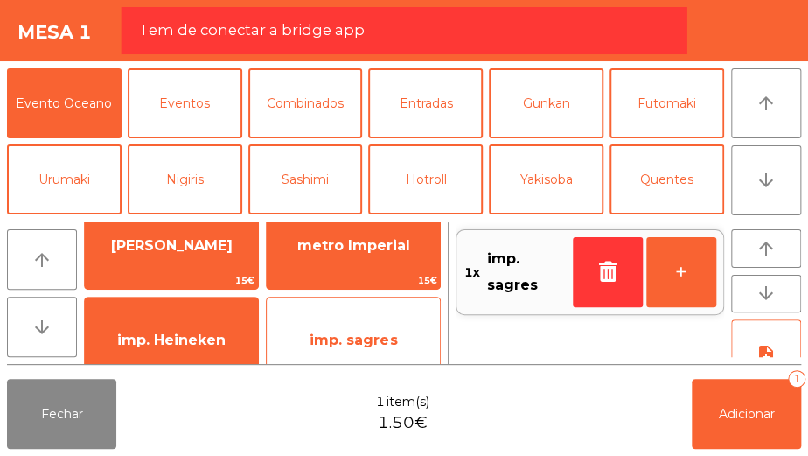
click at [349, 333] on span "imp. sagres" at bounding box center [353, 339] width 87 height 17
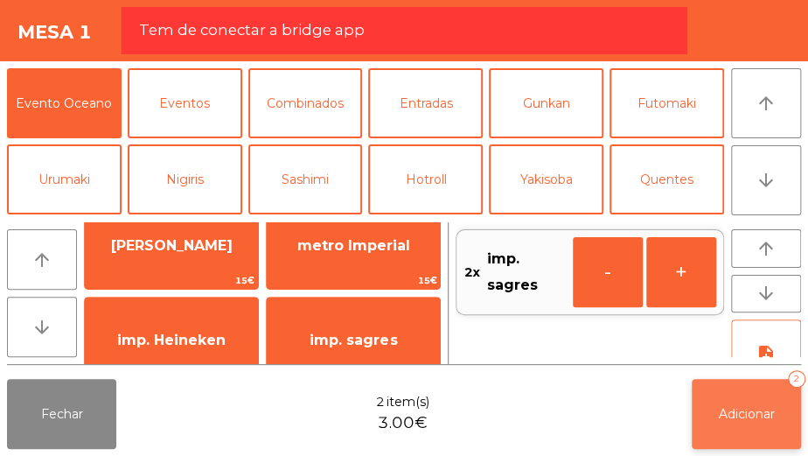
click at [748, 421] on button "Adicionar 2" at bounding box center [746, 414] width 109 height 70
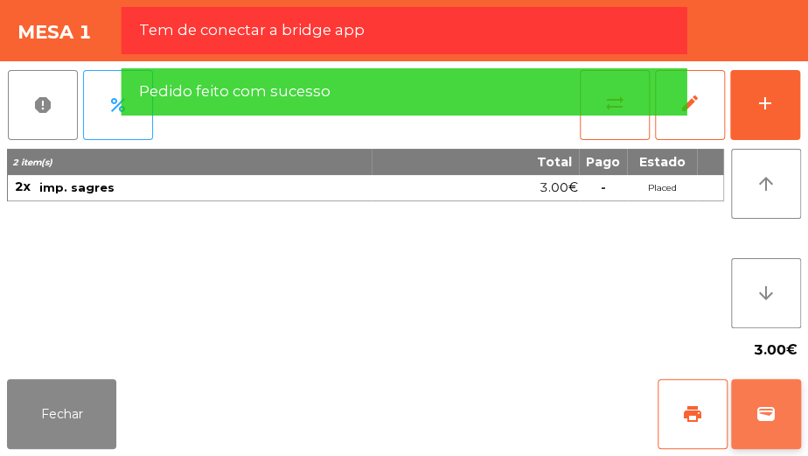
click at [760, 410] on span "wallet" at bounding box center [765, 413] width 21 height 21
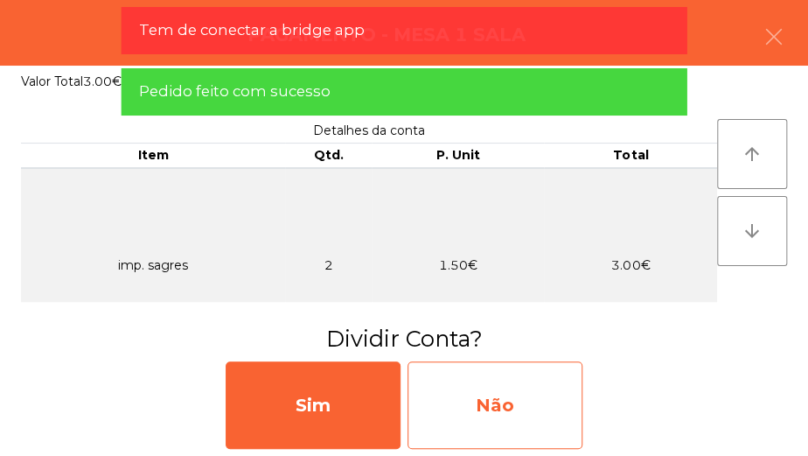
click at [525, 415] on div "Não" at bounding box center [494, 404] width 175 height 87
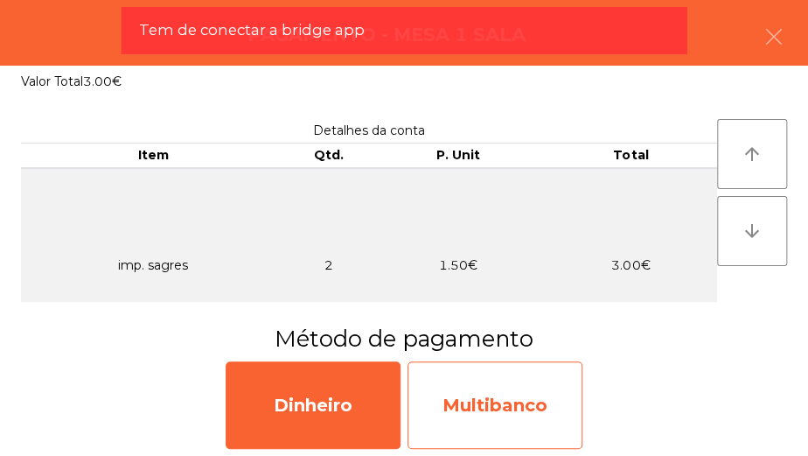
click at [525, 407] on div "Multibanco" at bounding box center [494, 404] width 175 height 87
select select "**"
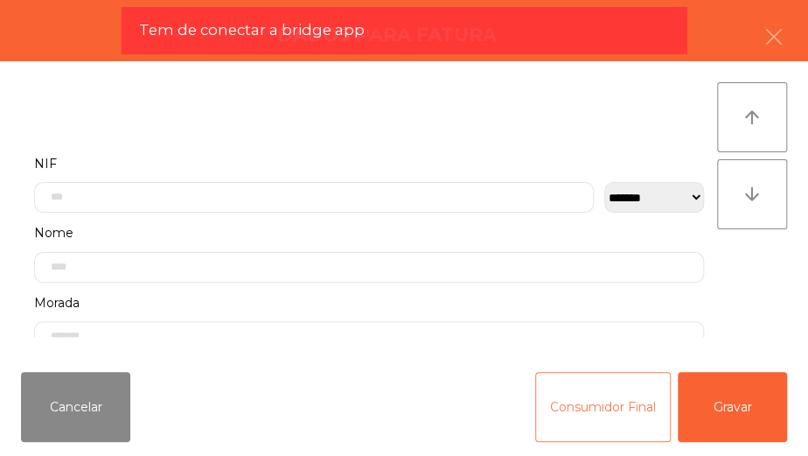
click at [641, 393] on button "Consumidor Final" at bounding box center [603, 407] width 136 height 70
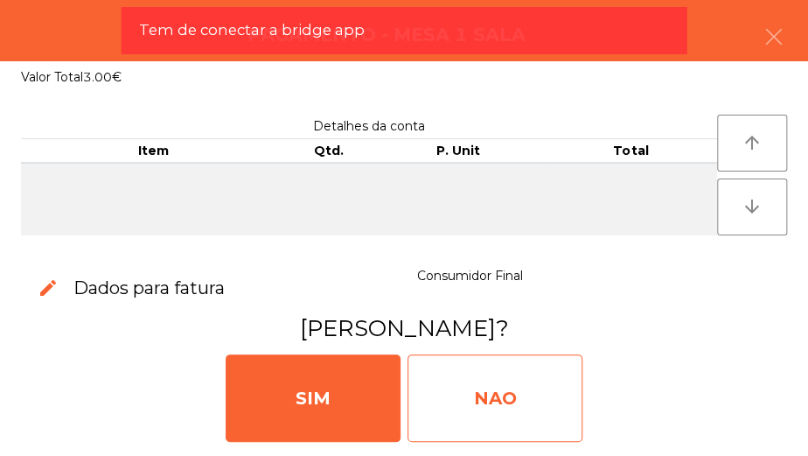
click at [490, 389] on div "NAO" at bounding box center [494, 397] width 175 height 87
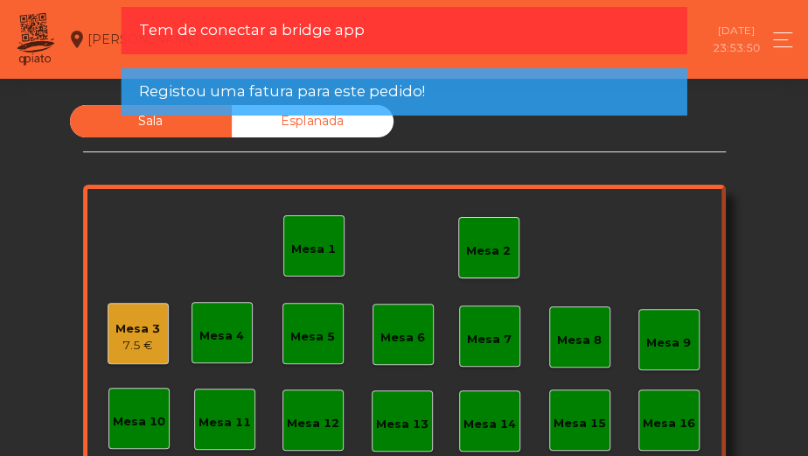
click at [384, 332] on div "Mesa 6" at bounding box center [402, 337] width 45 height 17
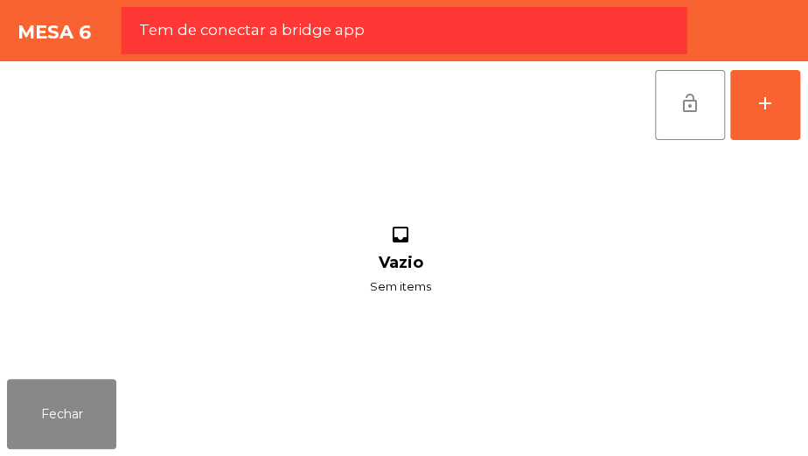
click at [411, 337] on div "inbox Vazio Sem items" at bounding box center [400, 260] width 787 height 223
click at [776, 134] on button "add" at bounding box center [765, 105] width 70 height 70
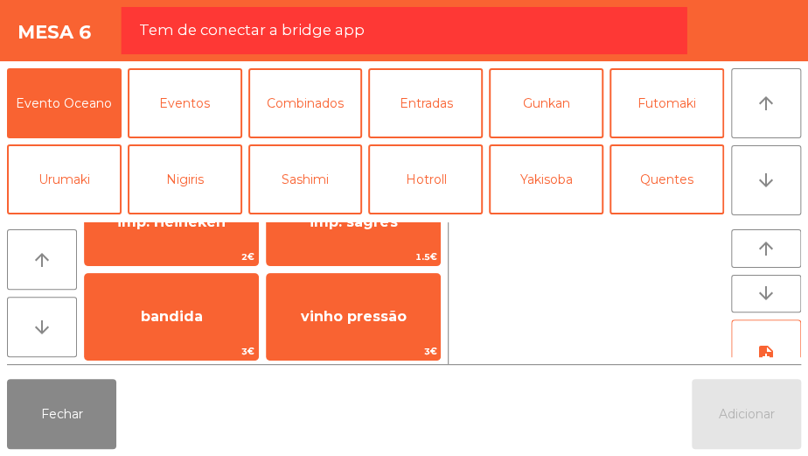
scroll to position [150, 0]
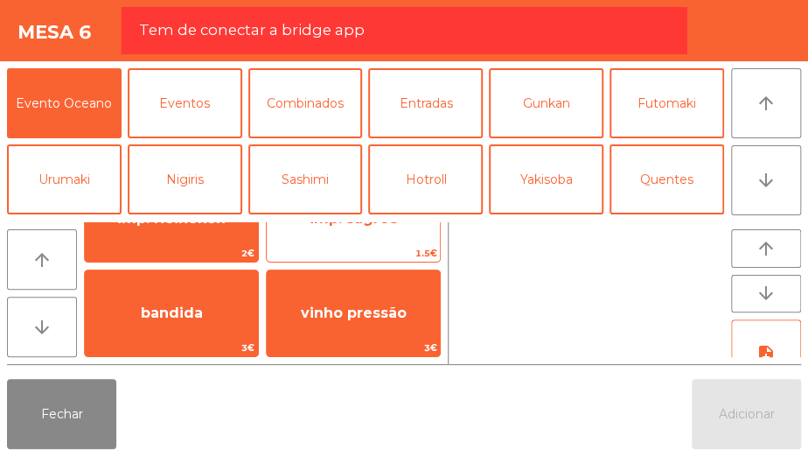
click at [416, 227] on span "imp. sagres" at bounding box center [353, 218] width 173 height 47
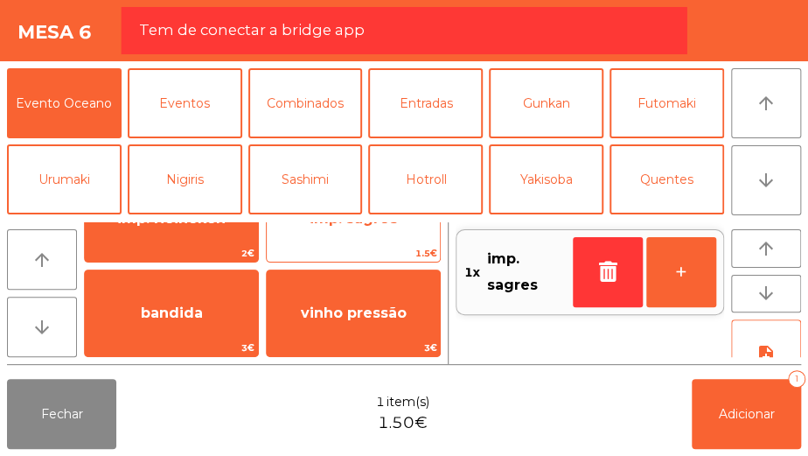
click at [411, 238] on span "imp. sagres" at bounding box center [353, 218] width 173 height 47
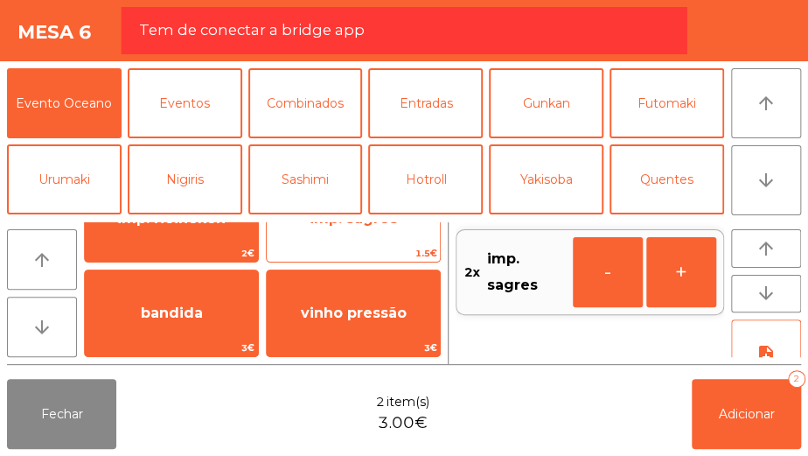
click at [400, 246] on span "1.5€" at bounding box center [353, 253] width 173 height 17
click at [413, 245] on span "1.5€" at bounding box center [353, 253] width 173 height 17
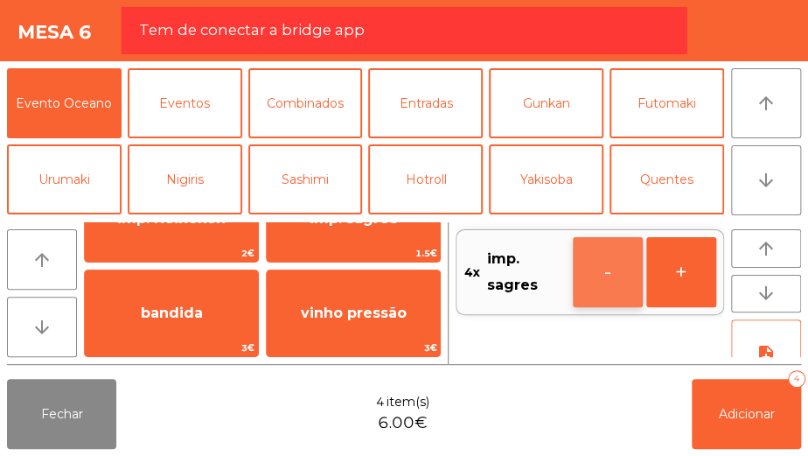
click at [599, 277] on button "-" at bounding box center [608, 272] width 70 height 70
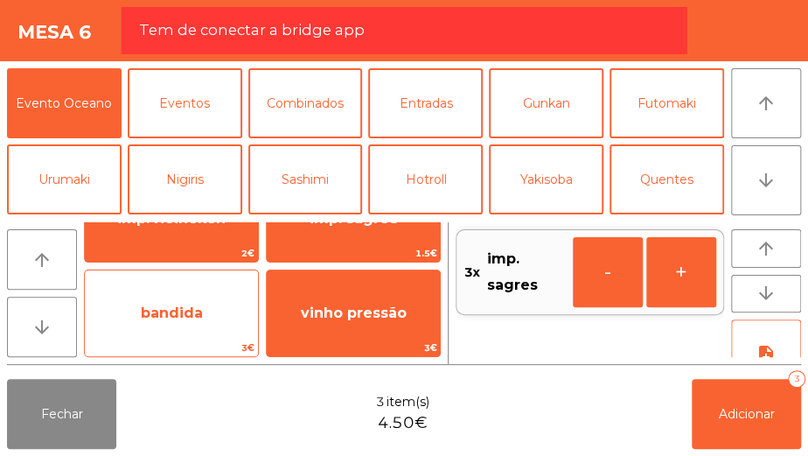
click at [230, 307] on span "bandida" at bounding box center [171, 312] width 173 height 47
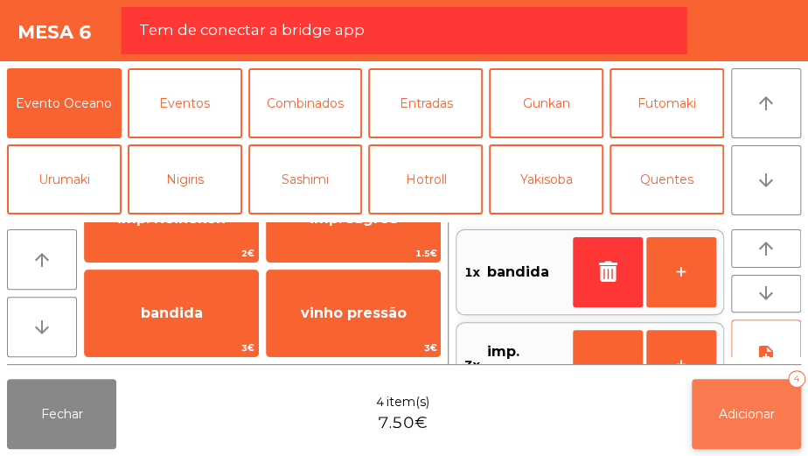
click at [750, 418] on span "Adicionar" at bounding box center [747, 414] width 56 height 16
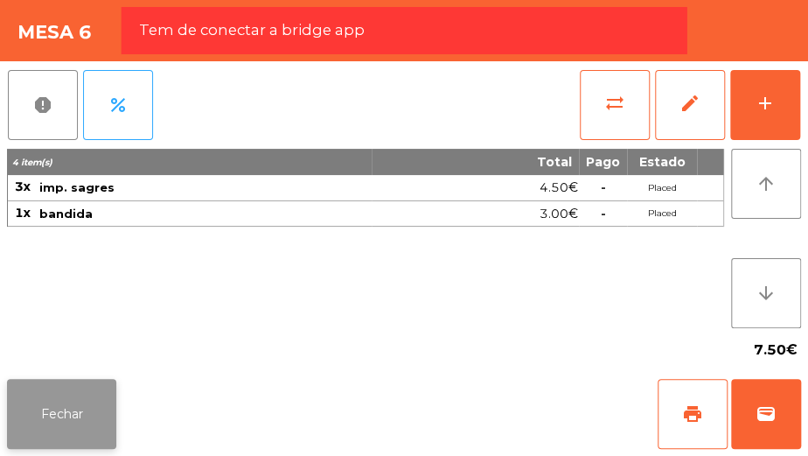
click at [81, 391] on button "Fechar" at bounding box center [61, 414] width 109 height 70
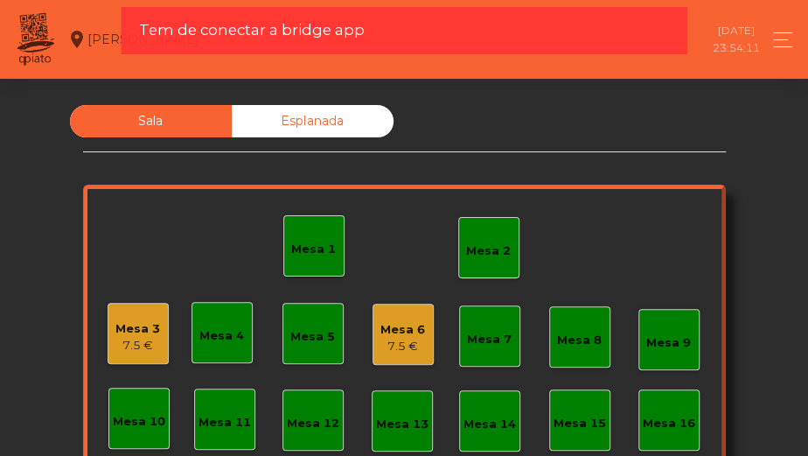
click at [399, 323] on div "Mesa 6" at bounding box center [402, 329] width 45 height 17
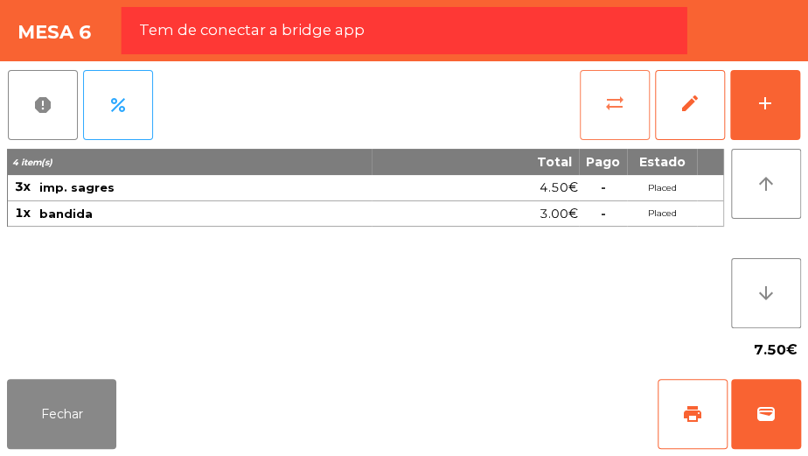
click at [604, 108] on span "sync_alt" at bounding box center [614, 103] width 21 height 21
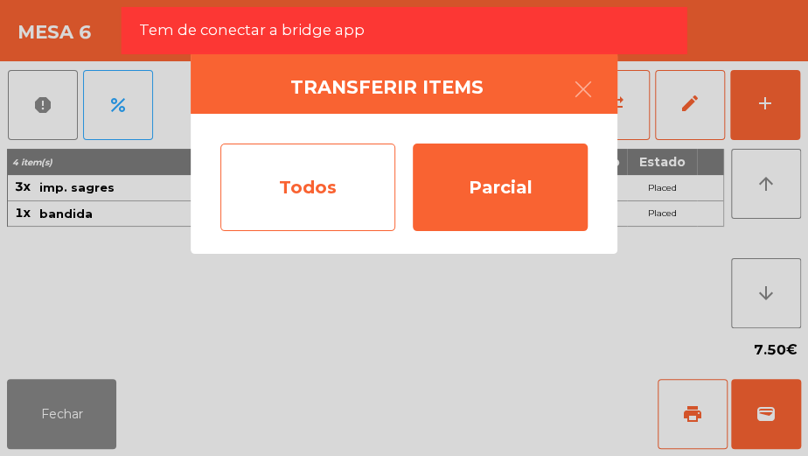
click at [336, 196] on div "Todos" at bounding box center [307, 186] width 175 height 87
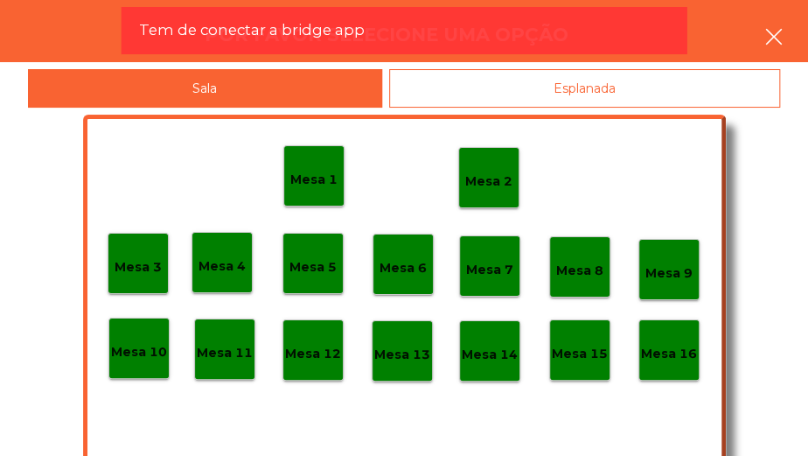
click at [761, 35] on button "button" at bounding box center [773, 38] width 49 height 52
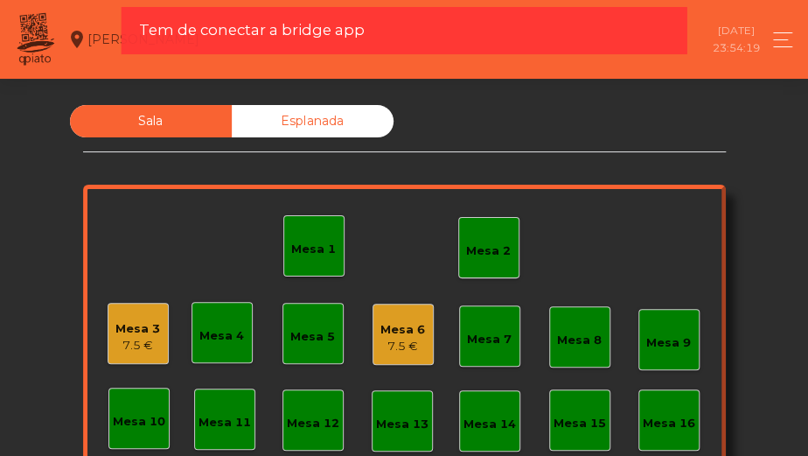
click at [393, 338] on div "7.5 €" at bounding box center [402, 345] width 45 height 17
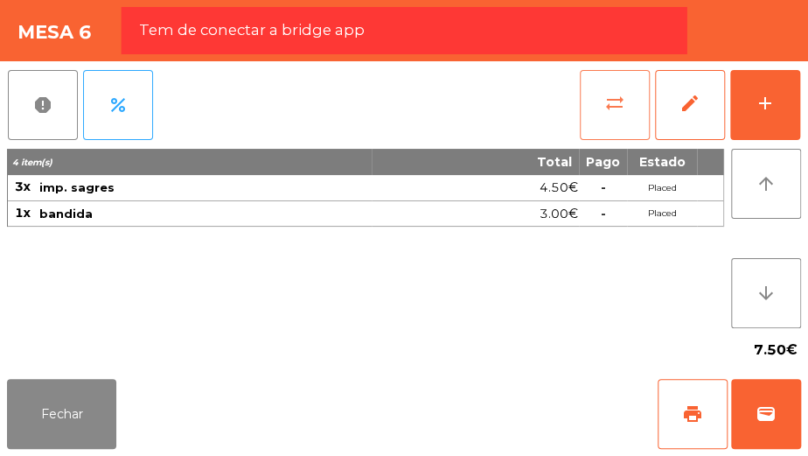
click at [613, 122] on button "sync_alt" at bounding box center [615, 105] width 70 height 70
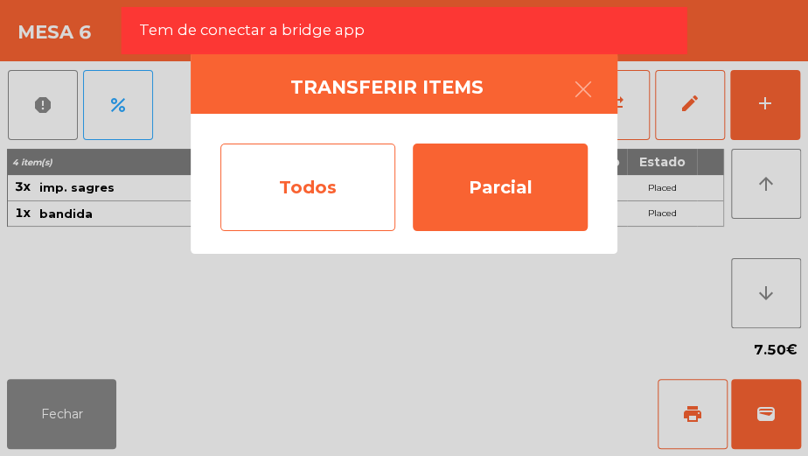
click at [324, 178] on div "Todos" at bounding box center [307, 186] width 175 height 87
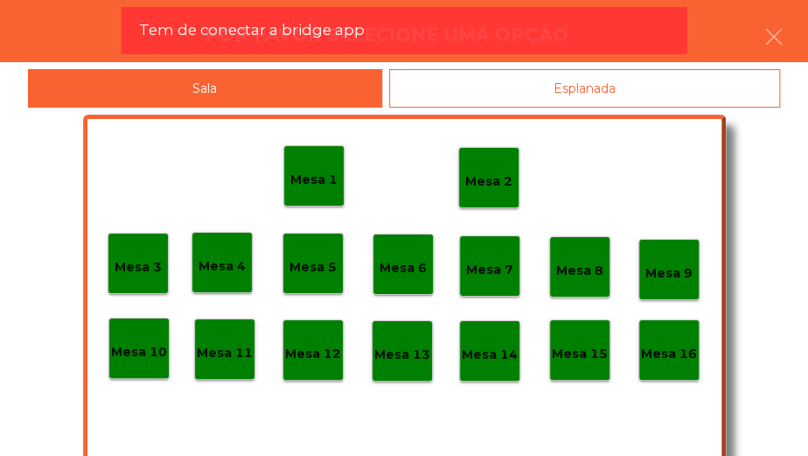
click at [144, 271] on p "Mesa 3" at bounding box center [138, 267] width 47 height 20
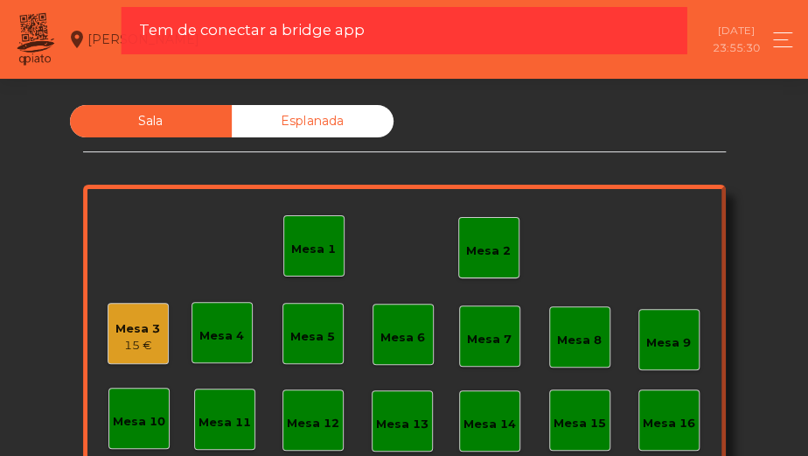
click at [134, 320] on div "Mesa 3" at bounding box center [137, 328] width 45 height 17
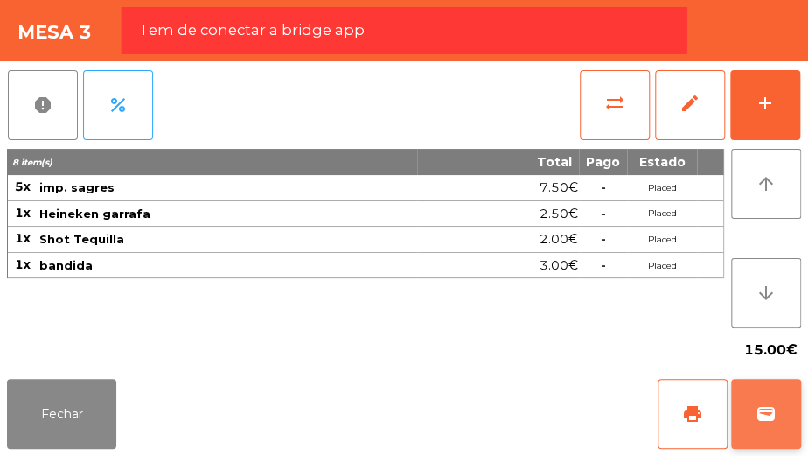
click at [762, 400] on button "wallet" at bounding box center [766, 414] width 70 height 70
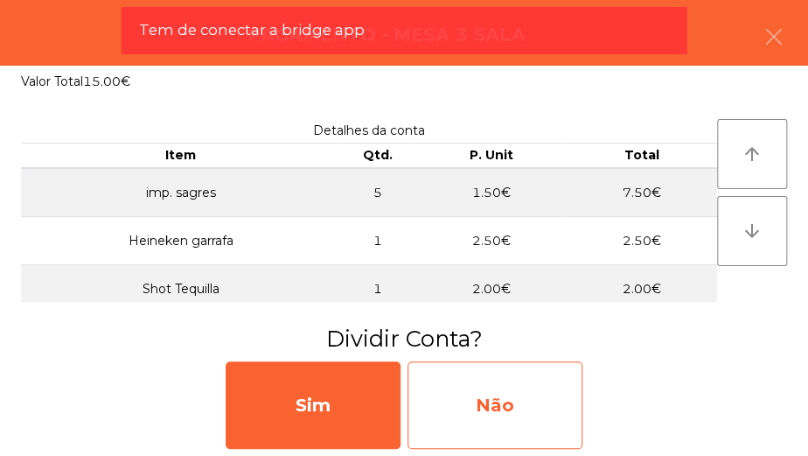
click at [525, 415] on div "Não" at bounding box center [494, 404] width 175 height 87
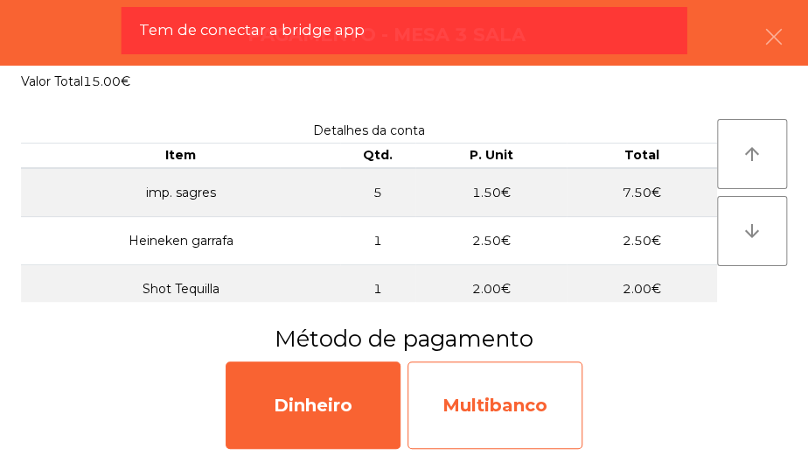
click at [520, 418] on div "Multibanco" at bounding box center [494, 404] width 175 height 87
select select "**"
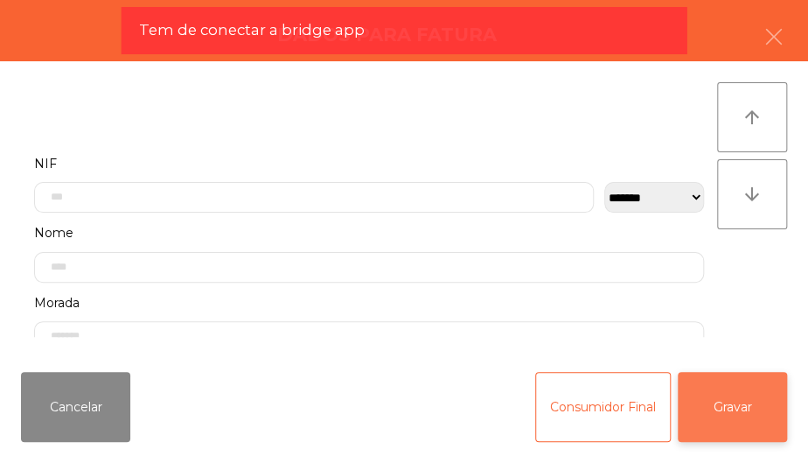
click at [732, 399] on button "Gravar" at bounding box center [732, 407] width 109 height 70
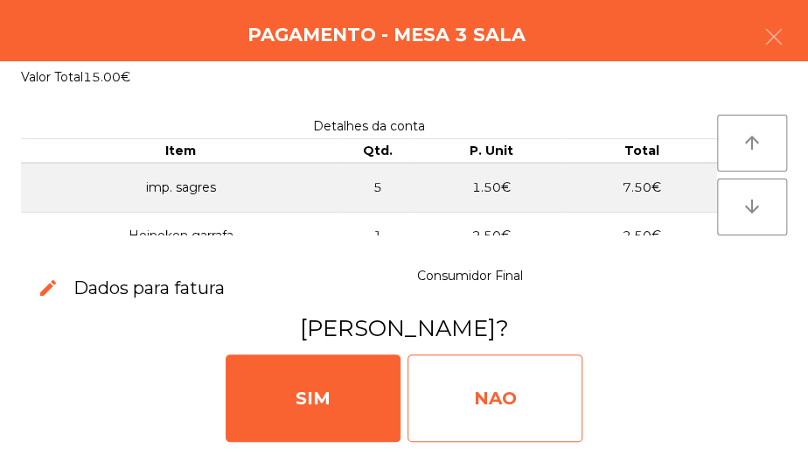
click at [509, 393] on div "NAO" at bounding box center [494, 397] width 175 height 87
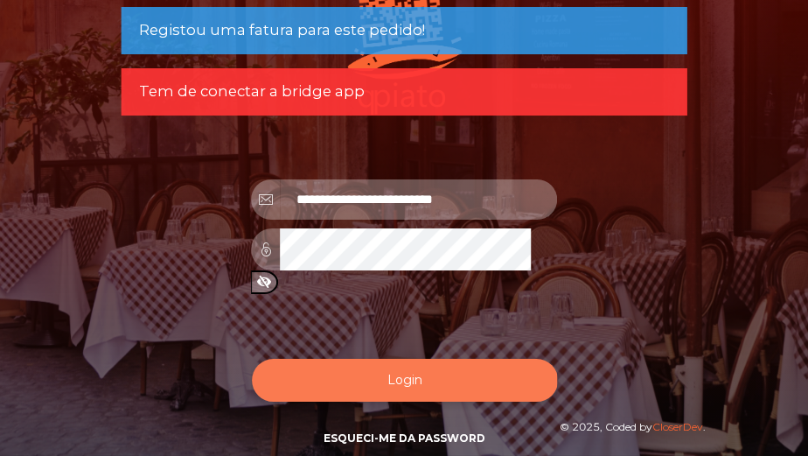
click at [393, 362] on button "Login" at bounding box center [405, 379] width 306 height 43
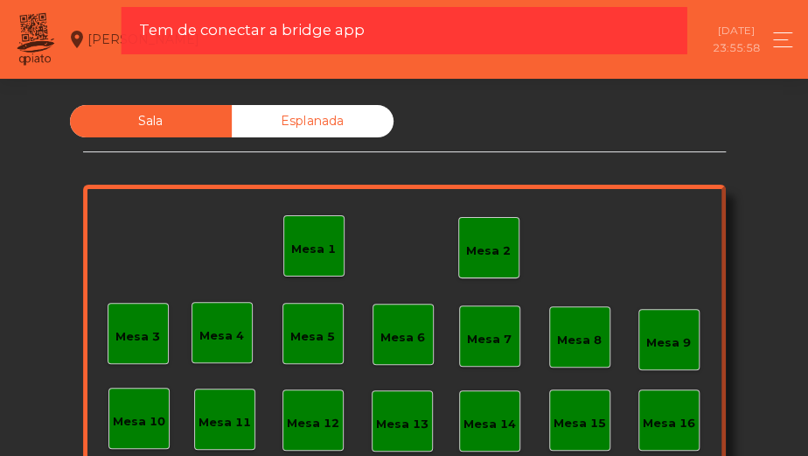
click at [124, 313] on div "Mesa 3" at bounding box center [138, 333] width 61 height 61
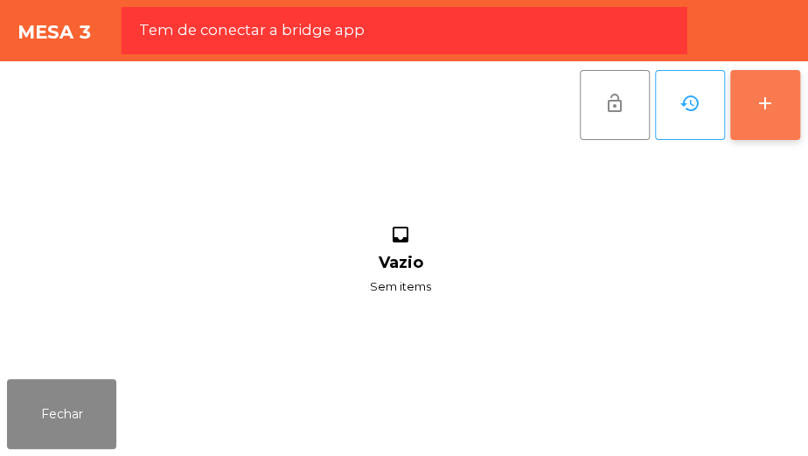
click at [764, 96] on div "add" at bounding box center [765, 103] width 21 height 21
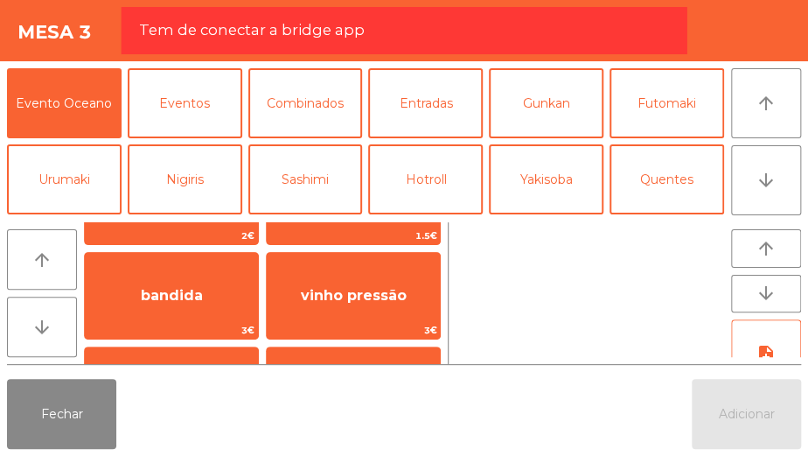
scroll to position [168, 0]
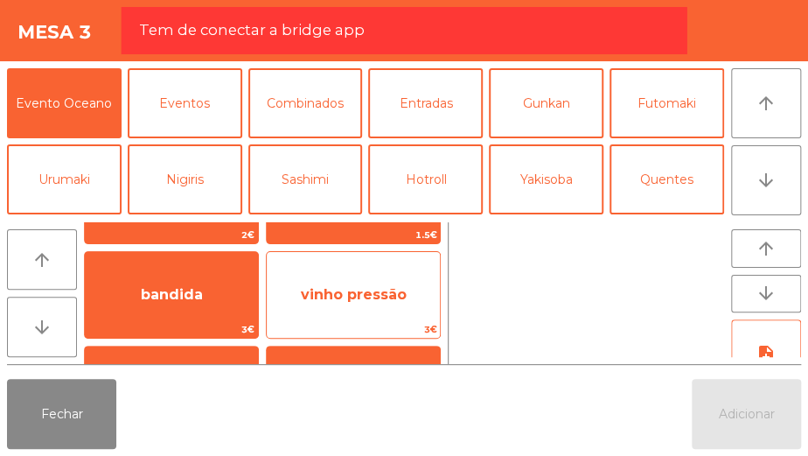
click at [366, 297] on span "vinho pressão" at bounding box center [354, 294] width 106 height 17
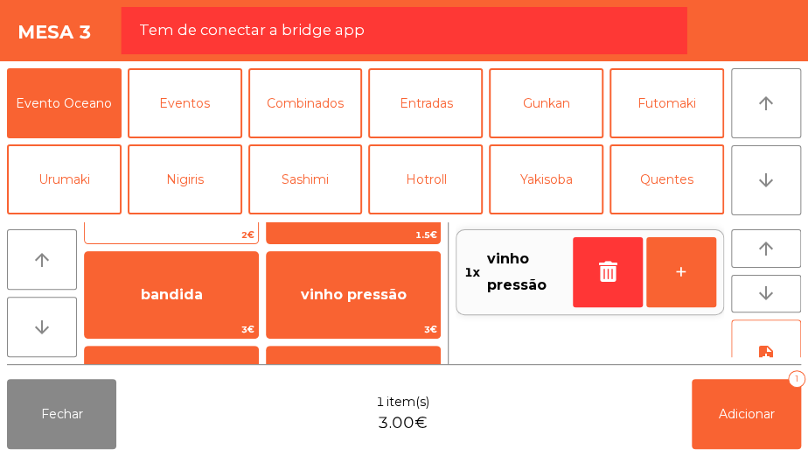
click at [230, 224] on div "imp. Heineken 2€" at bounding box center [171, 200] width 175 height 87
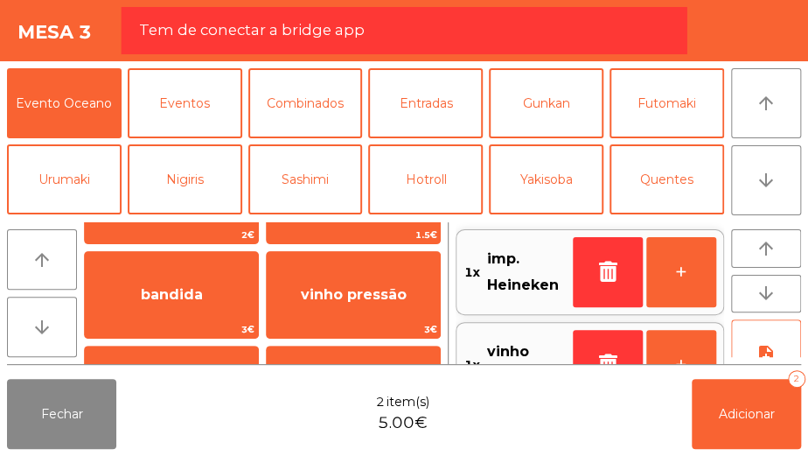
click at [336, 219] on div "arrow_upward arrow_downward [PERSON_NAME] 15€ metro Imperial 15€ imp. Heineken …" at bounding box center [404, 293] width 808 height 157
click at [379, 219] on div "arrow_upward arrow_downward [PERSON_NAME] 15€ metro Imperial 15€ imp. Heineken …" at bounding box center [404, 293] width 808 height 157
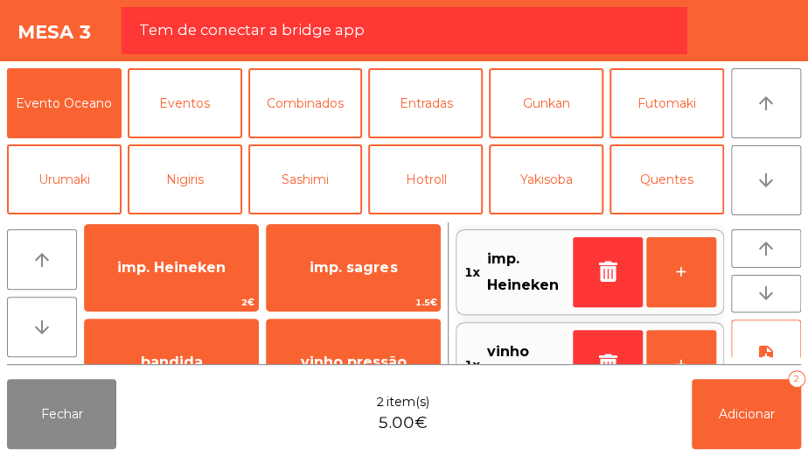
scroll to position [102, 0]
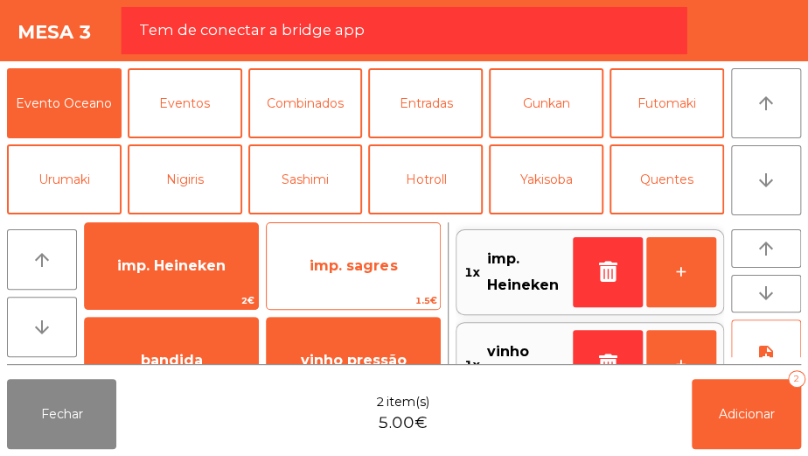
click at [367, 251] on span "imp. sagres" at bounding box center [353, 265] width 173 height 47
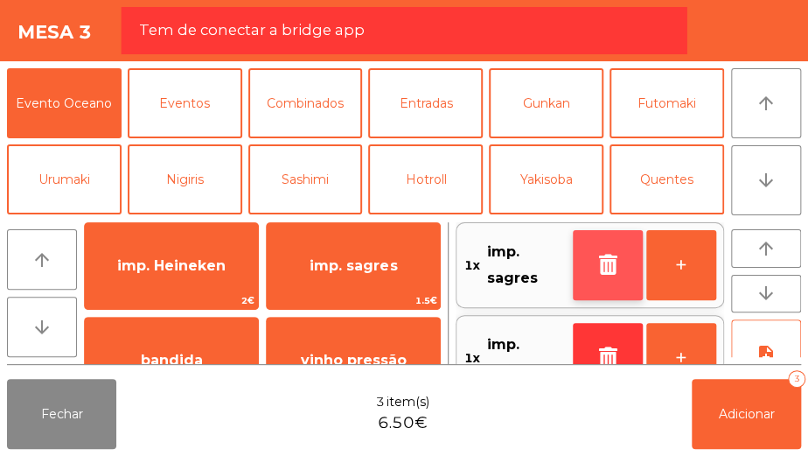
click at [600, 256] on icon "button" at bounding box center [608, 264] width 26 height 21
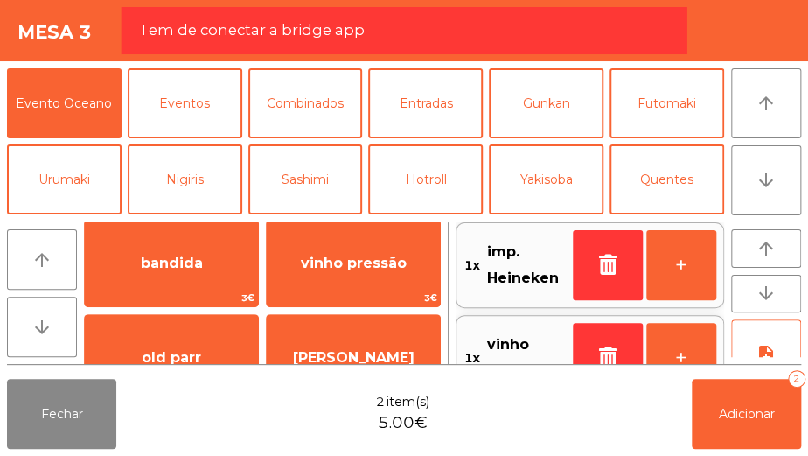
scroll to position [200, 0]
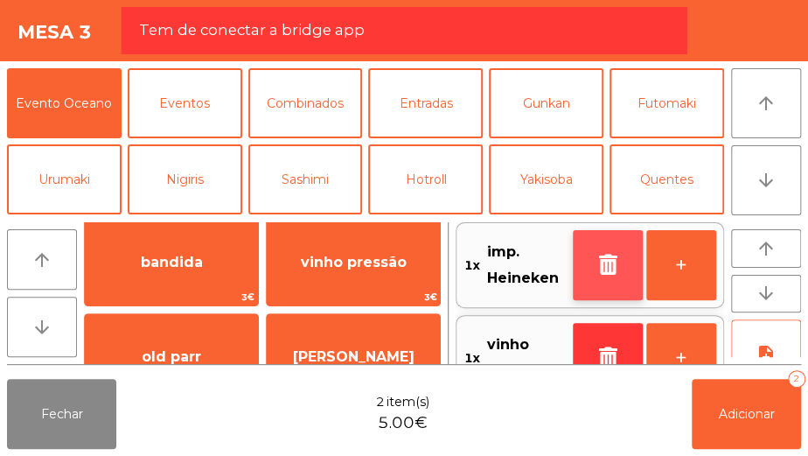
click at [603, 259] on icon "button" at bounding box center [608, 264] width 26 height 21
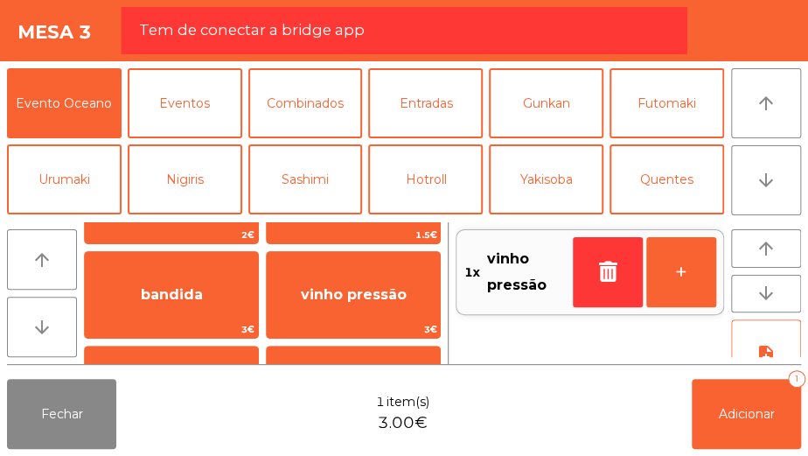
scroll to position [163, 0]
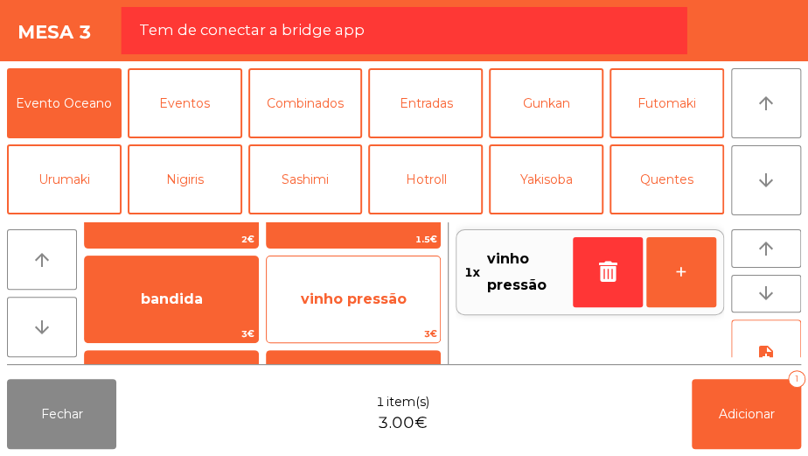
click at [393, 313] on span "vinho pressão" at bounding box center [353, 298] width 173 height 47
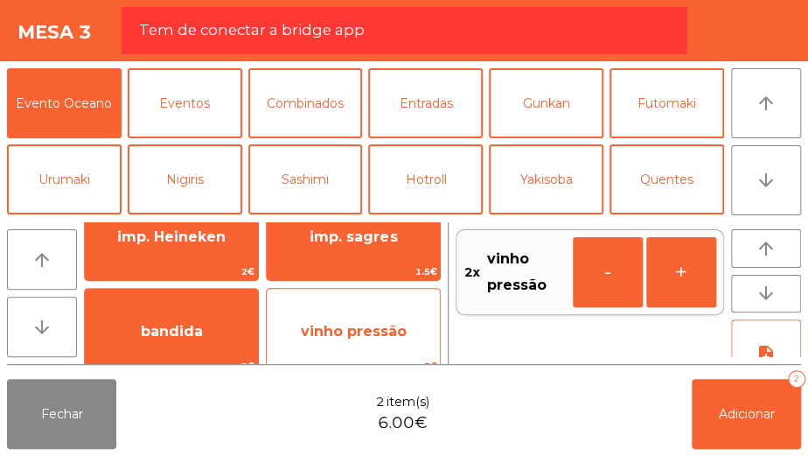
scroll to position [124, 0]
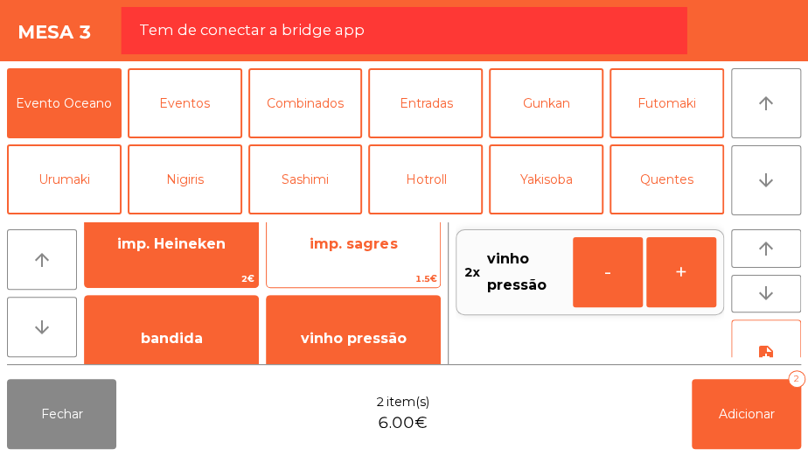
click at [414, 245] on span "imp. sagres" at bounding box center [353, 243] width 173 height 47
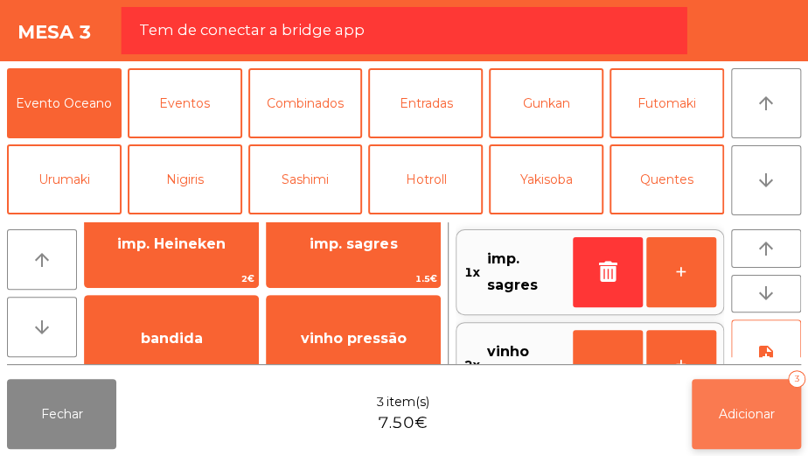
click at [732, 423] on button "Adicionar 3" at bounding box center [746, 414] width 109 height 70
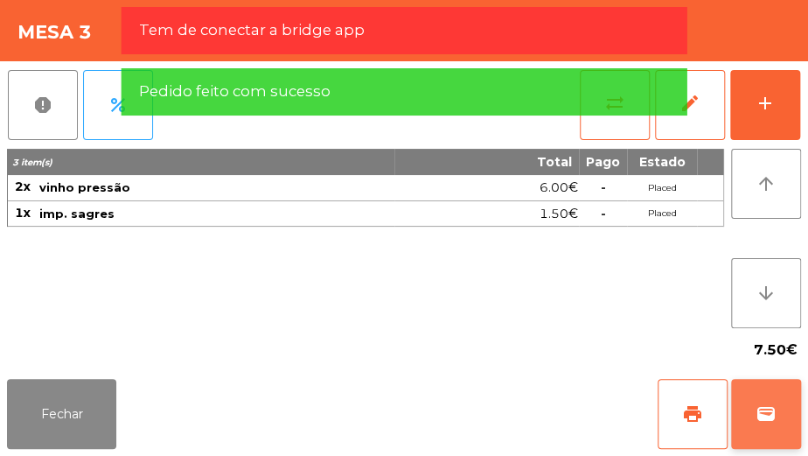
click at [755, 420] on span "wallet" at bounding box center [765, 413] width 21 height 21
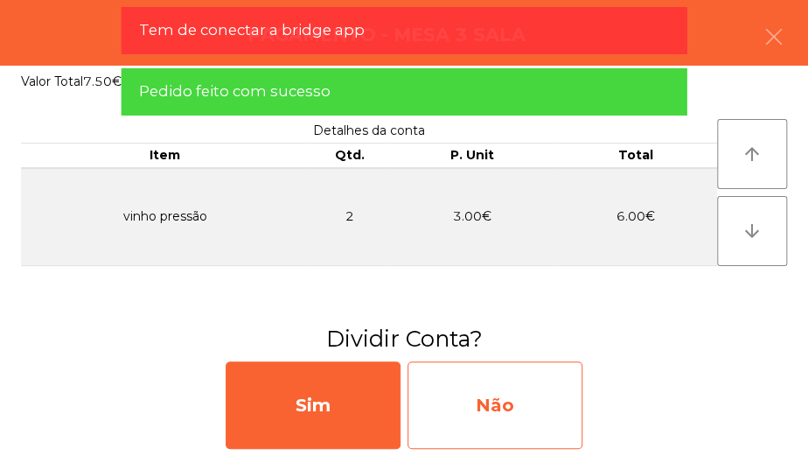
click at [497, 393] on div "Não" at bounding box center [494, 404] width 175 height 87
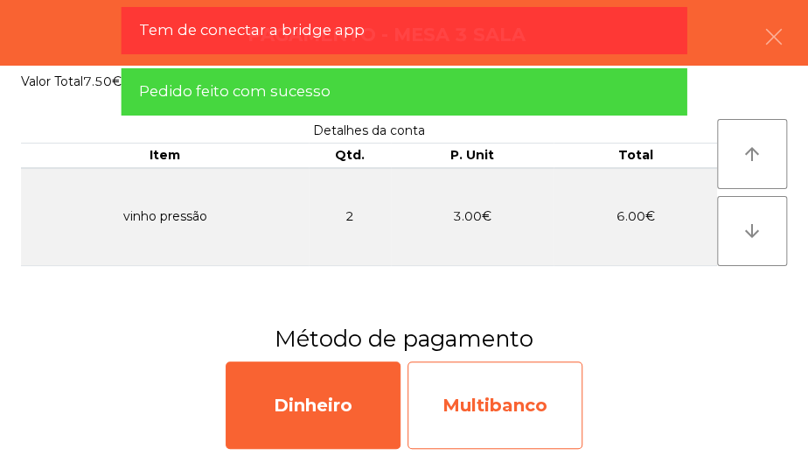
click at [525, 404] on div "Multibanco" at bounding box center [494, 404] width 175 height 87
select select "**"
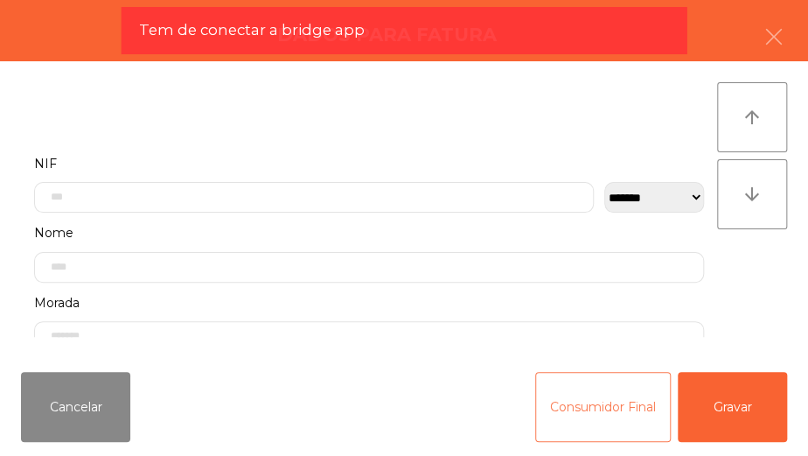
click at [614, 419] on button "Consumidor Final" at bounding box center [603, 407] width 136 height 70
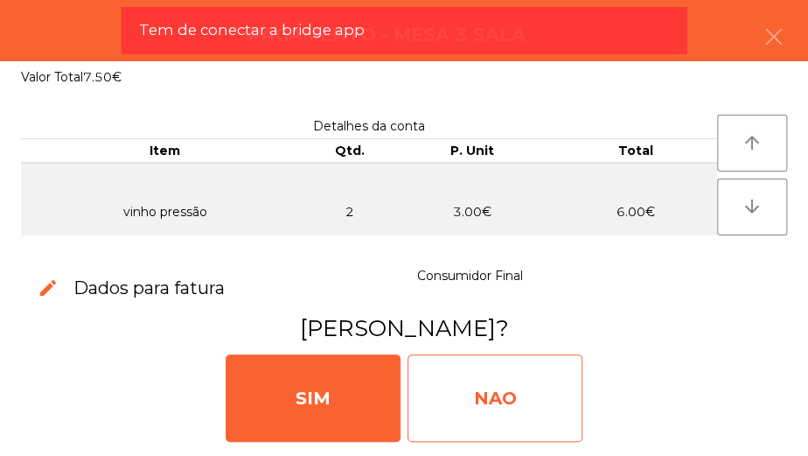
click at [490, 386] on div "NAO" at bounding box center [494, 397] width 175 height 87
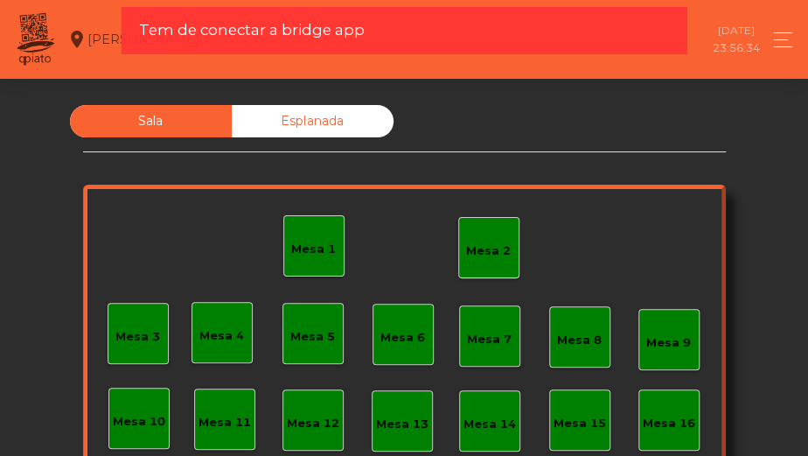
click at [334, 334] on div "Mesa 5" at bounding box center [312, 333] width 61 height 61
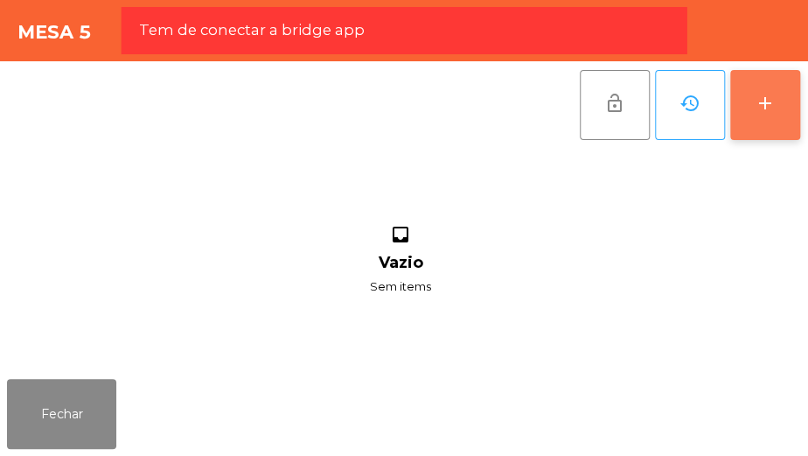
click at [743, 101] on button "add" at bounding box center [765, 105] width 70 height 70
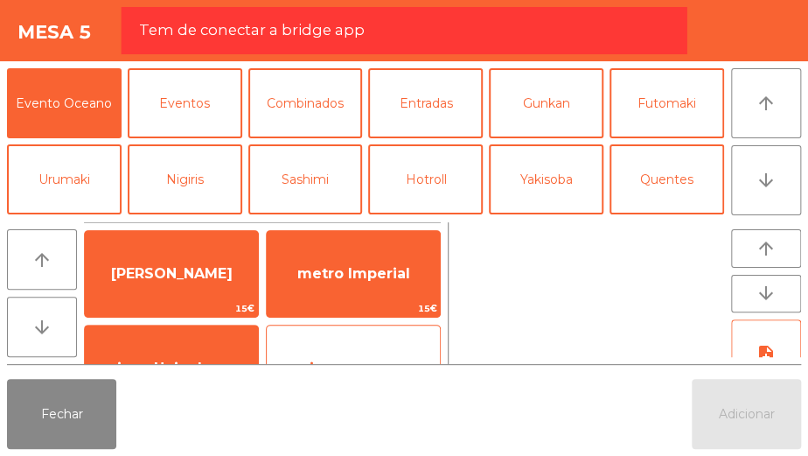
click at [347, 334] on div "imp. sagres 1.5€" at bounding box center [353, 367] width 175 height 87
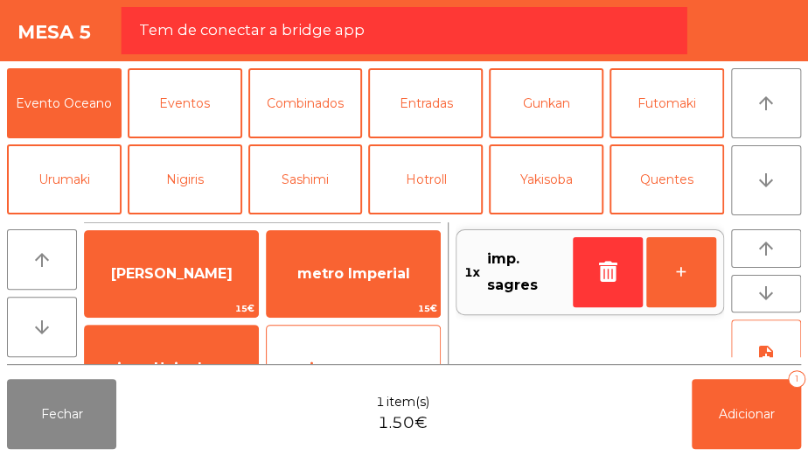
click at [346, 333] on div "imp. sagres 1.5€" at bounding box center [353, 367] width 175 height 87
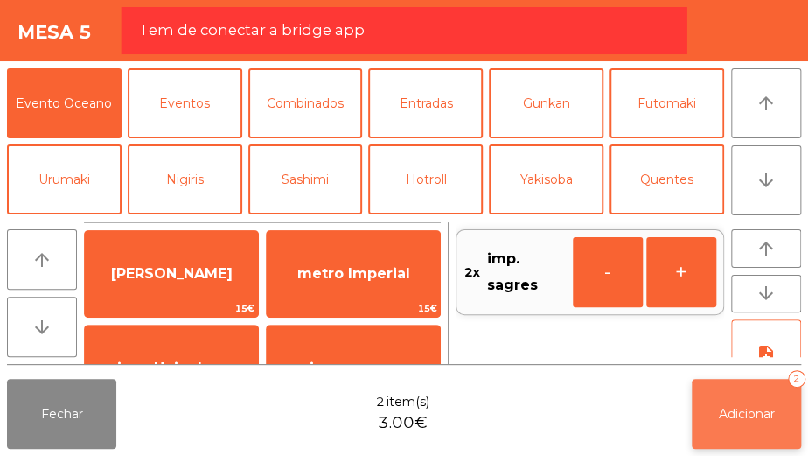
click at [748, 393] on button "Adicionar 2" at bounding box center [746, 414] width 109 height 70
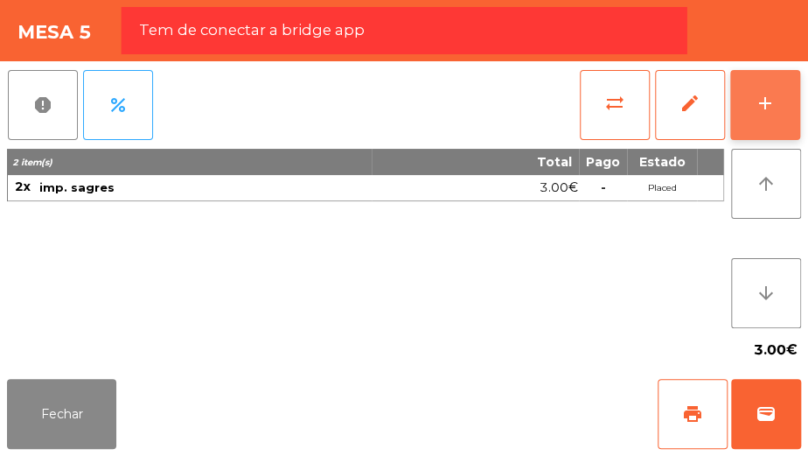
click at [749, 126] on button "add" at bounding box center [765, 105] width 70 height 70
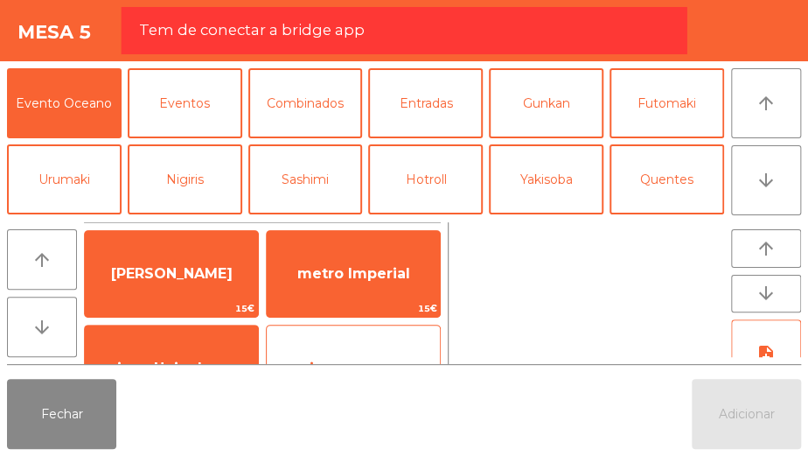
click at [364, 327] on div "imp. sagres 1.5€" at bounding box center [353, 367] width 175 height 87
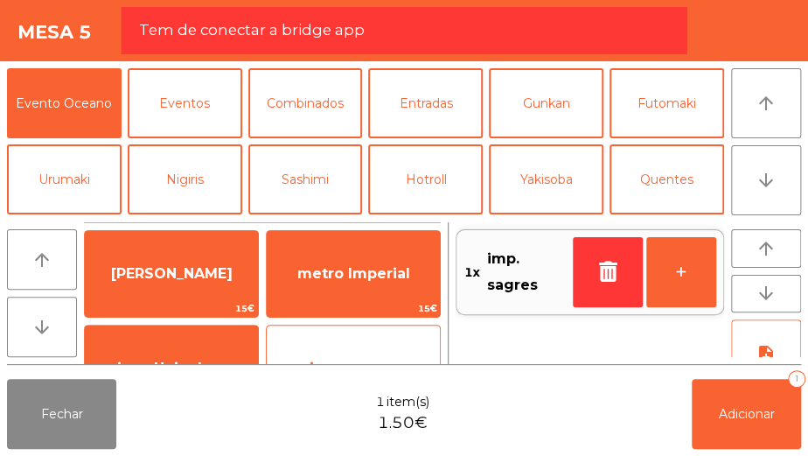
click at [360, 337] on div "imp. sagres 1.5€" at bounding box center [353, 367] width 175 height 87
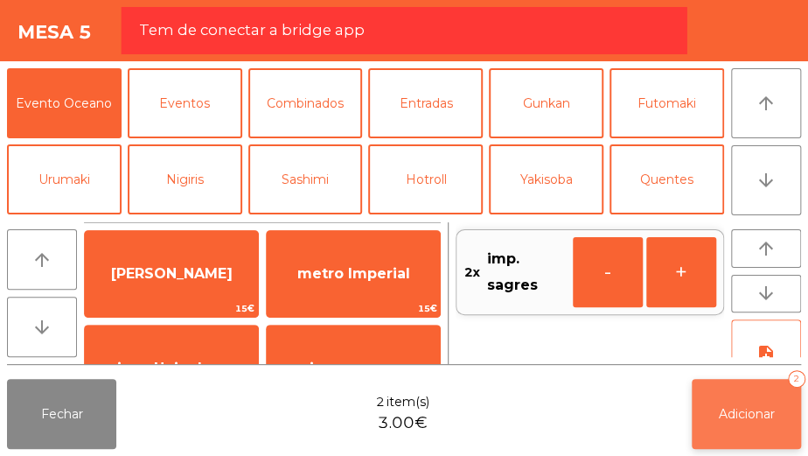
click at [771, 421] on button "Adicionar 2" at bounding box center [746, 414] width 109 height 70
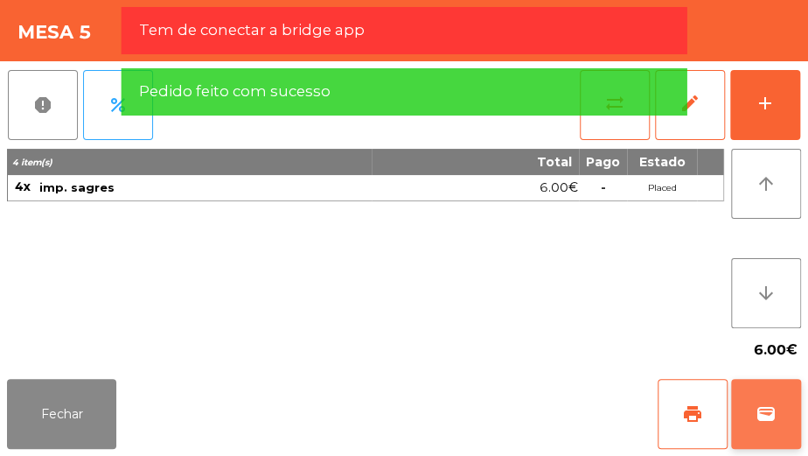
click at [769, 401] on button "wallet" at bounding box center [766, 414] width 70 height 70
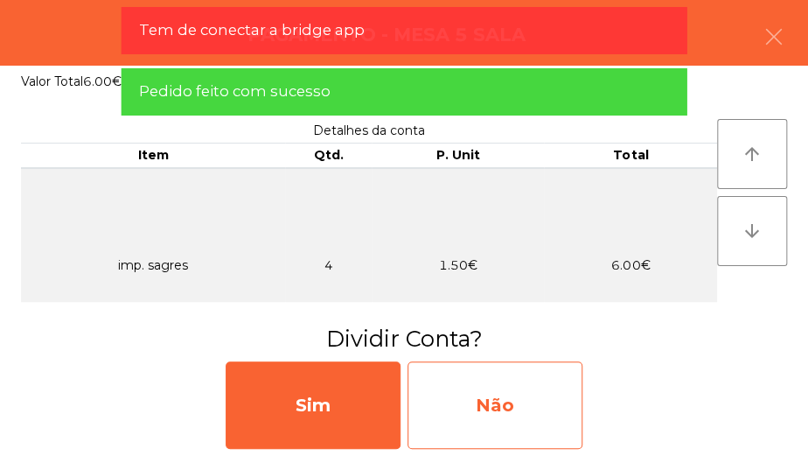
click at [533, 407] on div "Não" at bounding box center [494, 404] width 175 height 87
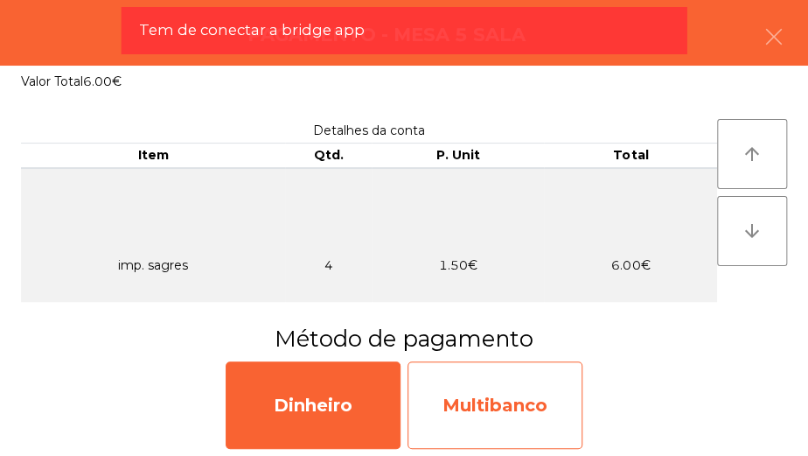
click at [546, 394] on div "Multibanco" at bounding box center [494, 404] width 175 height 87
select select "**"
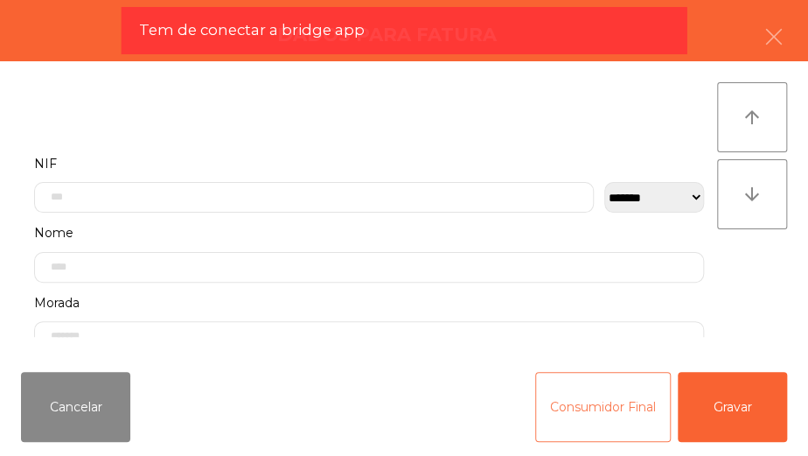
click at [629, 394] on button "Consumidor Final" at bounding box center [603, 407] width 136 height 70
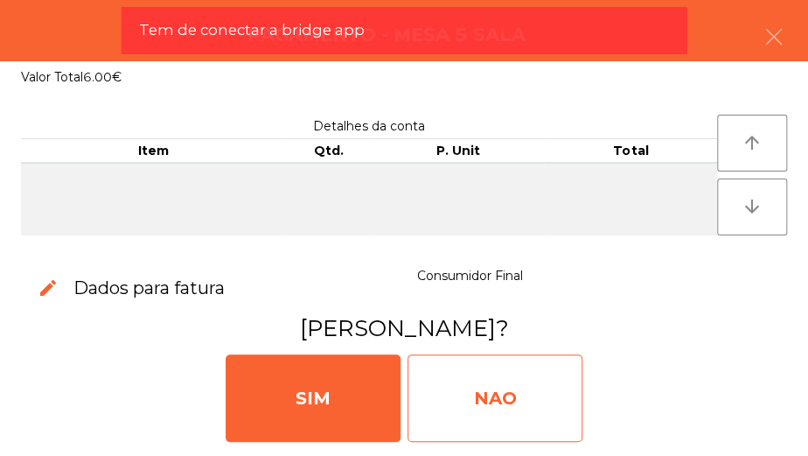
click at [516, 386] on div "NAO" at bounding box center [494, 397] width 175 height 87
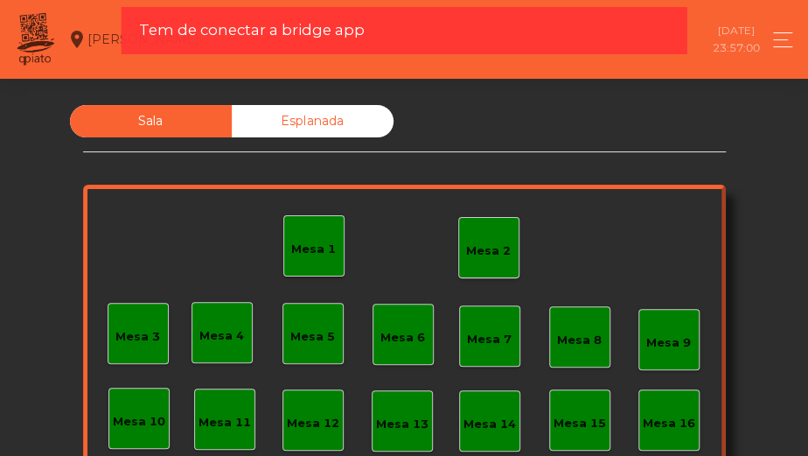
click at [458, 241] on div "Mesa 2" at bounding box center [488, 247] width 61 height 61
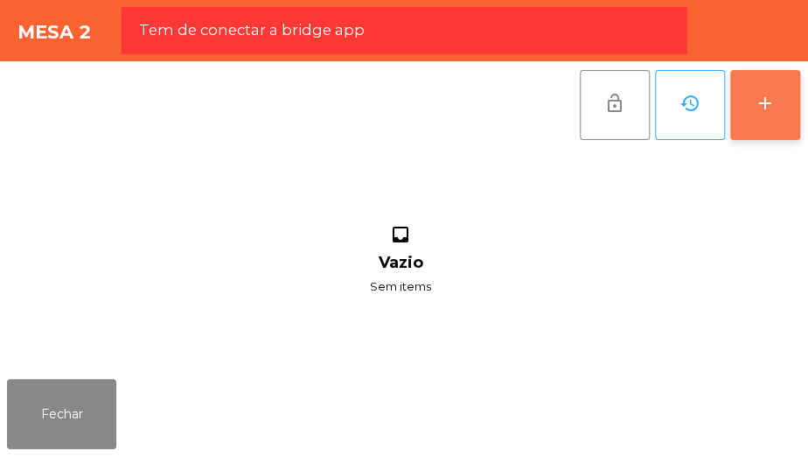
click at [739, 122] on button "add" at bounding box center [765, 105] width 70 height 70
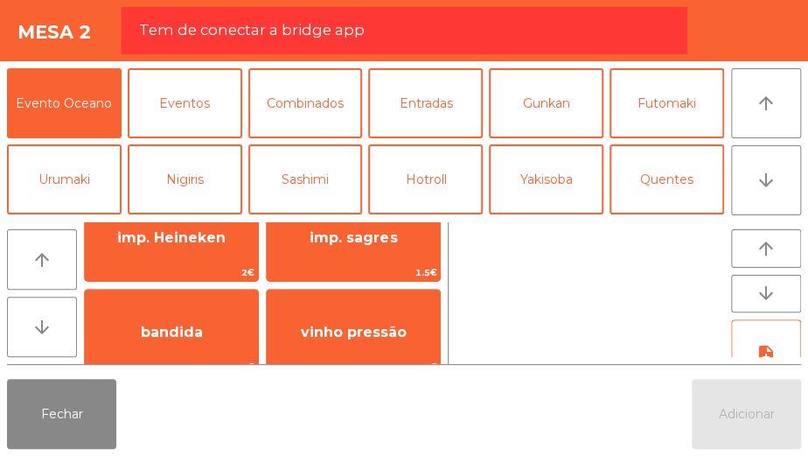
scroll to position [129, 0]
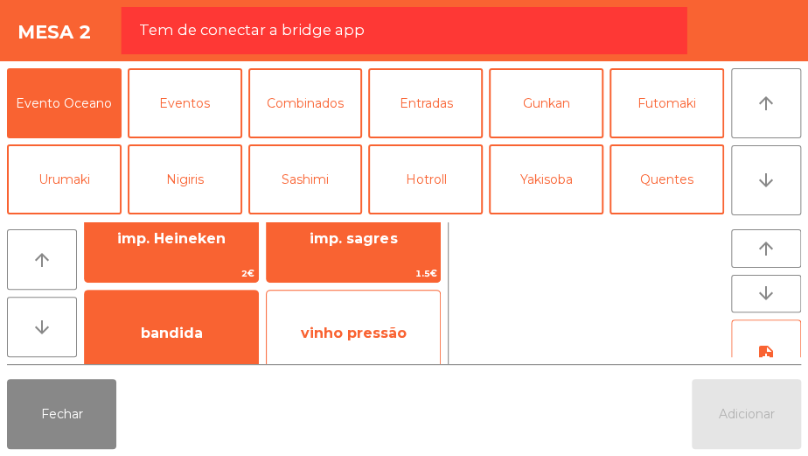
click at [379, 310] on span "vinho pressão" at bounding box center [353, 333] width 173 height 47
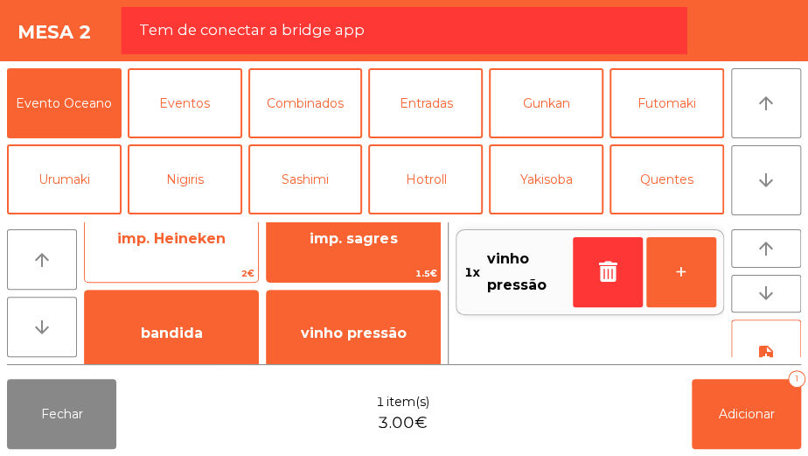
click at [235, 269] on span "2€" at bounding box center [171, 273] width 173 height 17
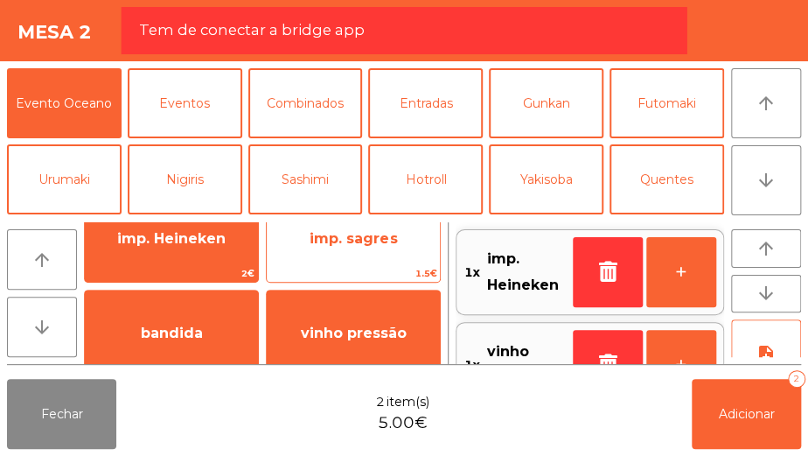
click at [336, 245] on span "imp. sagres" at bounding box center [353, 238] width 87 height 17
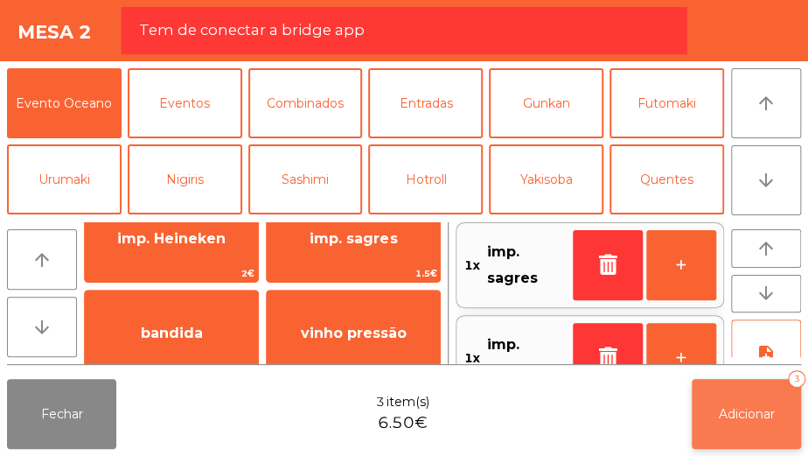
click at [727, 400] on button "Adicionar 3" at bounding box center [746, 414] width 109 height 70
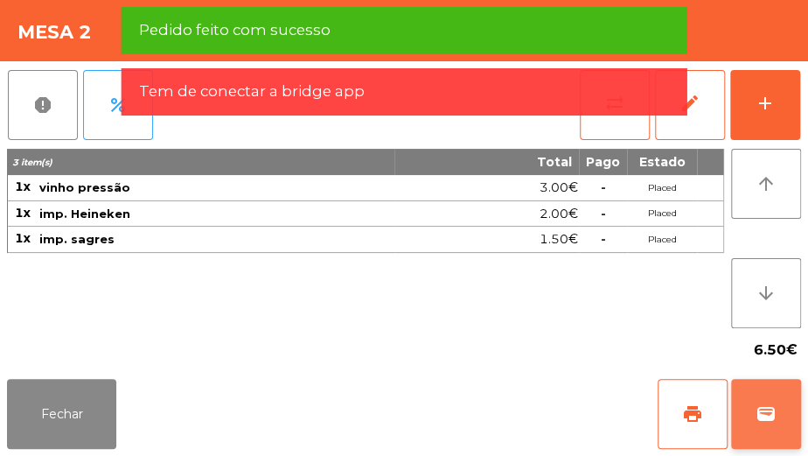
click at [786, 396] on button "wallet" at bounding box center [766, 414] width 70 height 70
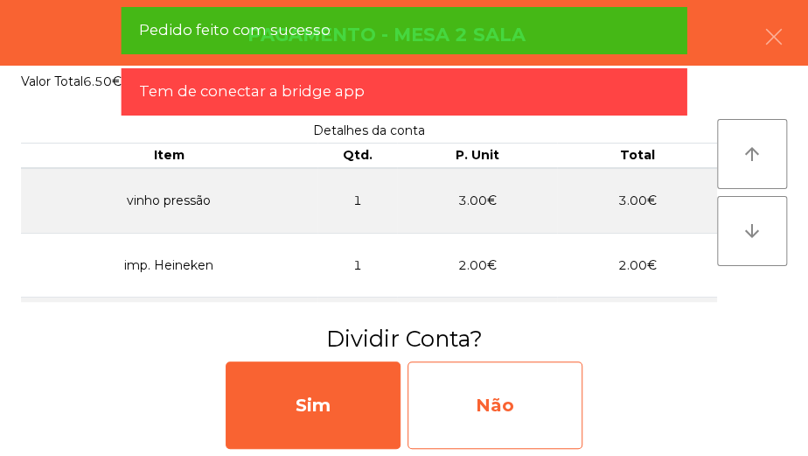
click at [531, 419] on div "Não" at bounding box center [494, 404] width 175 height 87
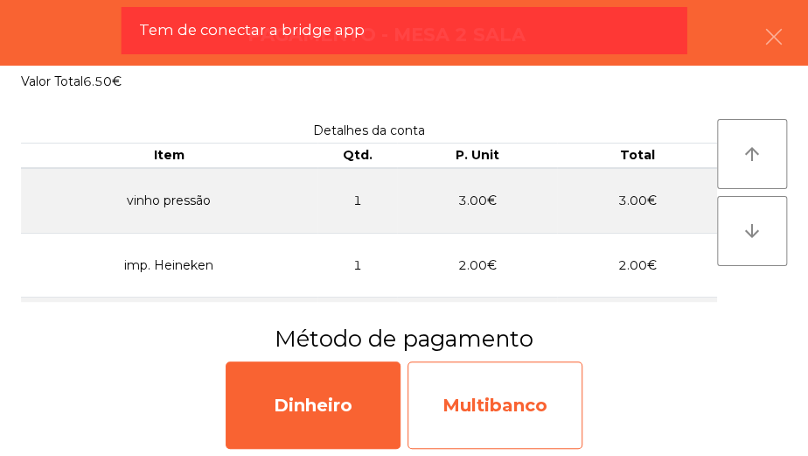
click at [553, 410] on div "Multibanco" at bounding box center [494, 404] width 175 height 87
select select "**"
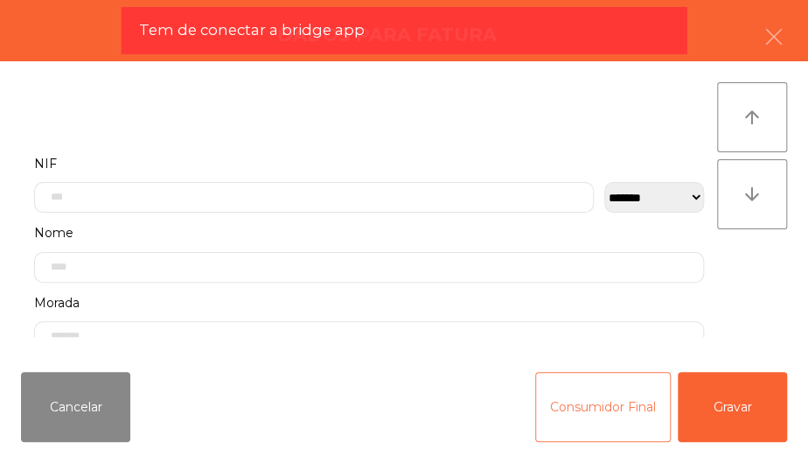
click at [594, 393] on button "Consumidor Final" at bounding box center [603, 407] width 136 height 70
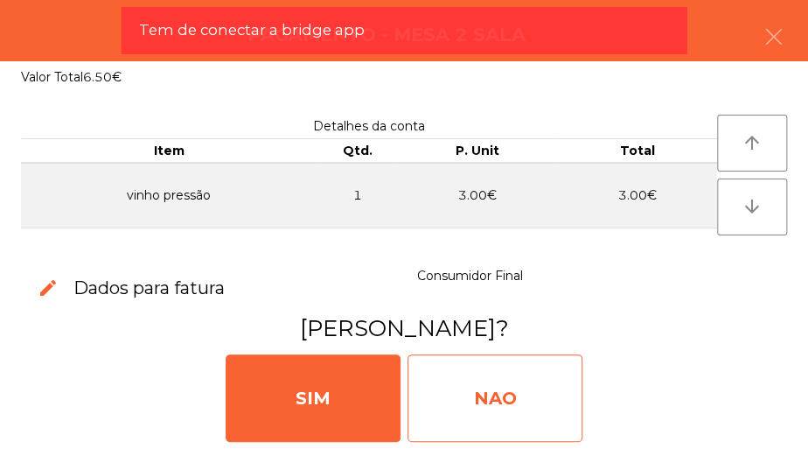
click at [544, 406] on div "NAO" at bounding box center [494, 397] width 175 height 87
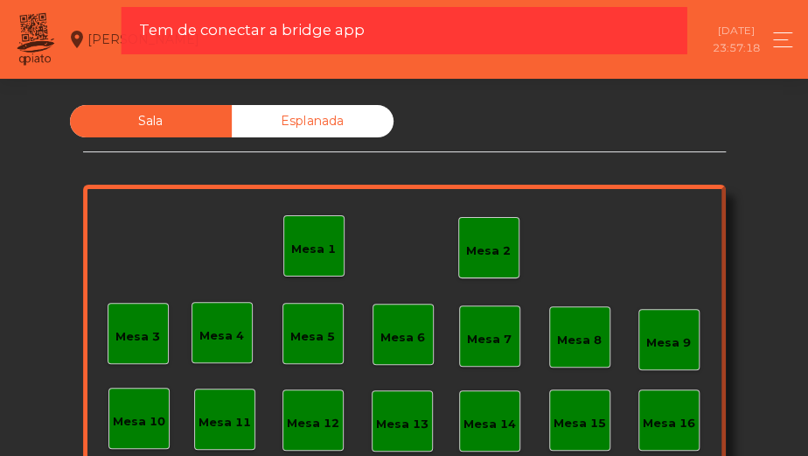
click at [482, 255] on div "Mesa 2" at bounding box center [488, 250] width 45 height 17
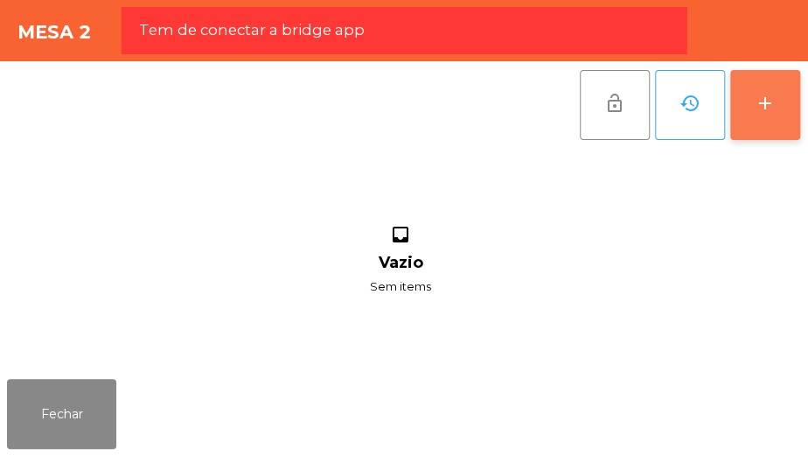
click at [763, 95] on div "add" at bounding box center [765, 103] width 21 height 21
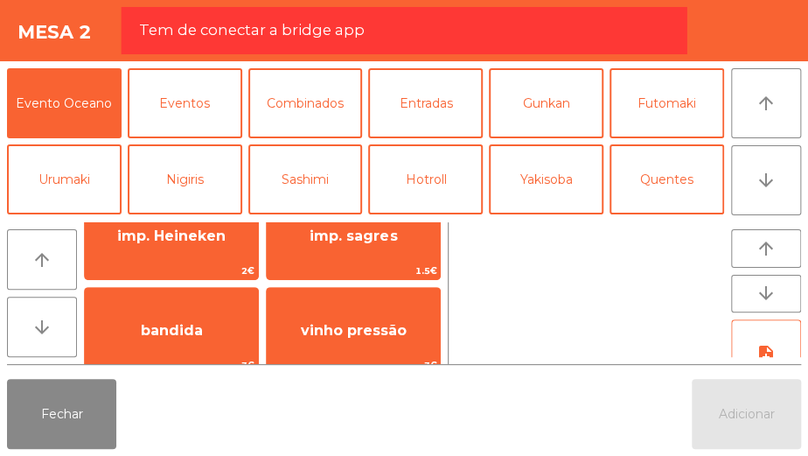
scroll to position [145, 0]
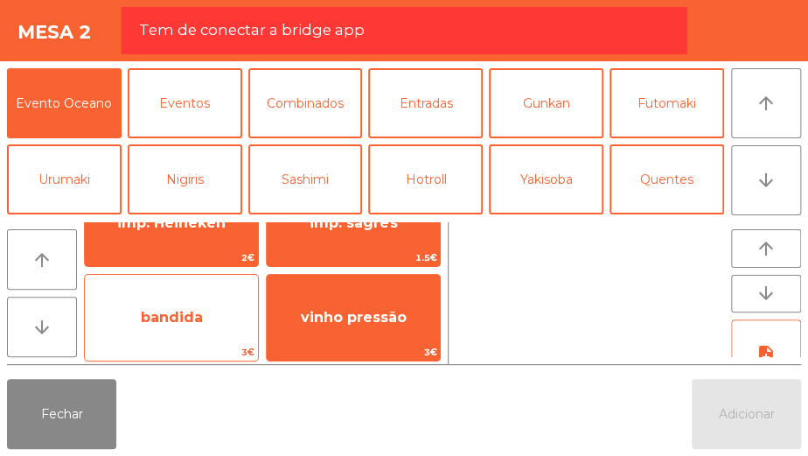
click at [212, 330] on span "bandida" at bounding box center [171, 317] width 173 height 47
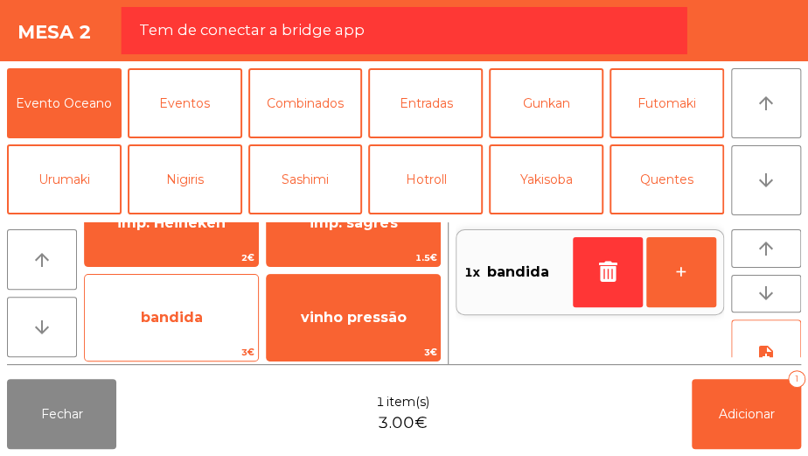
click at [211, 306] on span "bandida" at bounding box center [171, 317] width 173 height 47
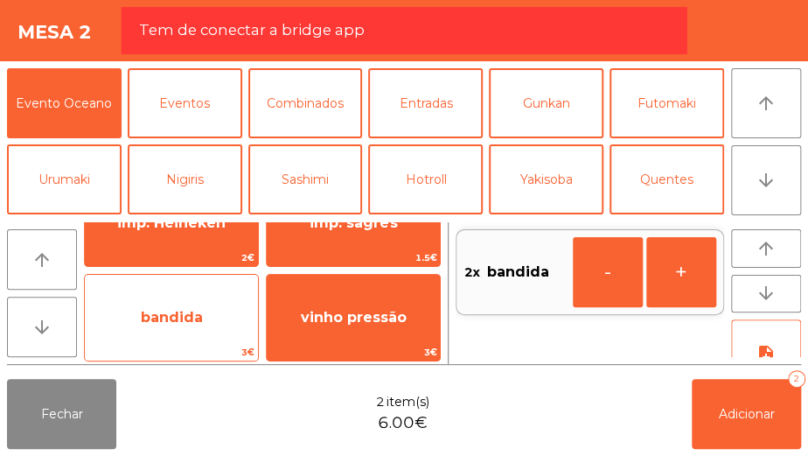
click at [200, 315] on span "bandida" at bounding box center [172, 317] width 62 height 17
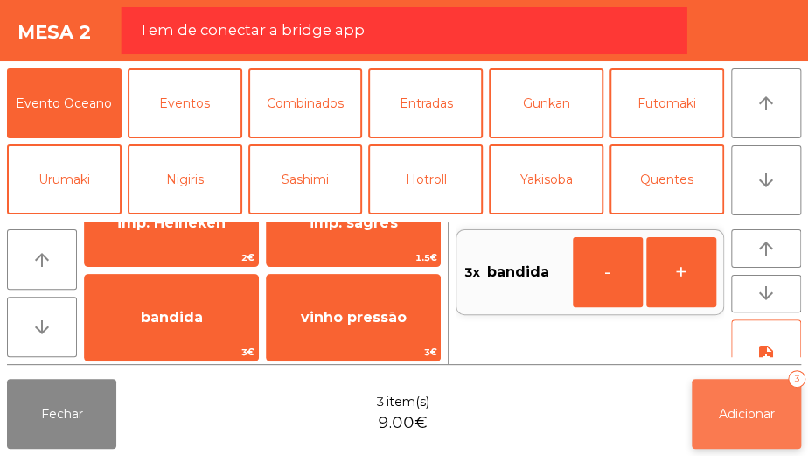
click at [777, 417] on button "Adicionar 3" at bounding box center [746, 414] width 109 height 70
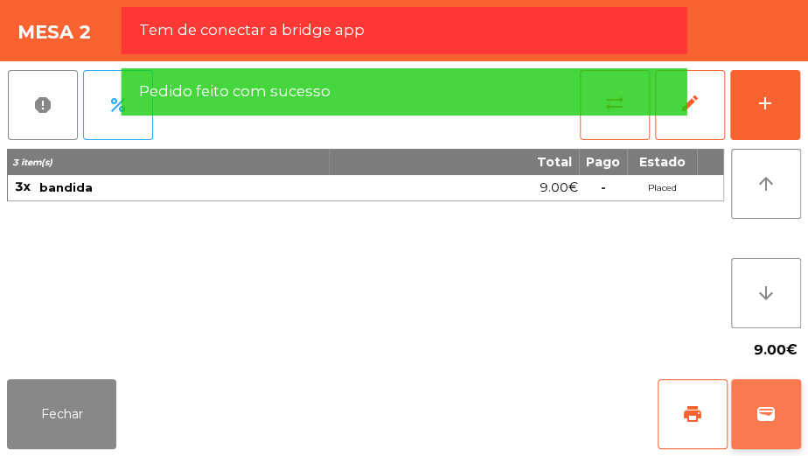
click at [765, 421] on span "wallet" at bounding box center [765, 413] width 21 height 21
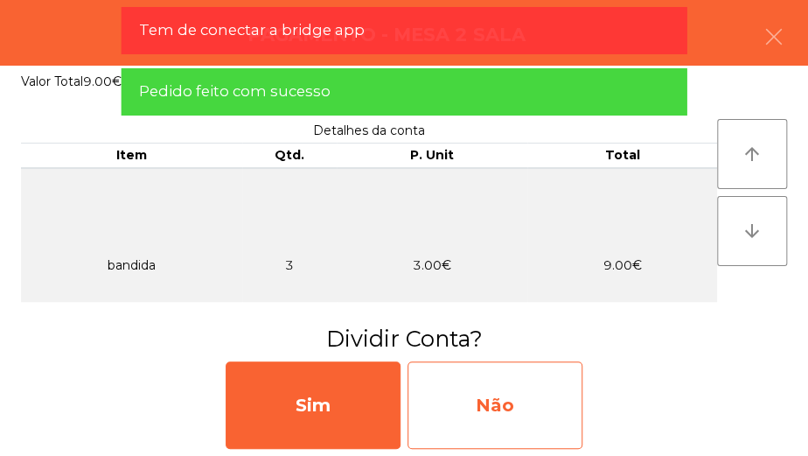
click at [547, 391] on div "Não" at bounding box center [494, 404] width 175 height 87
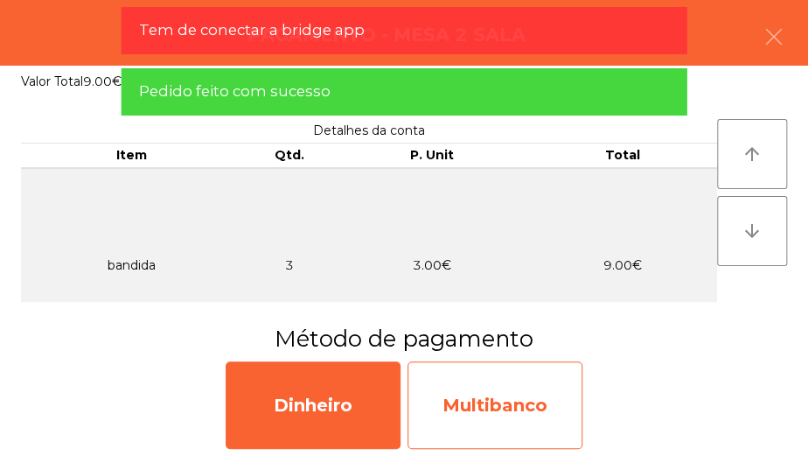
click at [519, 401] on div "Multibanco" at bounding box center [494, 404] width 175 height 87
select select "**"
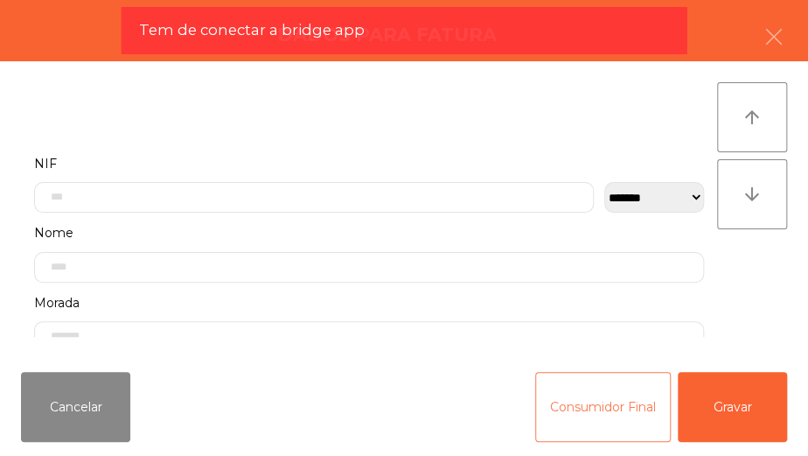
click at [605, 403] on button "Consumidor Final" at bounding box center [603, 407] width 136 height 70
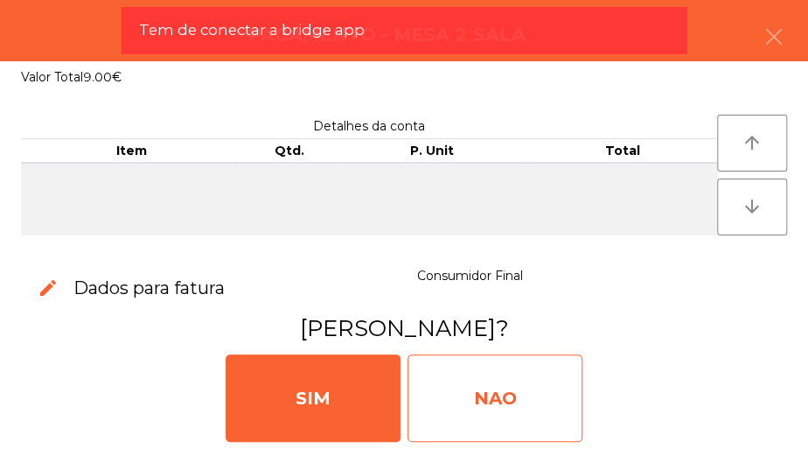
click at [518, 386] on div "NAO" at bounding box center [494, 397] width 175 height 87
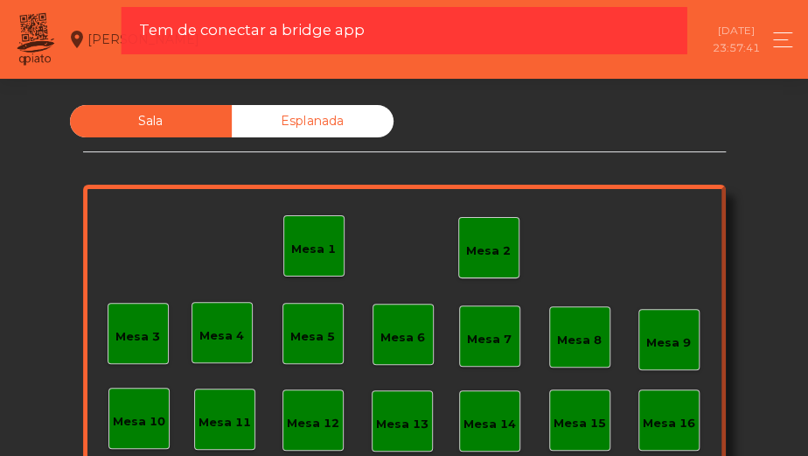
click at [490, 218] on div "Mesa 2" at bounding box center [488, 247] width 61 height 61
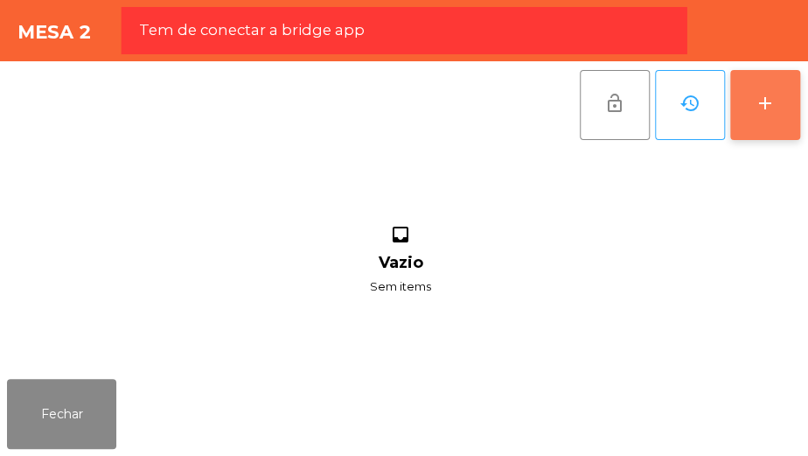
click at [751, 122] on button "add" at bounding box center [765, 105] width 70 height 70
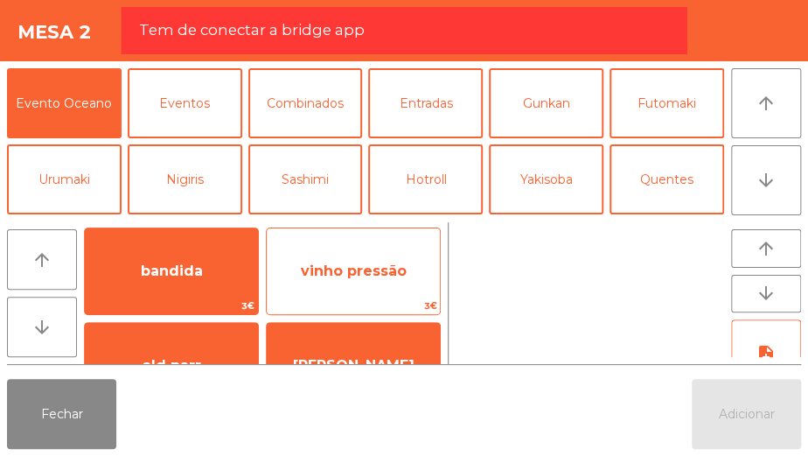
click at [368, 302] on span "3€" at bounding box center [353, 305] width 173 height 17
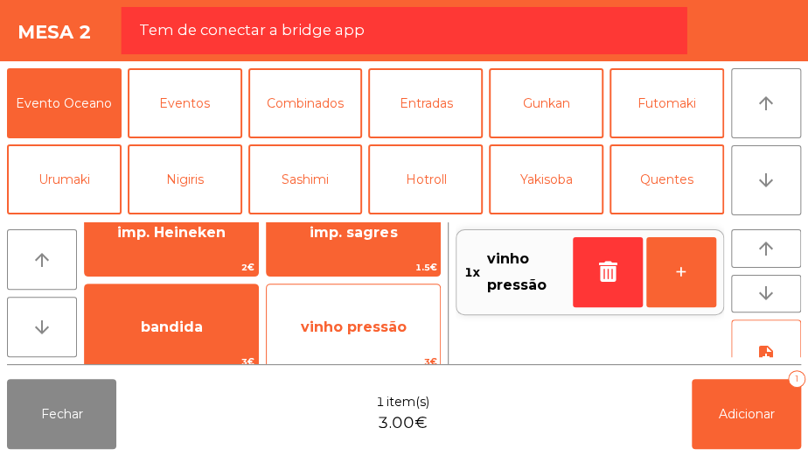
scroll to position [108, 0]
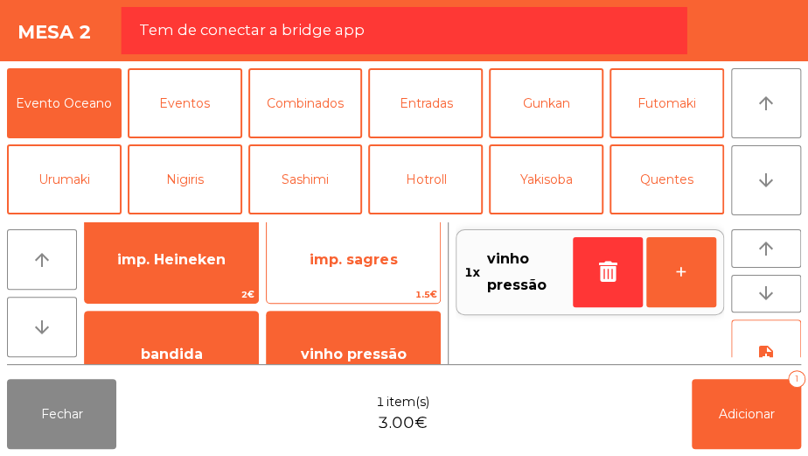
click at [393, 255] on span "imp. sagres" at bounding box center [353, 259] width 87 height 17
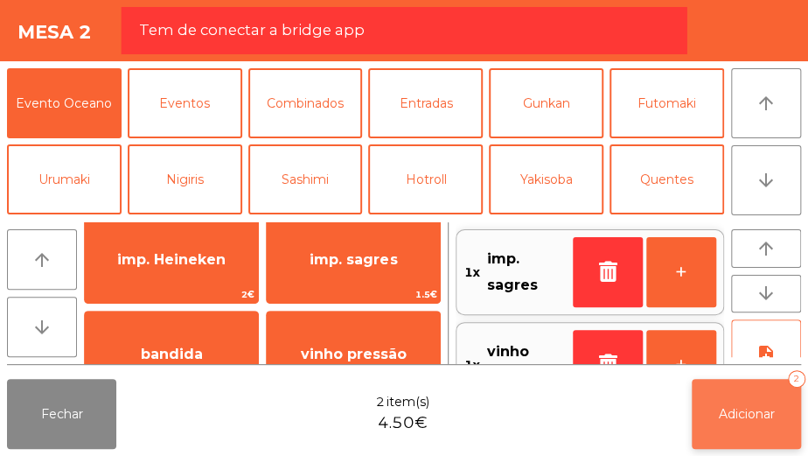
click at [739, 430] on button "Adicionar 2" at bounding box center [746, 414] width 109 height 70
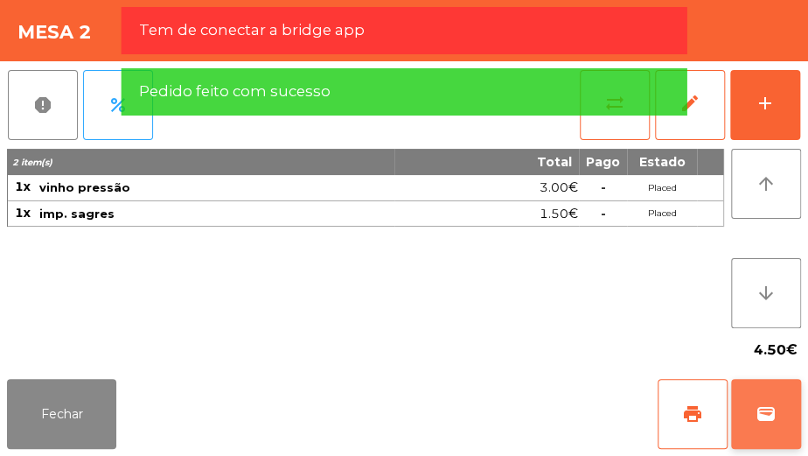
click at [774, 415] on span "wallet" at bounding box center [765, 413] width 21 height 21
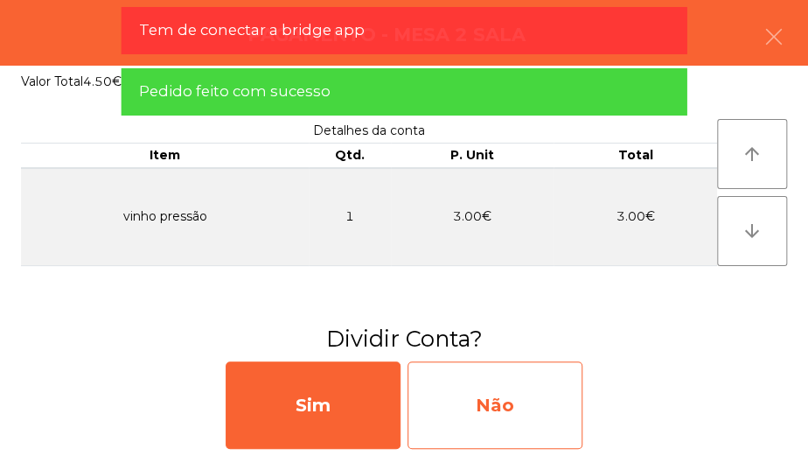
click at [523, 393] on div "Não" at bounding box center [494, 404] width 175 height 87
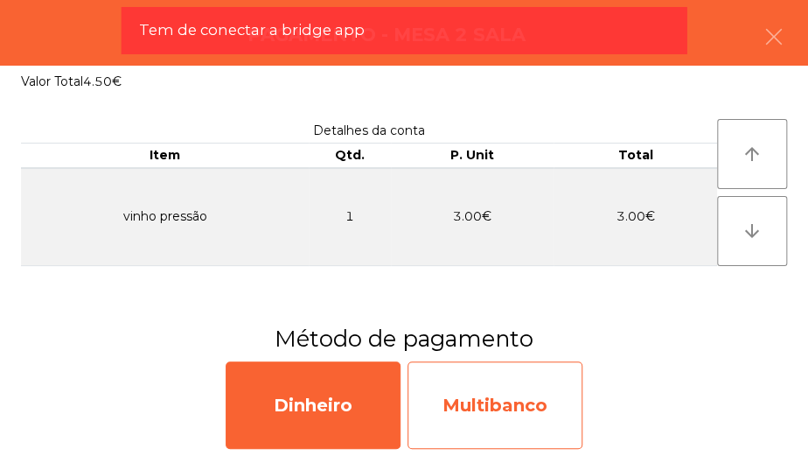
click at [530, 396] on div "Multibanco" at bounding box center [494, 404] width 175 height 87
select select "**"
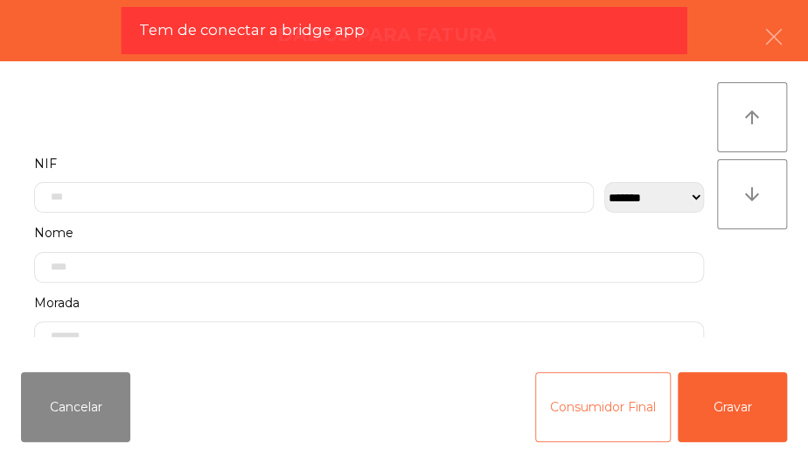
click at [569, 416] on button "Consumidor Final" at bounding box center [603, 407] width 136 height 70
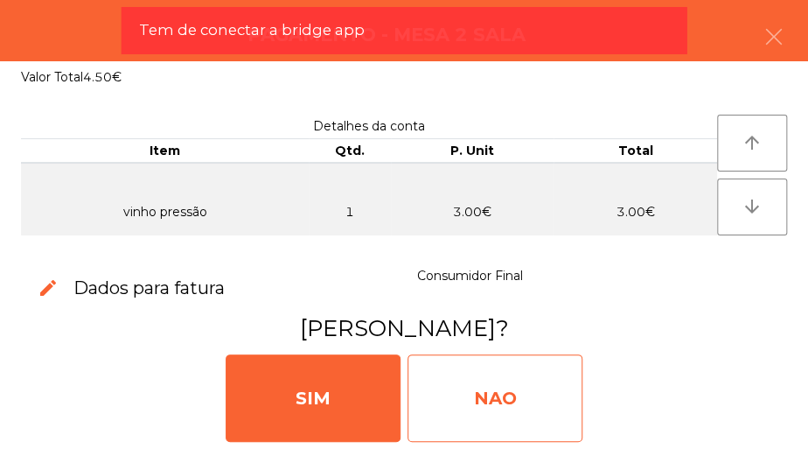
click at [496, 401] on div "NAO" at bounding box center [494, 397] width 175 height 87
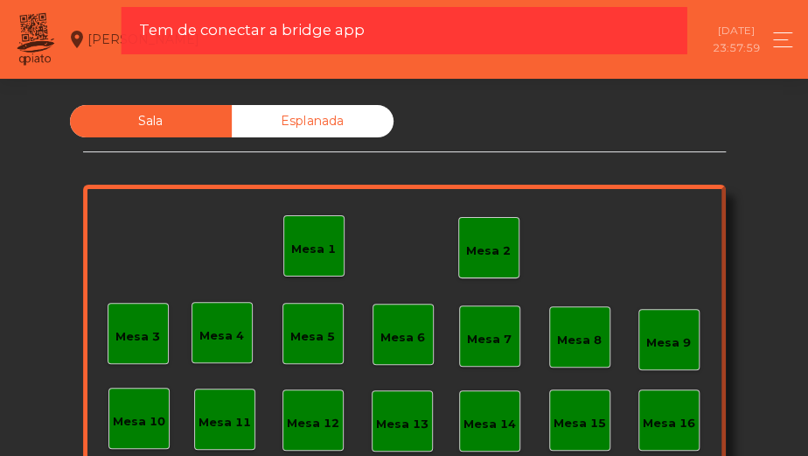
click at [481, 247] on div "Mesa 2" at bounding box center [488, 250] width 45 height 17
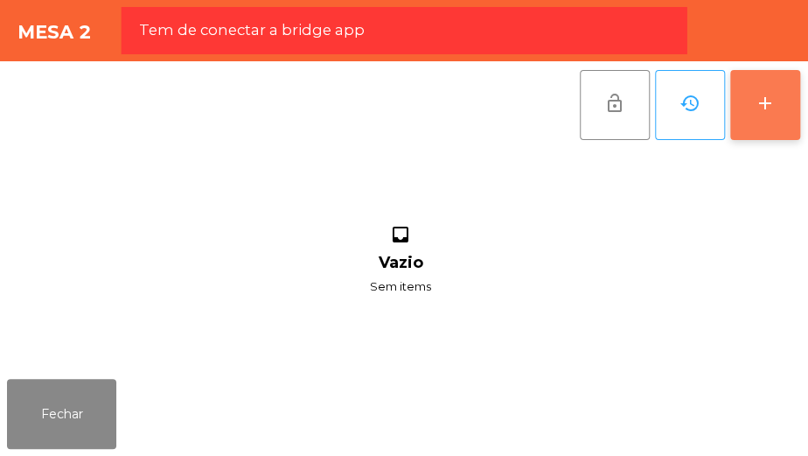
click at [756, 114] on button "add" at bounding box center [765, 105] width 70 height 70
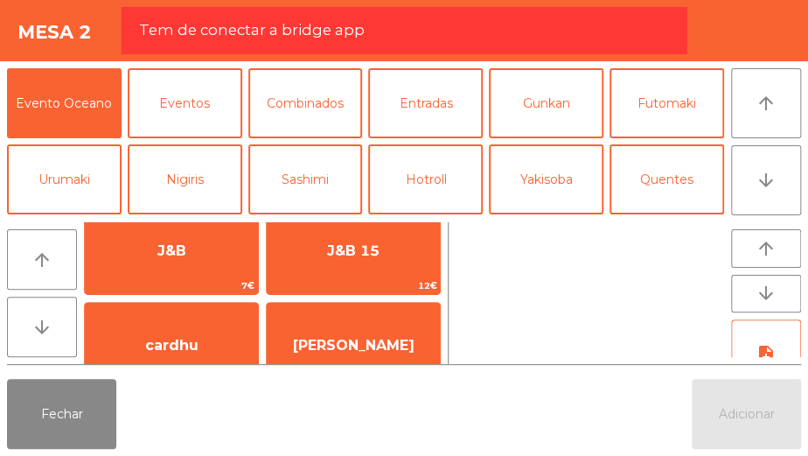
scroll to position [402, 0]
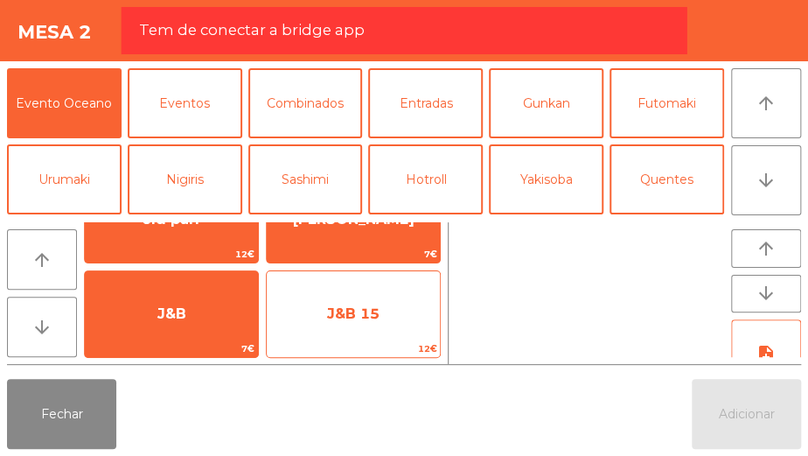
click at [353, 308] on span "J&B 15" at bounding box center [353, 313] width 52 height 17
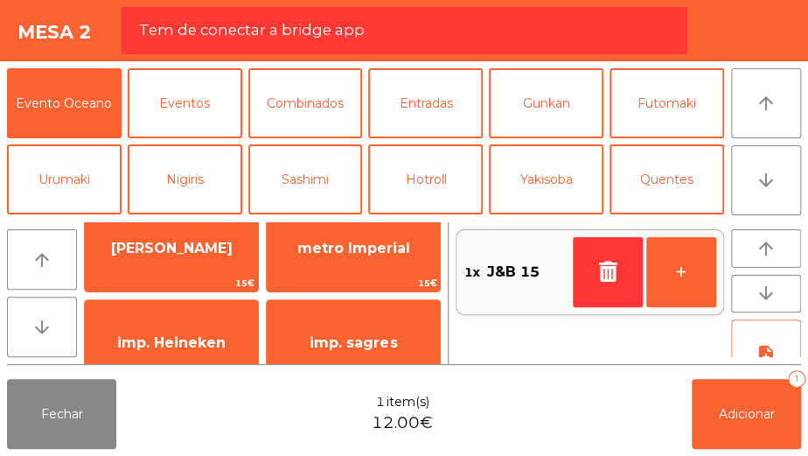
scroll to position [24, 0]
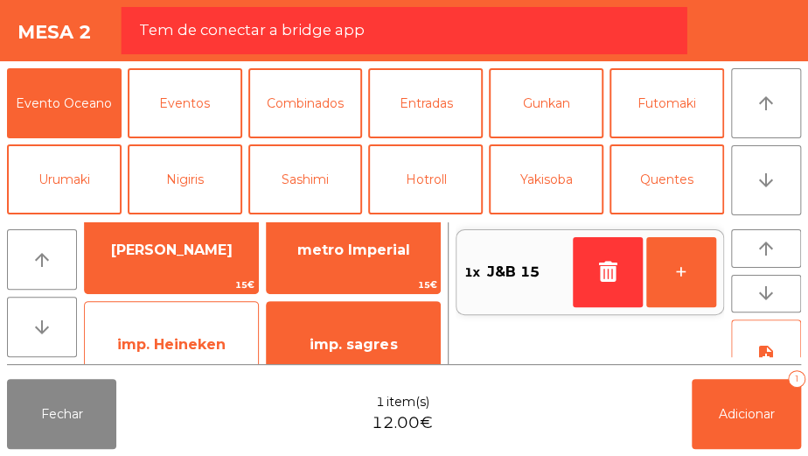
click at [204, 339] on span "imp. Heineken" at bounding box center [171, 344] width 108 height 17
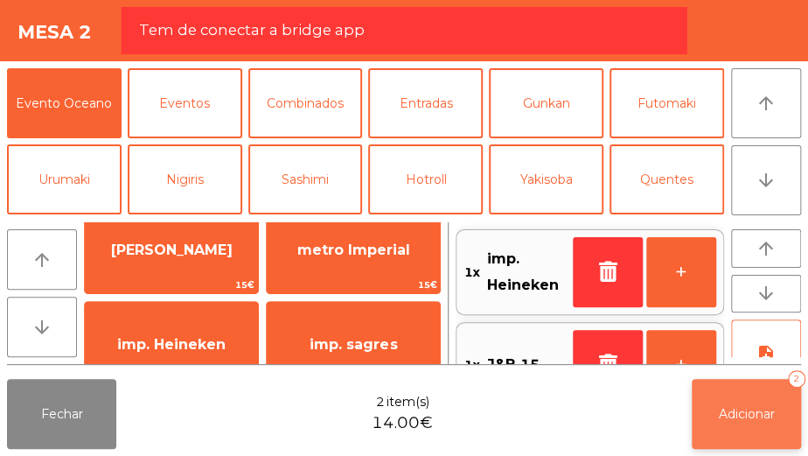
click at [757, 392] on button "Adicionar 2" at bounding box center [746, 414] width 109 height 70
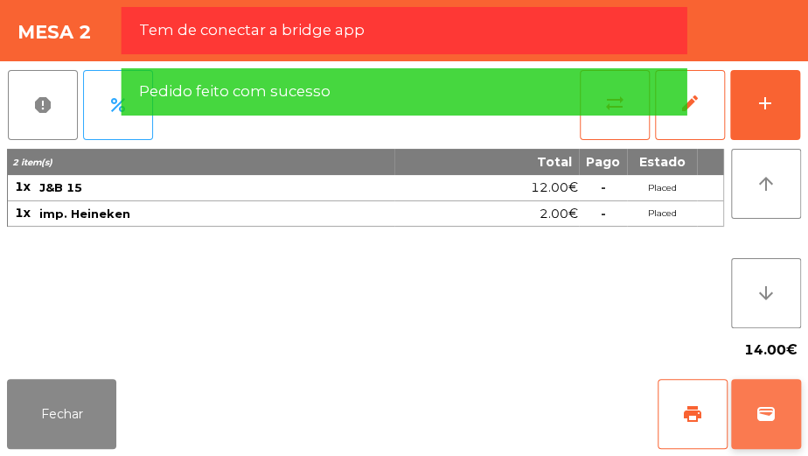
click at [733, 416] on button "wallet" at bounding box center [766, 414] width 70 height 70
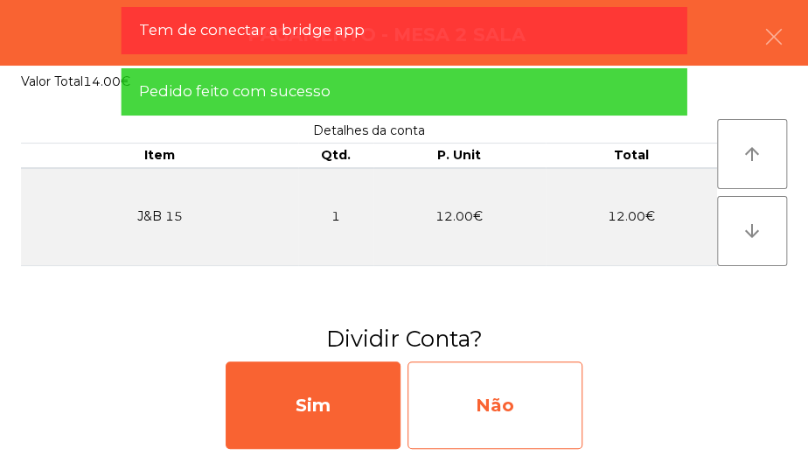
click at [468, 420] on div "Não" at bounding box center [494, 404] width 175 height 87
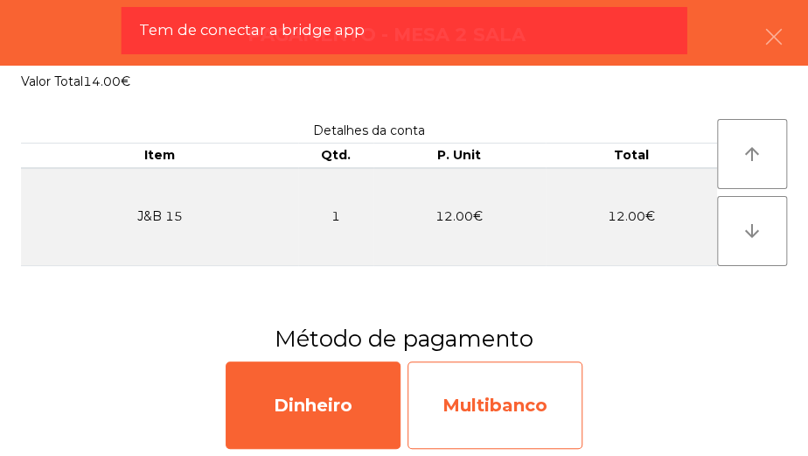
click at [504, 419] on div "Multibanco" at bounding box center [494, 404] width 175 height 87
select select "**"
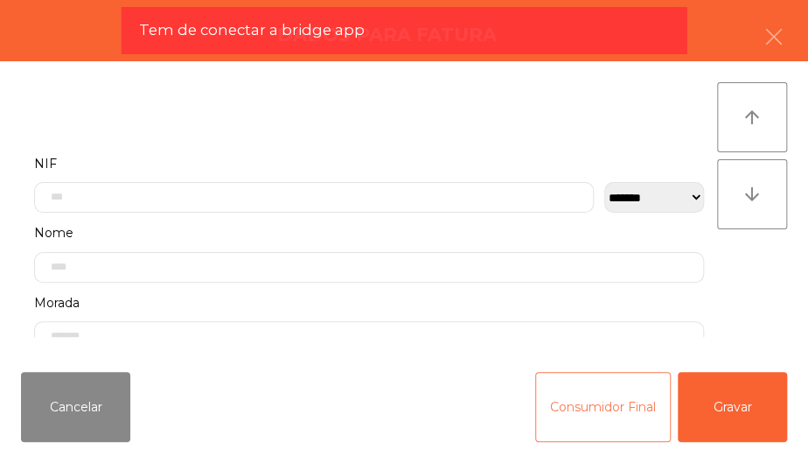
click at [598, 395] on button "Consumidor Final" at bounding box center [603, 407] width 136 height 70
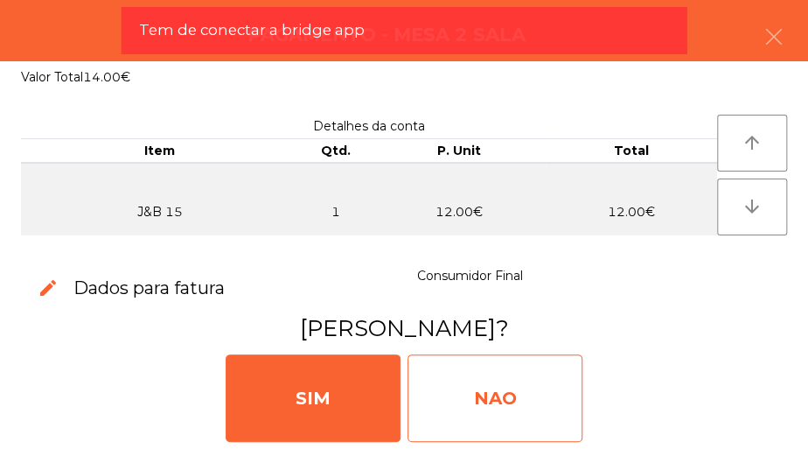
click at [490, 400] on div "NAO" at bounding box center [494, 397] width 175 height 87
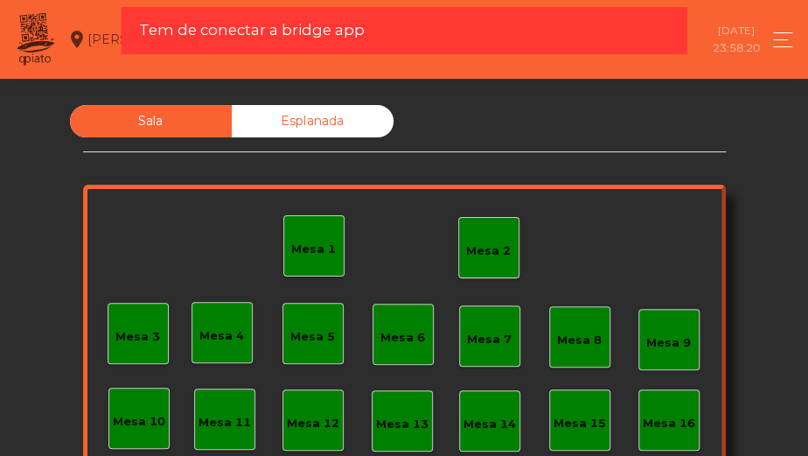
click at [483, 250] on div "Mesa 2" at bounding box center [488, 250] width 45 height 17
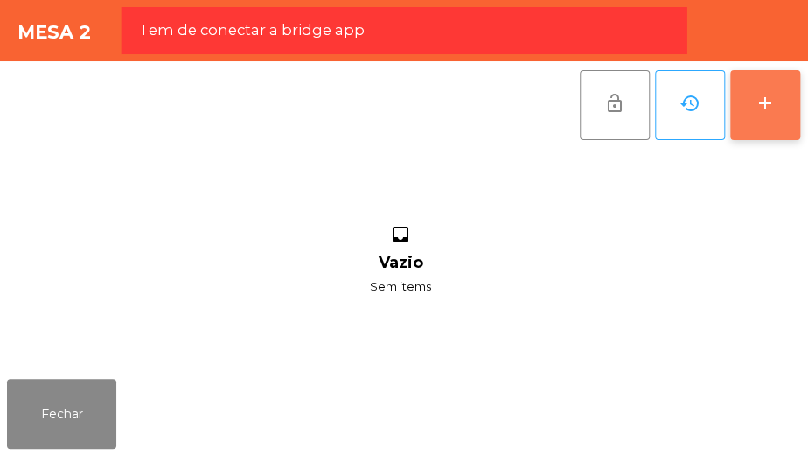
click at [755, 110] on div "add" at bounding box center [765, 103] width 21 height 21
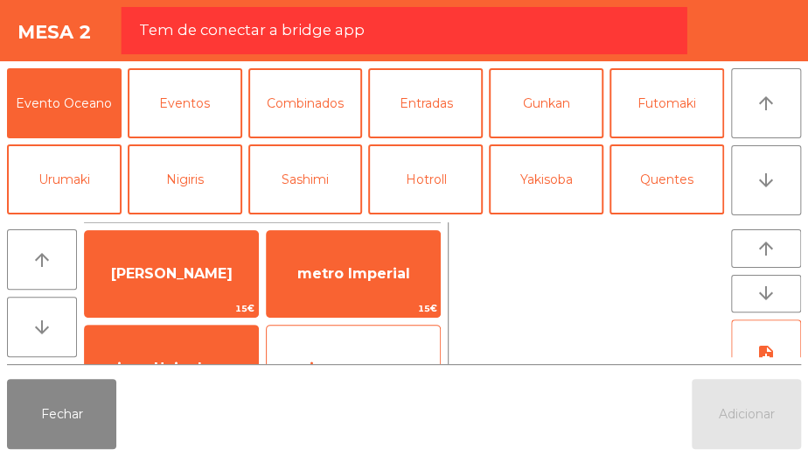
click at [343, 336] on div "imp. sagres 1.5€" at bounding box center [353, 367] width 175 height 87
click at [345, 337] on div "imp. sagres 1.5€" at bounding box center [353, 367] width 175 height 87
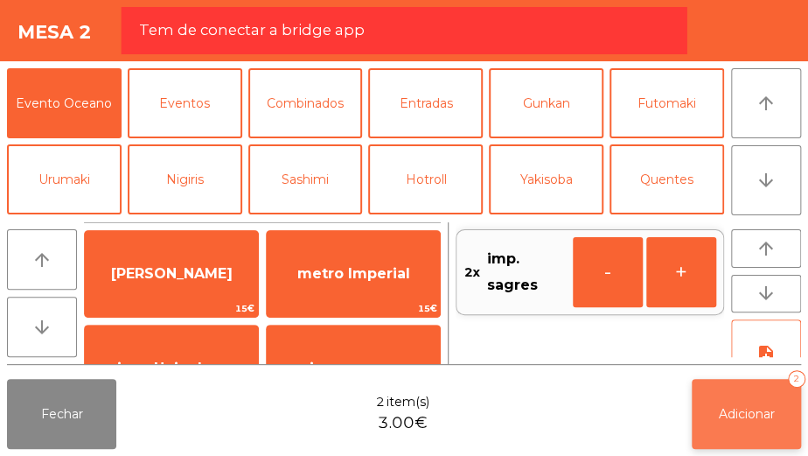
click at [734, 393] on button "Adicionar 2" at bounding box center [746, 414] width 109 height 70
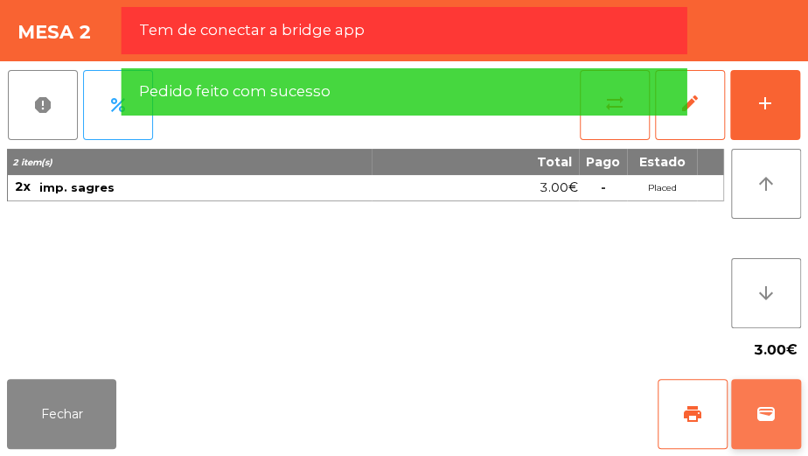
click at [741, 399] on button "wallet" at bounding box center [766, 414] width 70 height 70
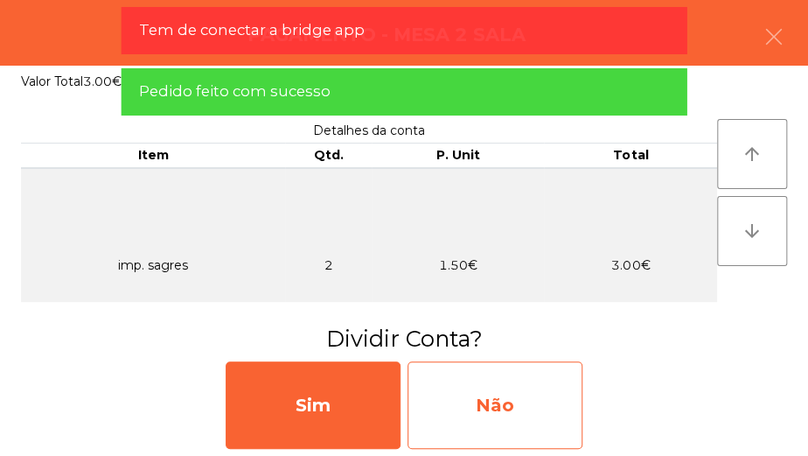
click at [486, 397] on div "Não" at bounding box center [494, 404] width 175 height 87
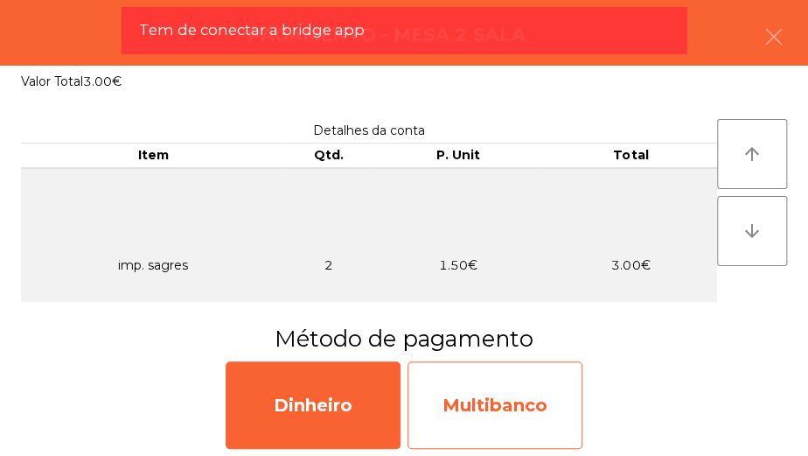
click at [526, 390] on div "Multibanco" at bounding box center [494, 404] width 175 height 87
select select "**"
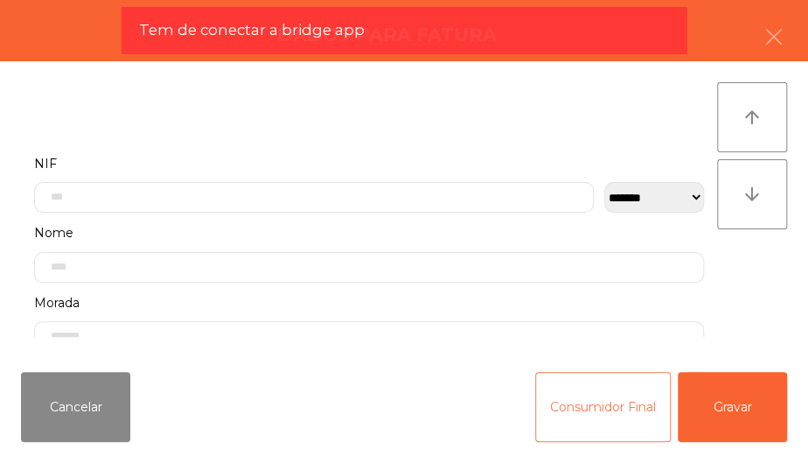
click at [623, 391] on button "Consumidor Final" at bounding box center [603, 407] width 136 height 70
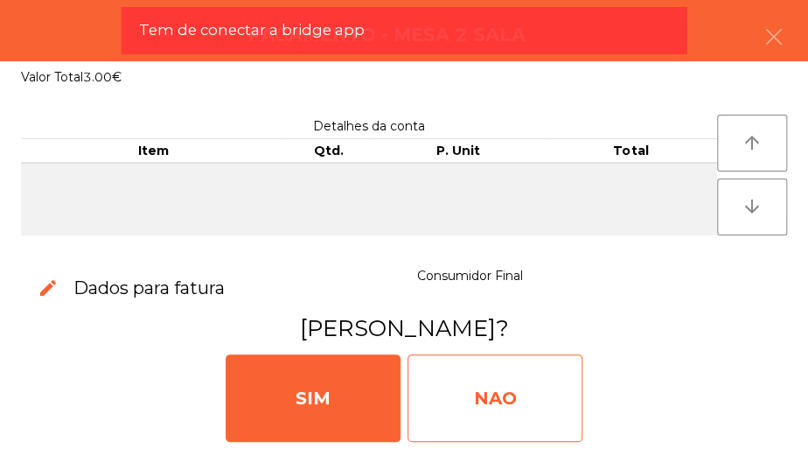
click at [507, 392] on div "NAO" at bounding box center [494, 397] width 175 height 87
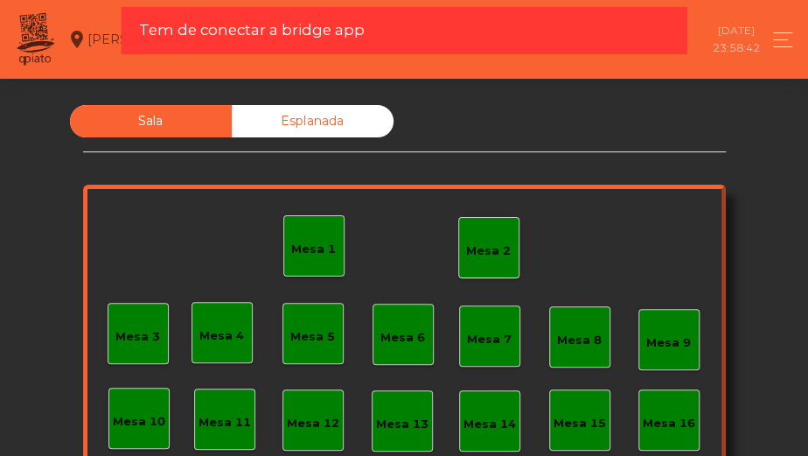
click at [208, 337] on div "Mesa 4" at bounding box center [221, 335] width 45 height 17
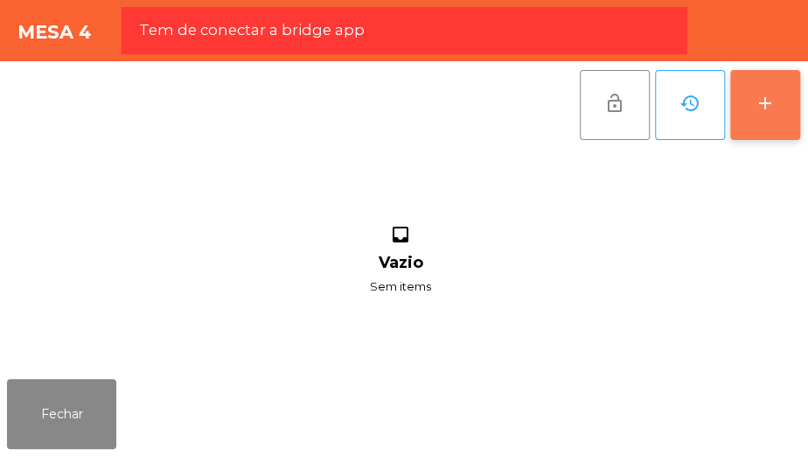
click at [756, 94] on div "add" at bounding box center [765, 103] width 21 height 21
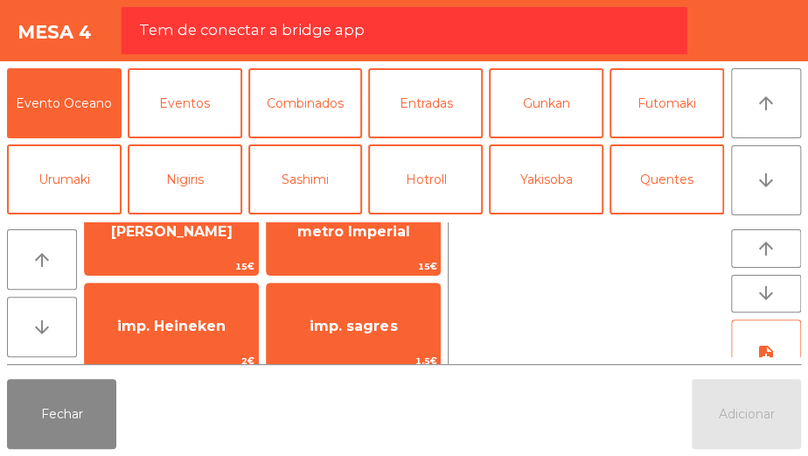
scroll to position [53, 0]
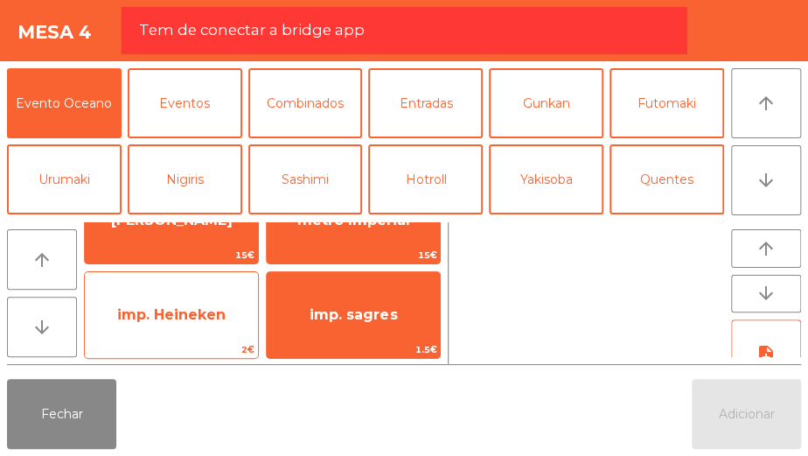
click at [188, 303] on span "imp. Heineken" at bounding box center [171, 314] width 173 height 47
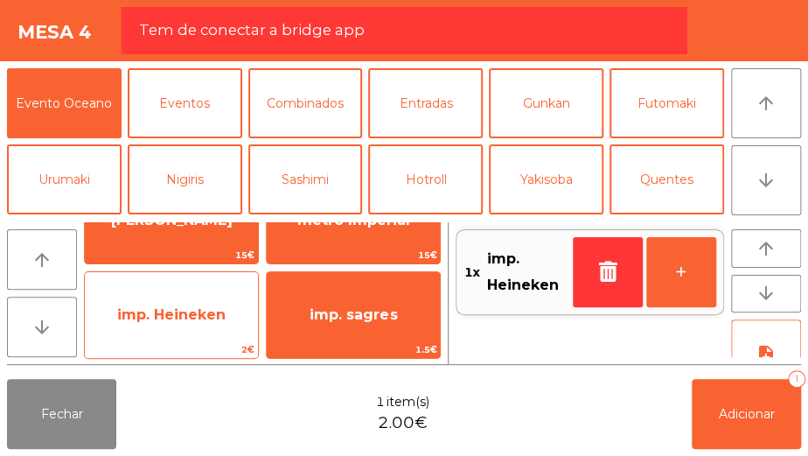
click at [186, 308] on span "imp. Heineken" at bounding box center [171, 314] width 108 height 17
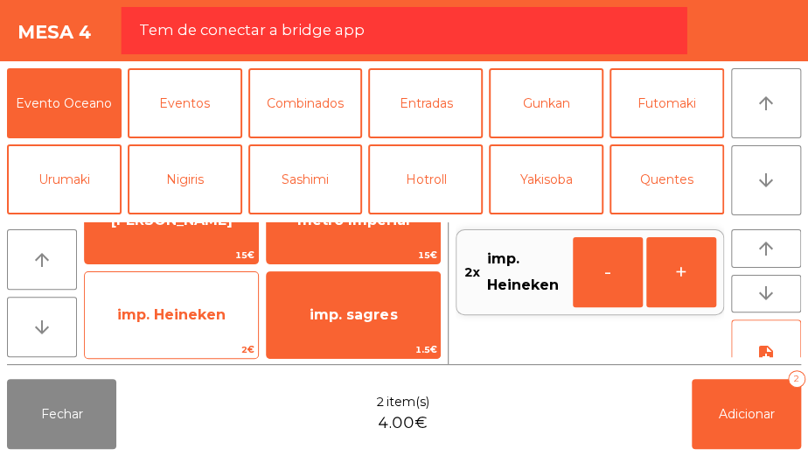
click at [235, 296] on span "imp. Heineken" at bounding box center [171, 314] width 173 height 47
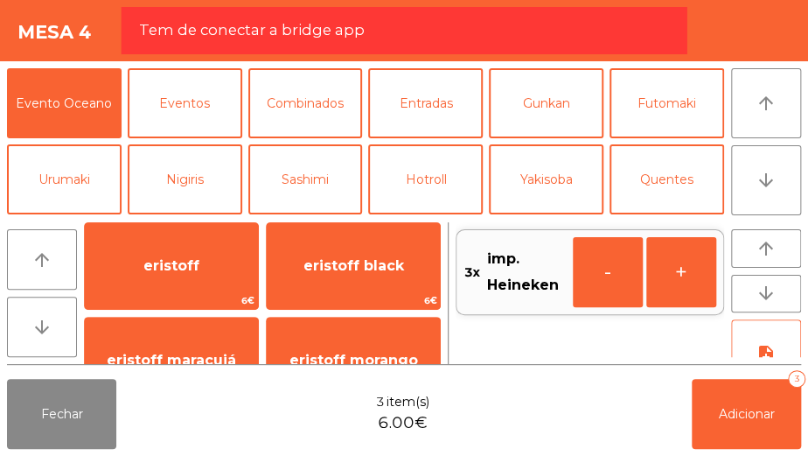
scroll to position [950, 0]
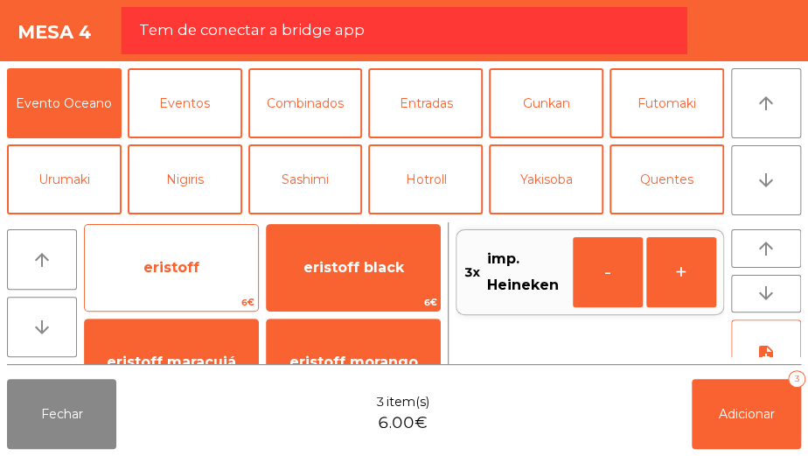
click at [163, 268] on span "eristoff" at bounding box center [171, 267] width 56 height 17
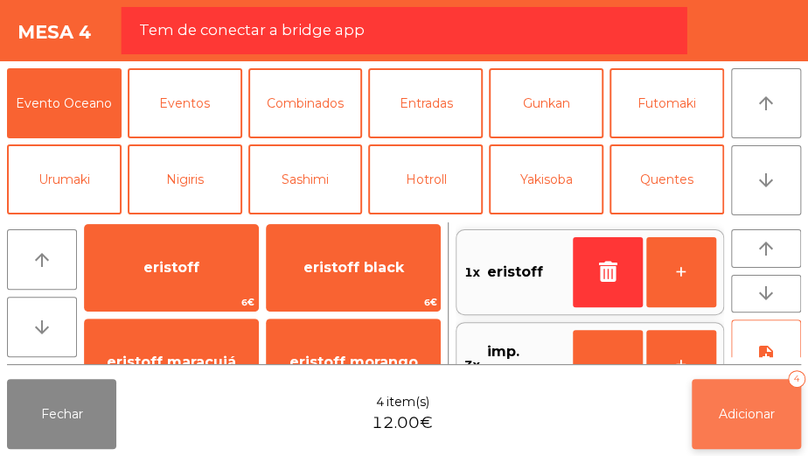
click at [735, 393] on button "Adicionar 4" at bounding box center [746, 414] width 109 height 70
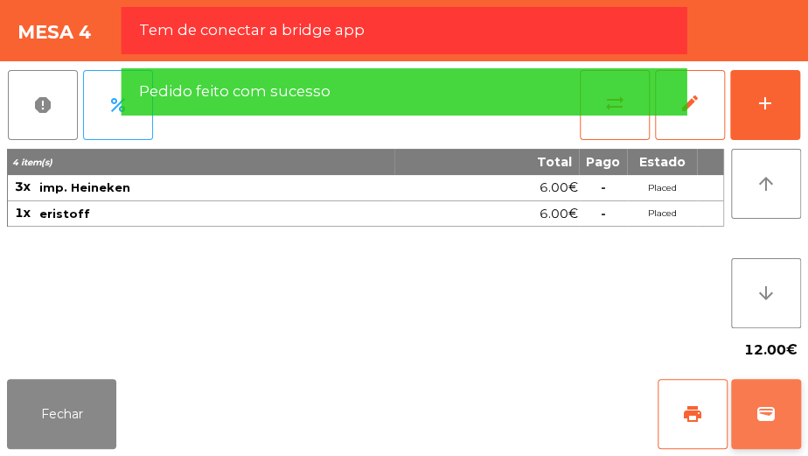
click at [773, 397] on button "wallet" at bounding box center [766, 414] width 70 height 70
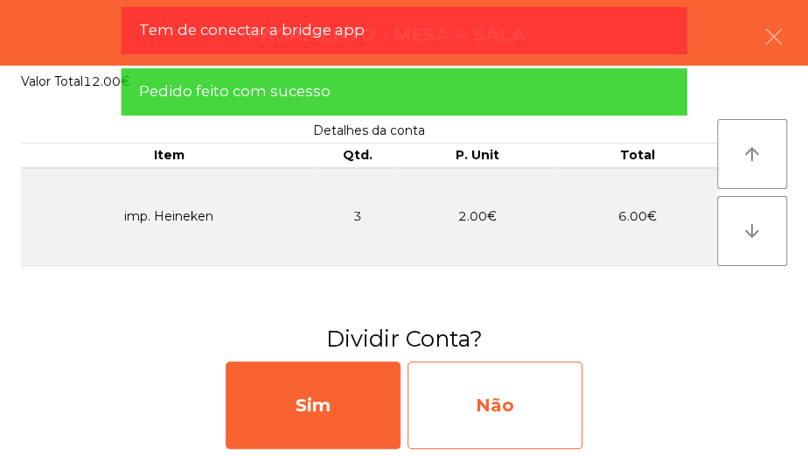
click at [533, 389] on div "Não" at bounding box center [494, 404] width 175 height 87
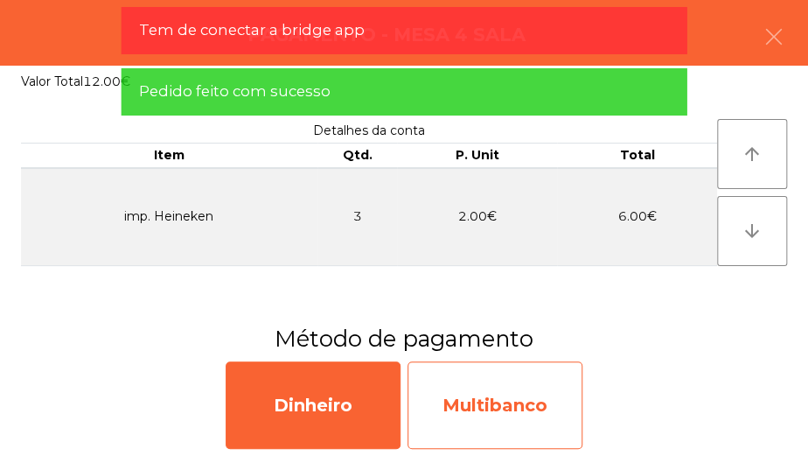
click at [506, 395] on div "Multibanco" at bounding box center [494, 404] width 175 height 87
select select "**"
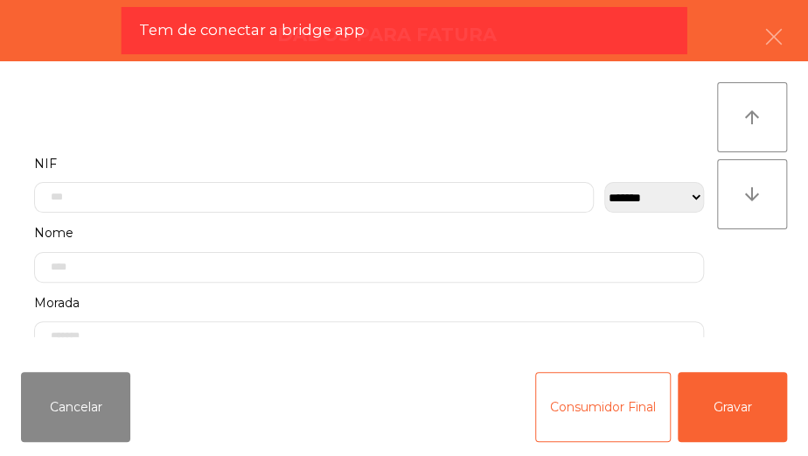
click at [510, 396] on div "Cancelar Consumidor Final Gravar" at bounding box center [404, 407] width 808 height 98
click at [593, 393] on button "Consumidor Final" at bounding box center [603, 407] width 136 height 70
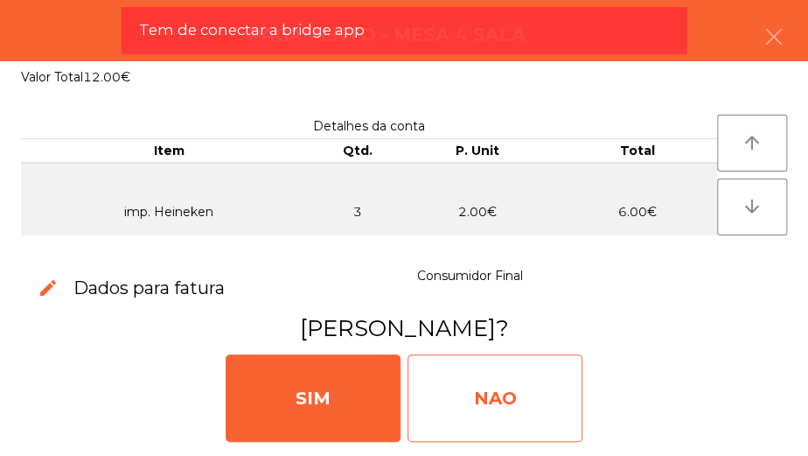
click at [490, 364] on div "NAO" at bounding box center [494, 397] width 175 height 87
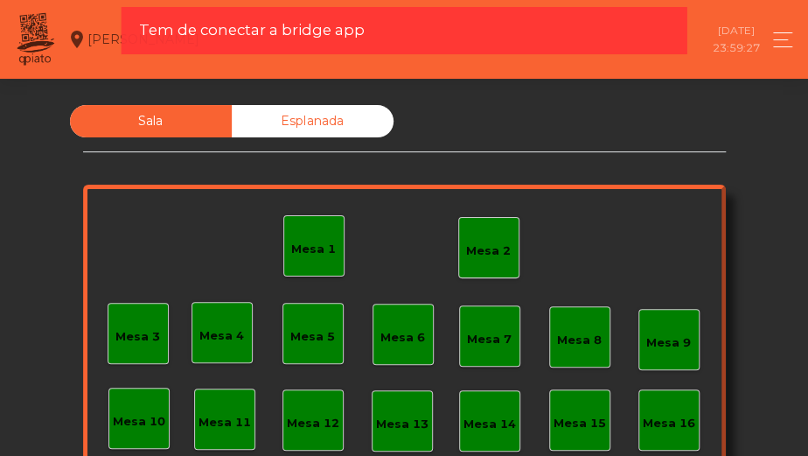
click at [487, 275] on div "Mesa 2" at bounding box center [488, 247] width 61 height 61
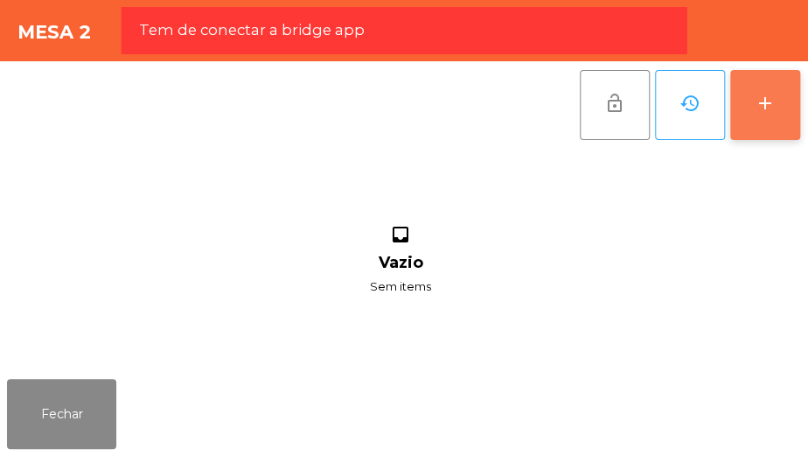
click at [754, 125] on button "add" at bounding box center [765, 105] width 70 height 70
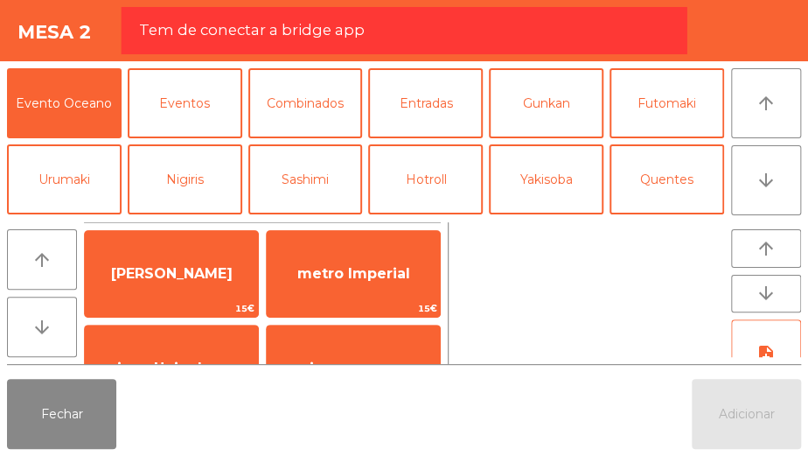
scroll to position [55, 0]
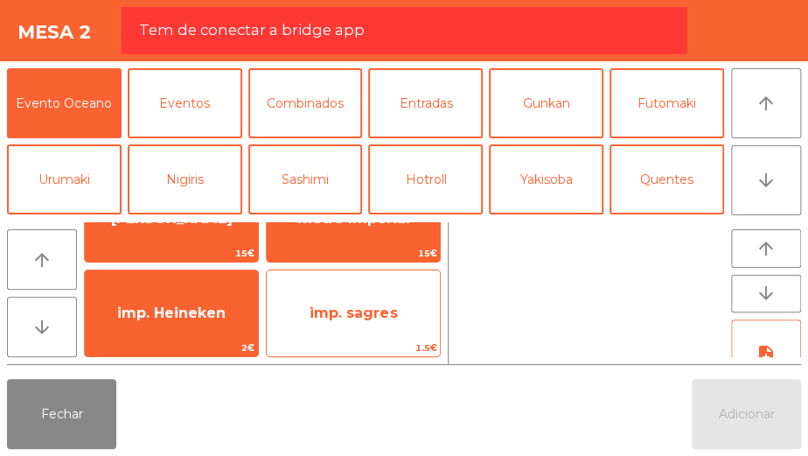
click at [329, 288] on div "imp. sagres 1.5€" at bounding box center [353, 312] width 175 height 87
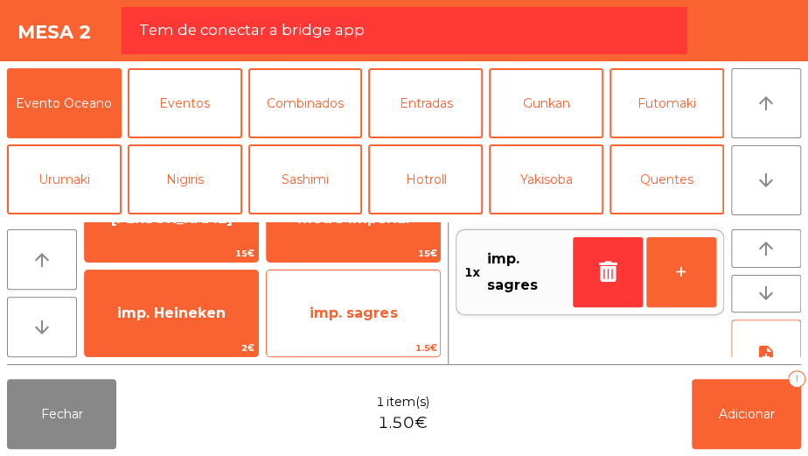
click at [345, 332] on span "imp. sagres" at bounding box center [353, 312] width 173 height 47
click at [349, 330] on span "imp. sagres" at bounding box center [353, 312] width 173 height 47
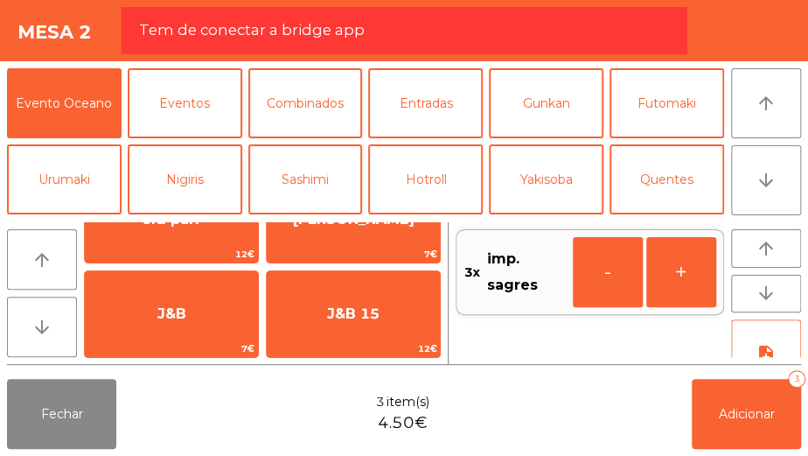
scroll to position [341, 0]
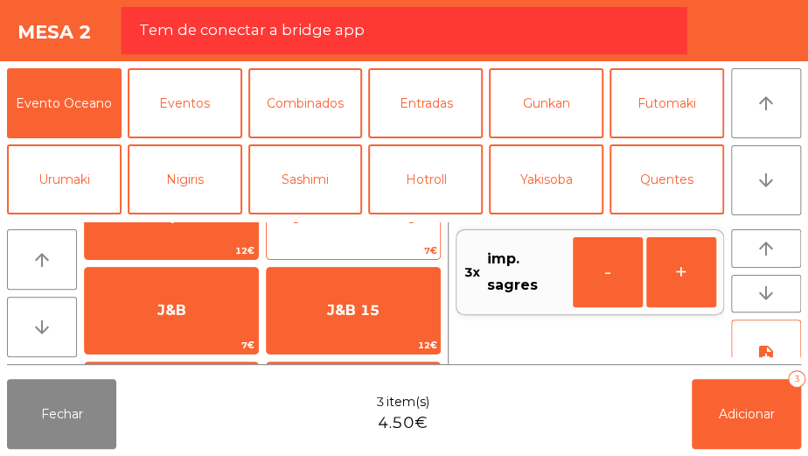
click at [344, 242] on span "7€" at bounding box center [353, 250] width 173 height 17
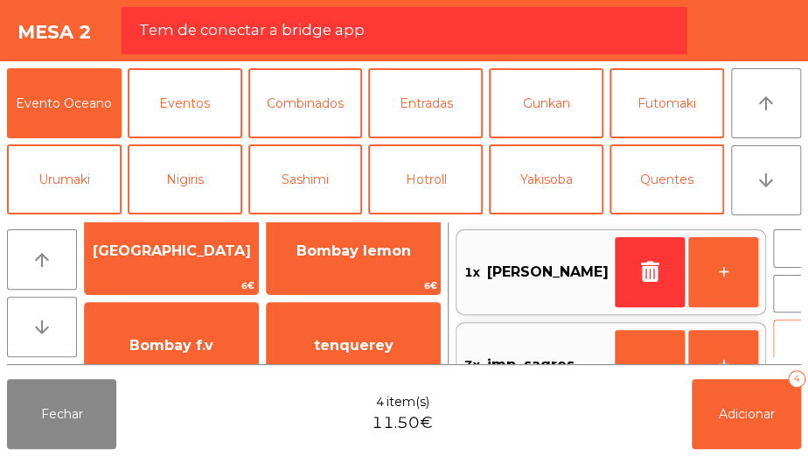
scroll to position [765, 0]
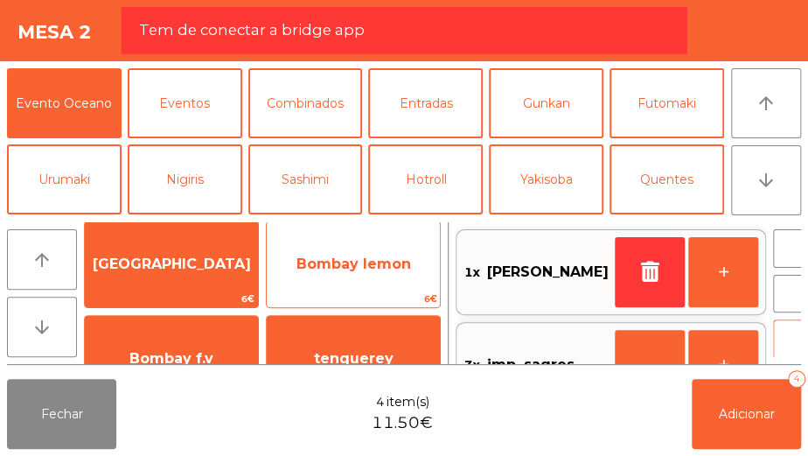
click at [365, 267] on span "Bombay lemon" at bounding box center [353, 263] width 115 height 17
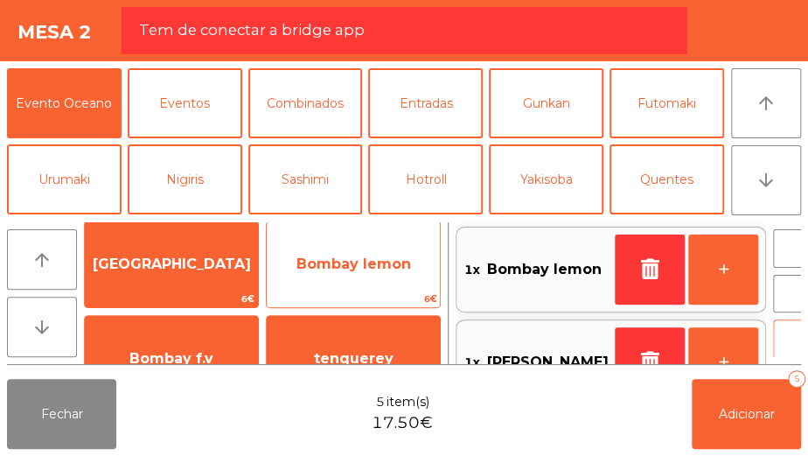
scroll to position [0, 0]
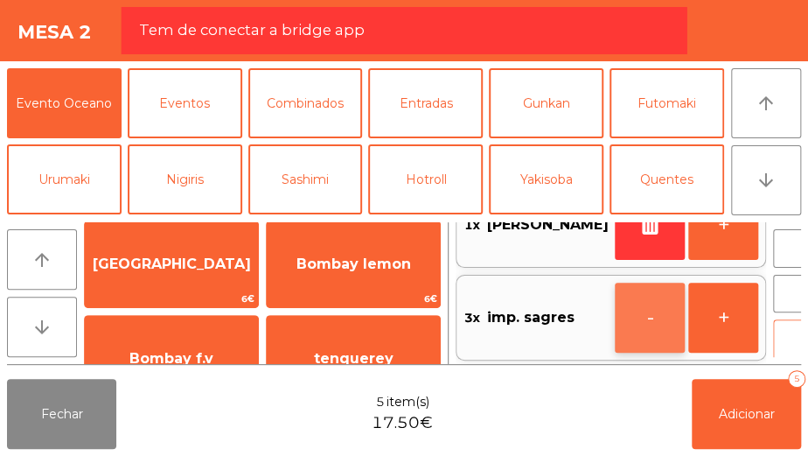
click at [615, 306] on button "-" at bounding box center [650, 317] width 70 height 70
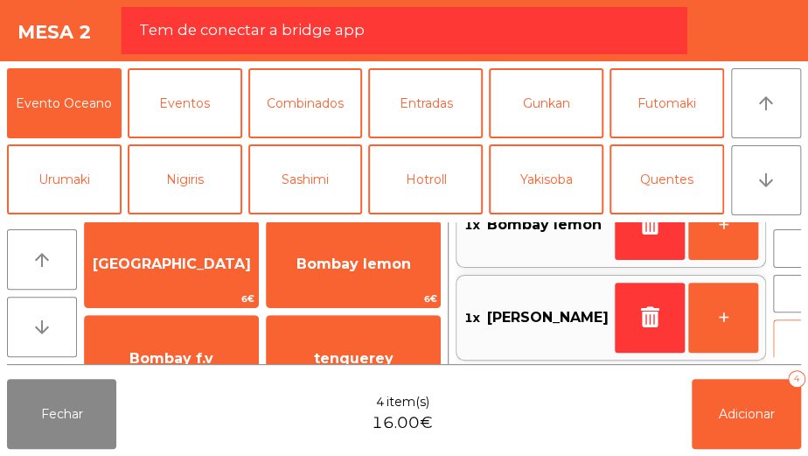
scroll to position [7, 0]
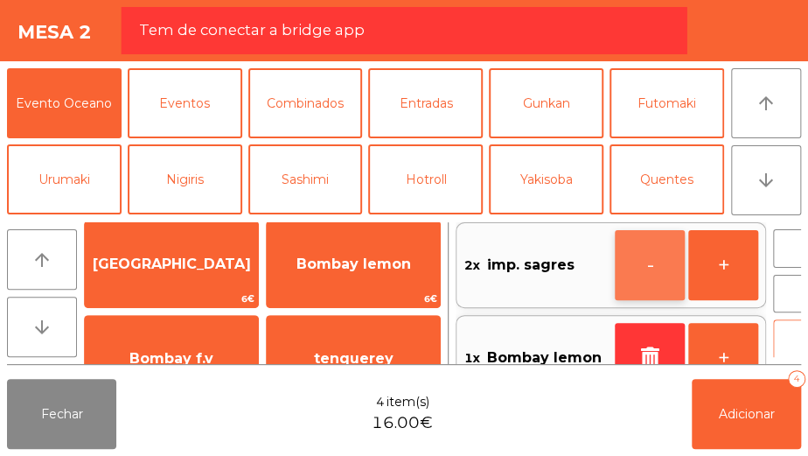
click at [615, 262] on button "-" at bounding box center [650, 265] width 70 height 70
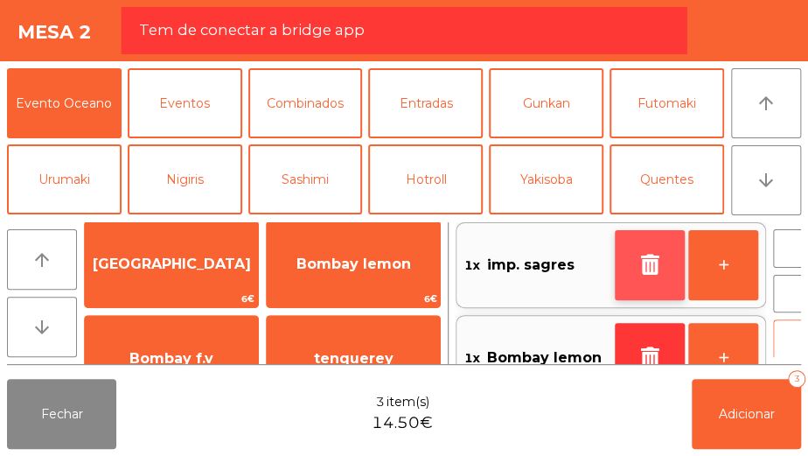
click at [636, 263] on icon "button" at bounding box center [649, 264] width 26 height 21
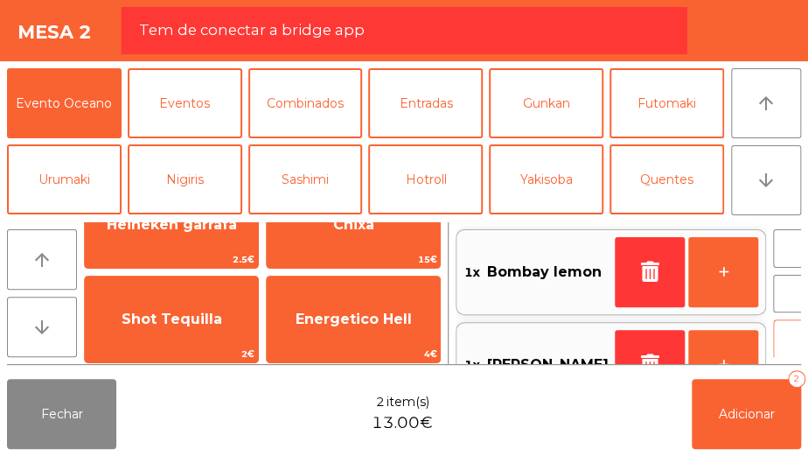
scroll to position [2398, 0]
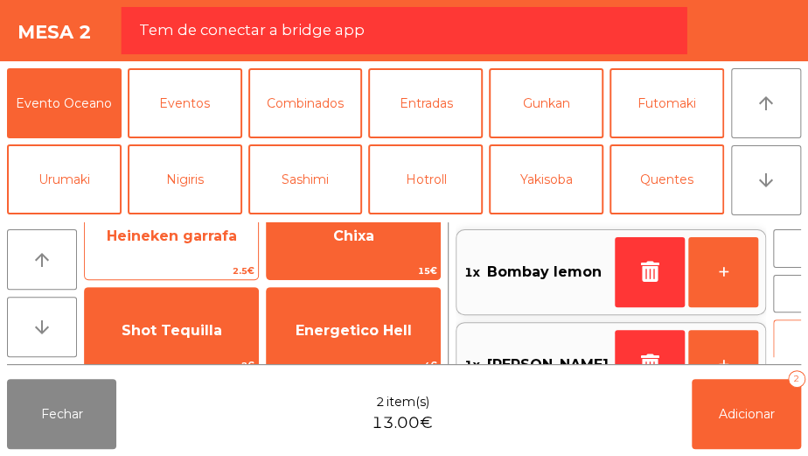
click at [208, 246] on span "Heineken garrafa" at bounding box center [171, 235] width 173 height 47
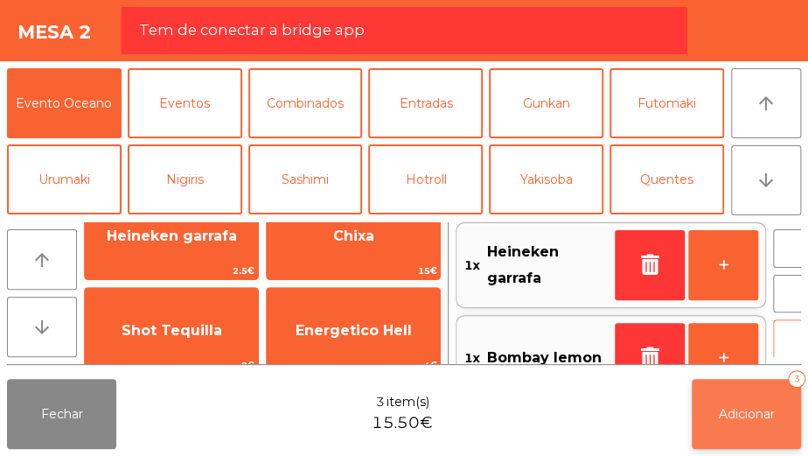
click at [755, 395] on button "Adicionar 3" at bounding box center [746, 414] width 109 height 70
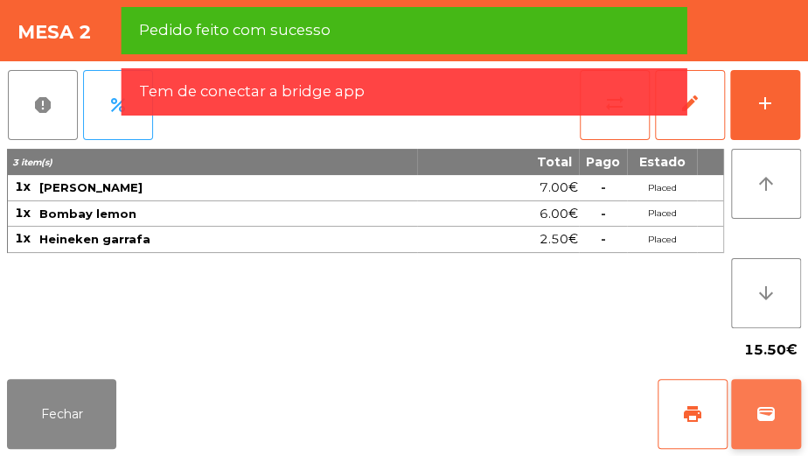
click at [762, 411] on span "wallet" at bounding box center [765, 413] width 21 height 21
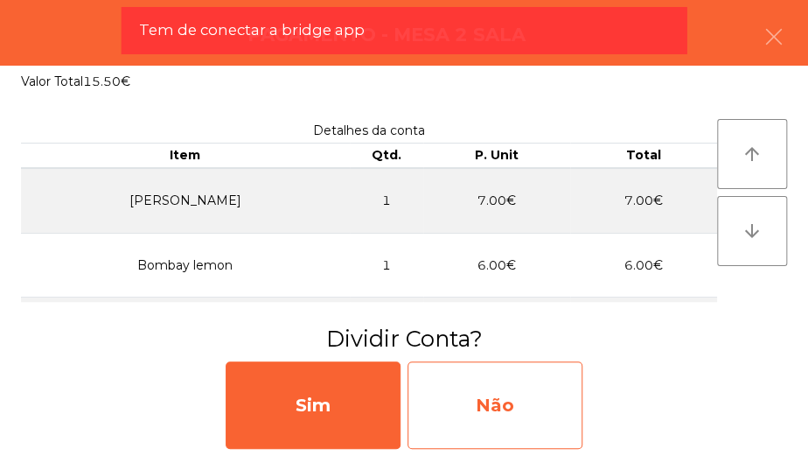
click at [513, 392] on div "Não" at bounding box center [494, 404] width 175 height 87
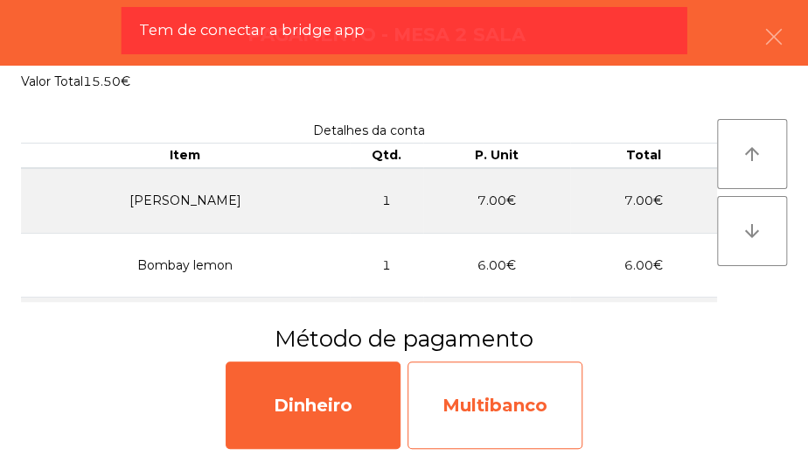
click at [510, 392] on div "Multibanco" at bounding box center [494, 404] width 175 height 87
select select "**"
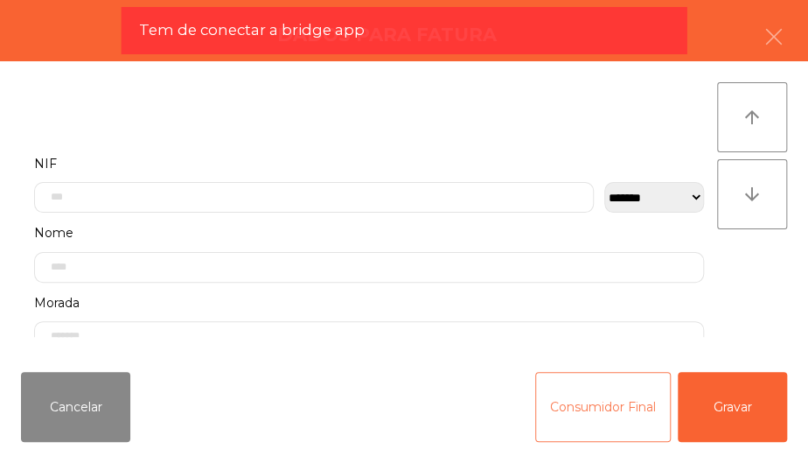
click at [587, 399] on button "Consumidor Final" at bounding box center [603, 407] width 136 height 70
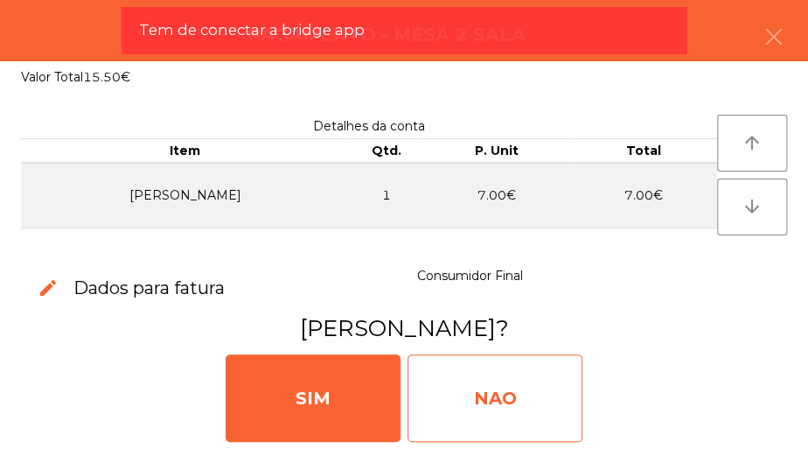
click at [495, 392] on div "NAO" at bounding box center [494, 397] width 175 height 87
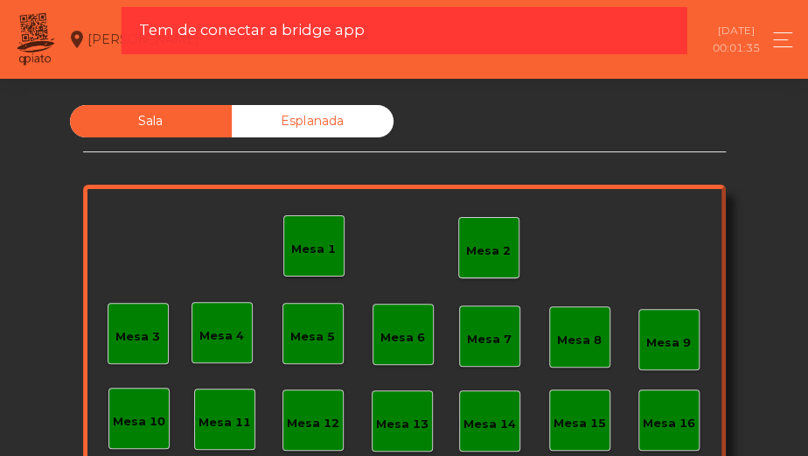
click at [486, 327] on div "Mesa 7" at bounding box center [489, 335] width 45 height 24
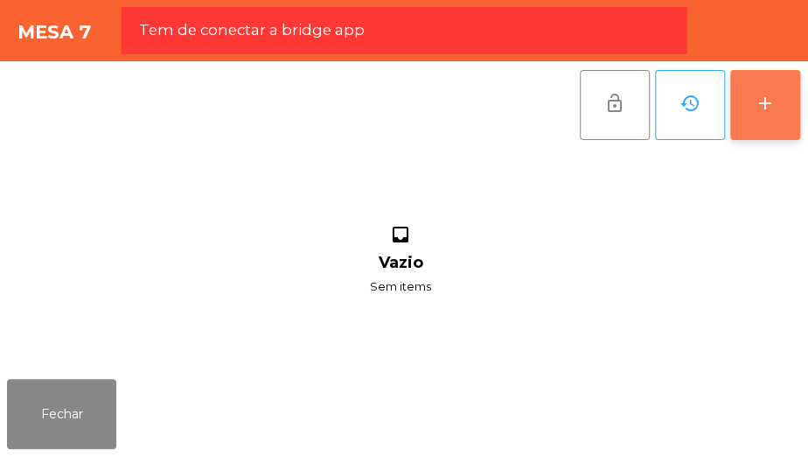
click at [769, 101] on div "add" at bounding box center [765, 103] width 21 height 21
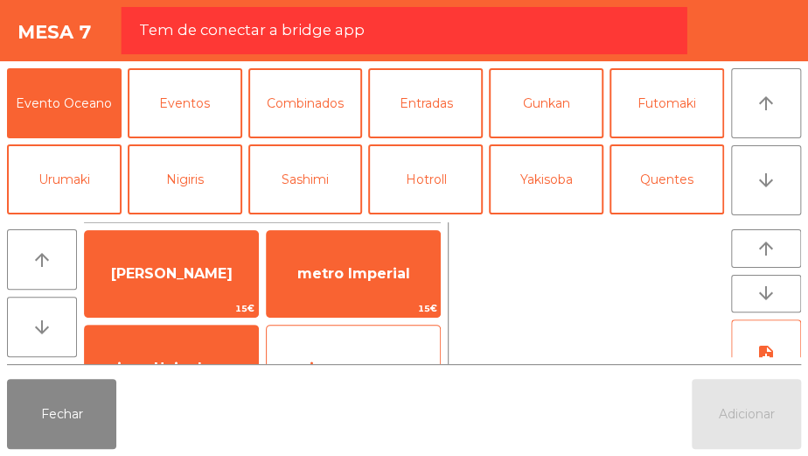
click at [359, 338] on div "imp. sagres 1.5€" at bounding box center [353, 367] width 175 height 87
click at [363, 338] on div "imp. sagres 1.5€" at bounding box center [353, 367] width 175 height 87
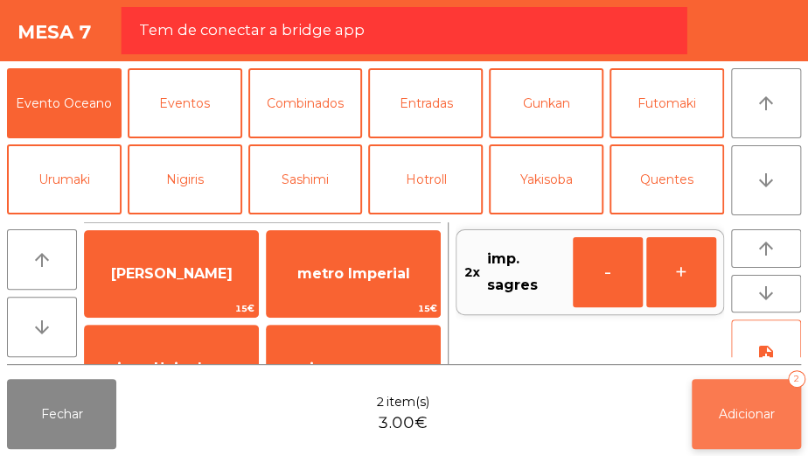
click at [772, 397] on button "Adicionar 2" at bounding box center [746, 414] width 109 height 70
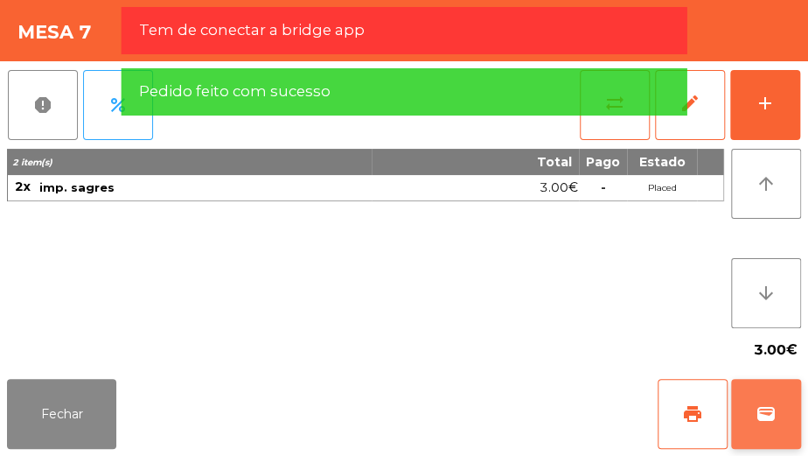
click at [758, 401] on button "wallet" at bounding box center [766, 414] width 70 height 70
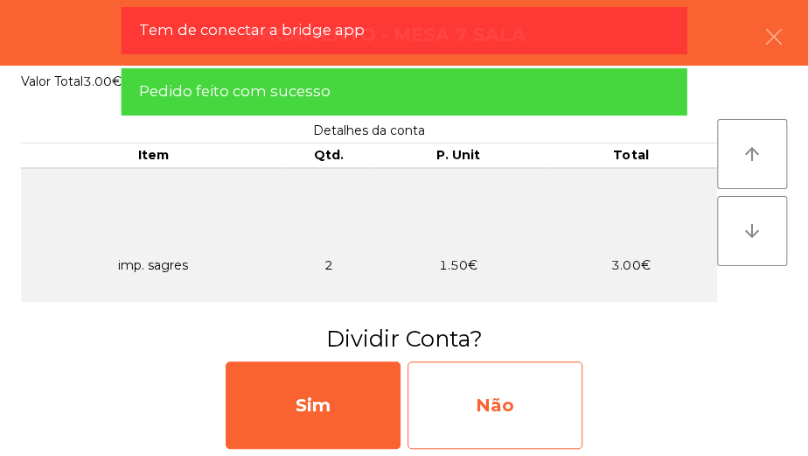
click at [554, 393] on div "Não" at bounding box center [494, 404] width 175 height 87
select select "**"
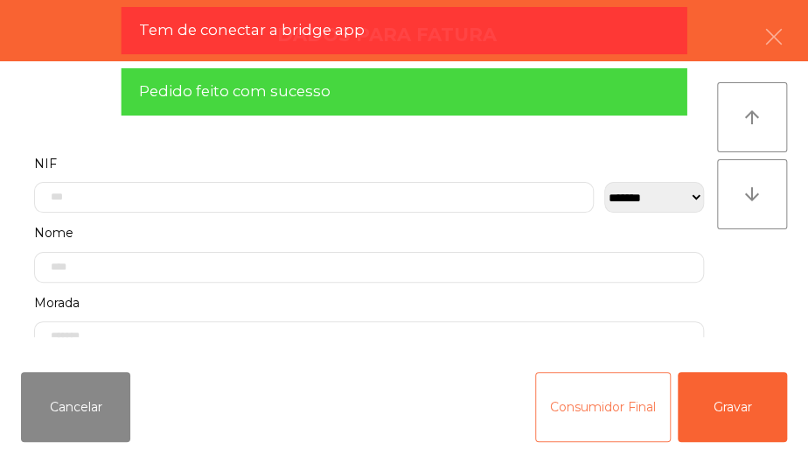
click at [628, 395] on button "Consumidor Final" at bounding box center [603, 407] width 136 height 70
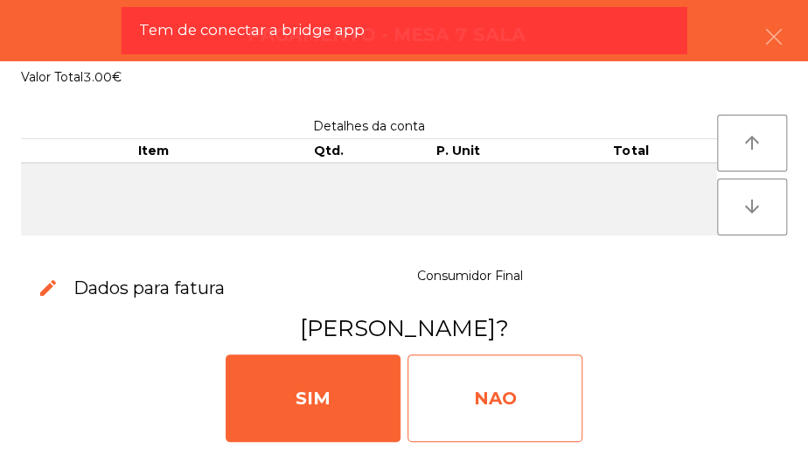
click at [505, 393] on div "NAO" at bounding box center [494, 397] width 175 height 87
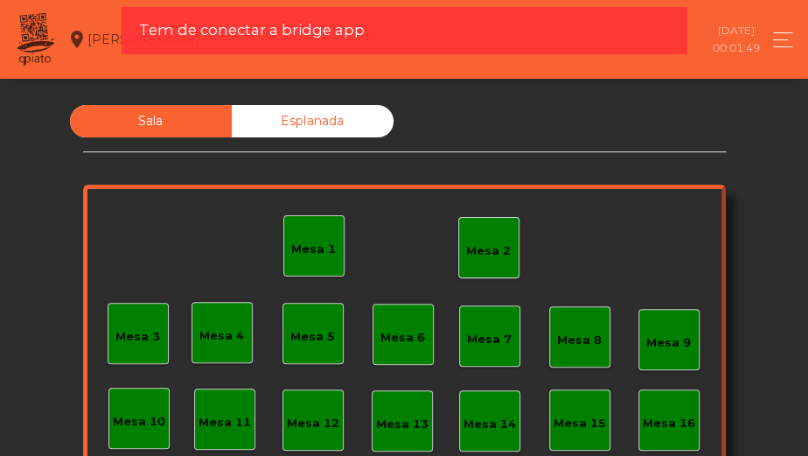
click at [302, 325] on div "Mesa 5" at bounding box center [312, 333] width 45 height 24
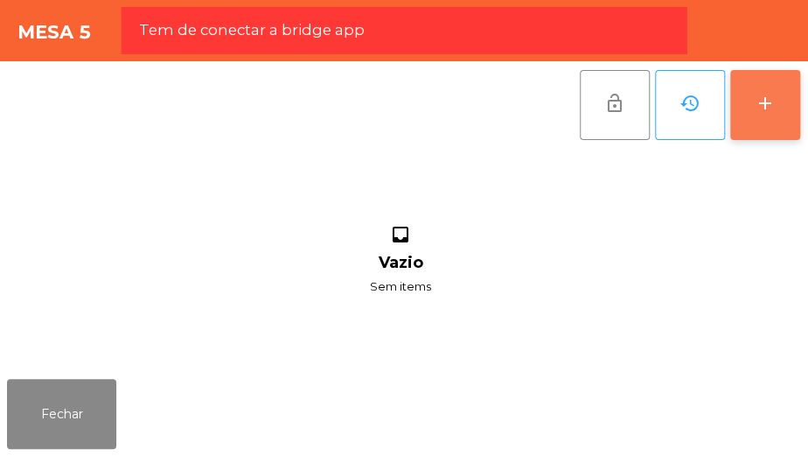
click at [751, 110] on button "add" at bounding box center [765, 105] width 70 height 70
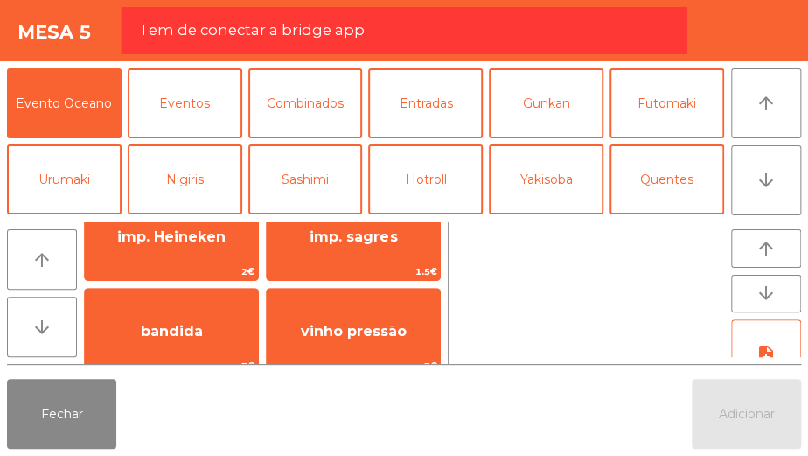
scroll to position [130, 0]
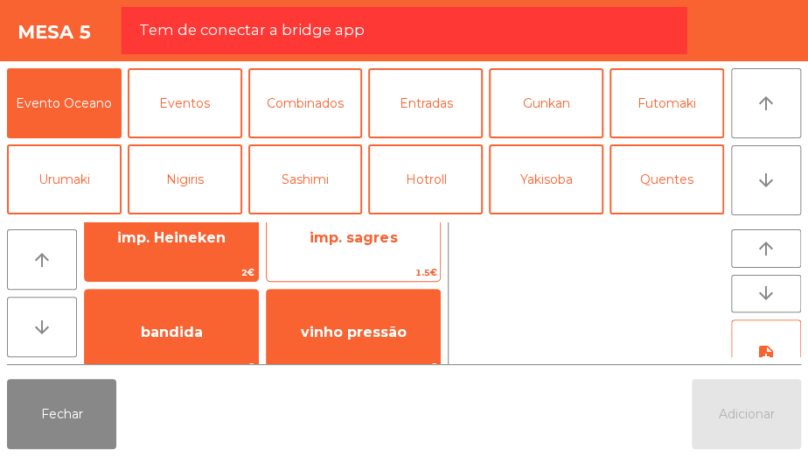
click at [367, 247] on span "imp. sagres" at bounding box center [353, 237] width 173 height 47
click at [365, 247] on span "imp. sagres" at bounding box center [353, 237] width 173 height 47
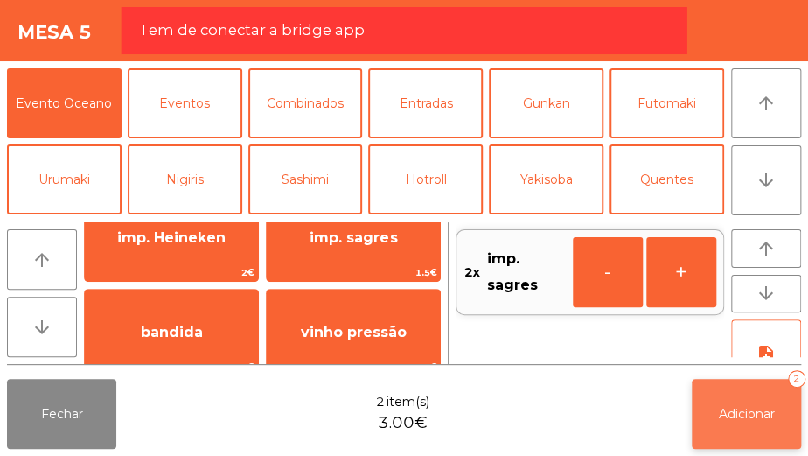
click at [760, 394] on button "Adicionar 2" at bounding box center [746, 414] width 109 height 70
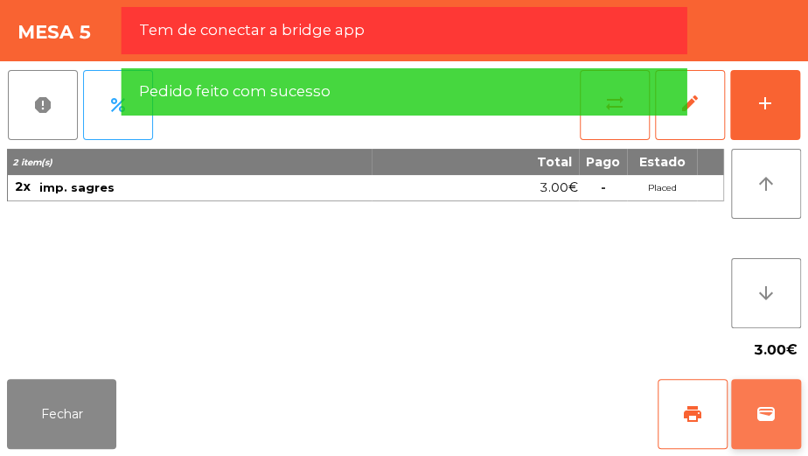
click at [766, 397] on button "wallet" at bounding box center [766, 414] width 70 height 70
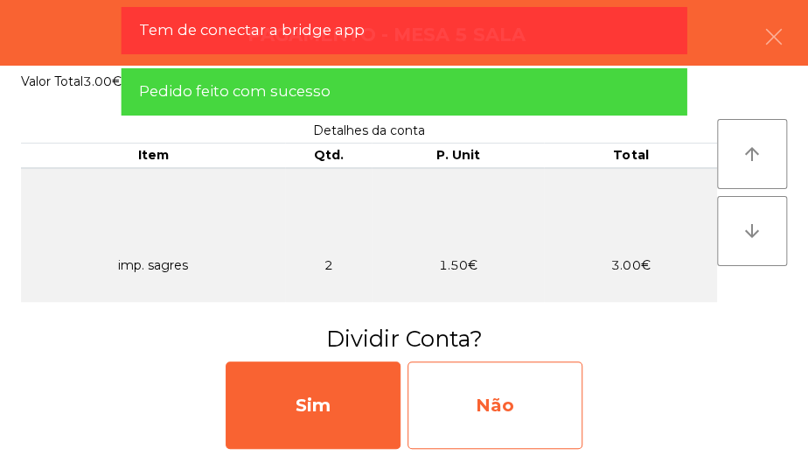
click at [522, 393] on div "Não" at bounding box center [494, 404] width 175 height 87
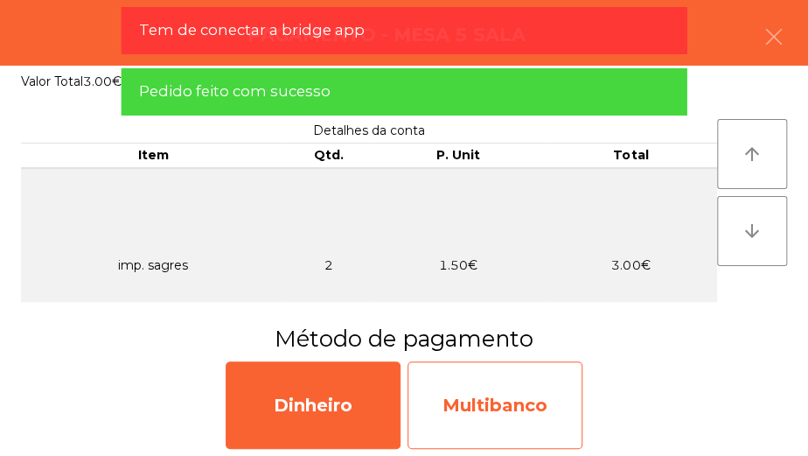
click at [511, 391] on div "Multibanco" at bounding box center [494, 404] width 175 height 87
select select "**"
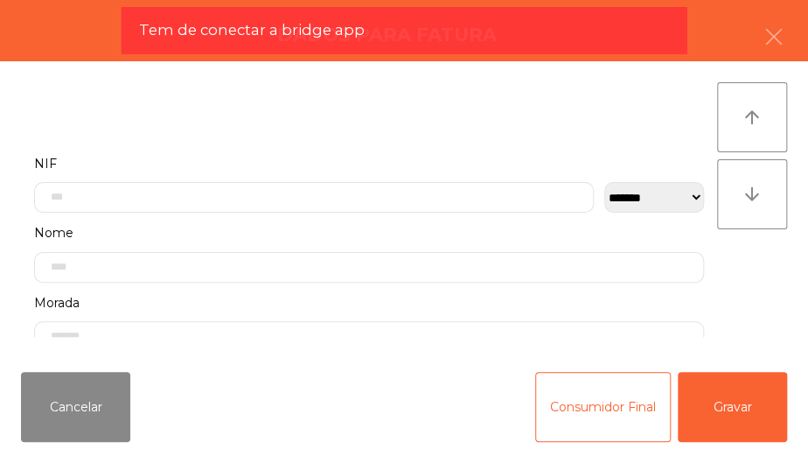
click at [501, 392] on div "Cancelar Consumidor Final Gravar" at bounding box center [404, 407] width 808 height 98
click at [597, 401] on button "Consumidor Final" at bounding box center [603, 407] width 136 height 70
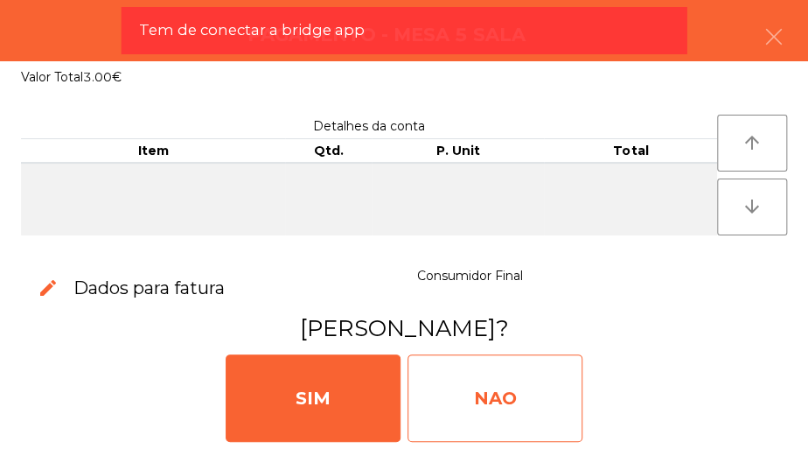
click at [492, 404] on div "NAO" at bounding box center [494, 397] width 175 height 87
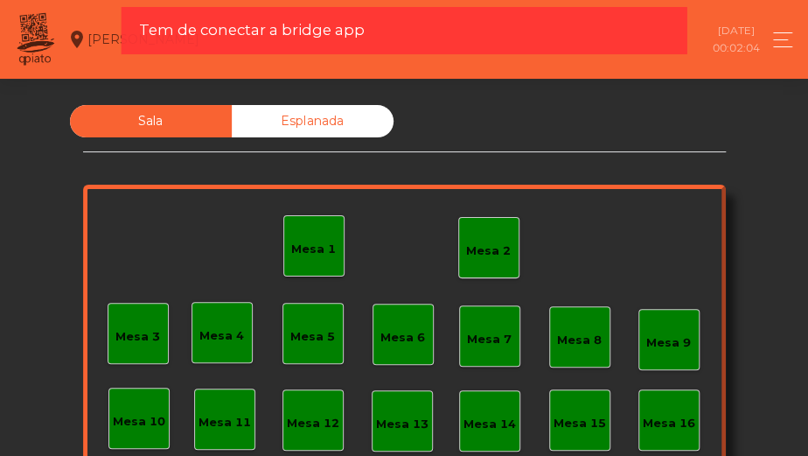
click at [480, 245] on div "Mesa 2" at bounding box center [488, 250] width 45 height 17
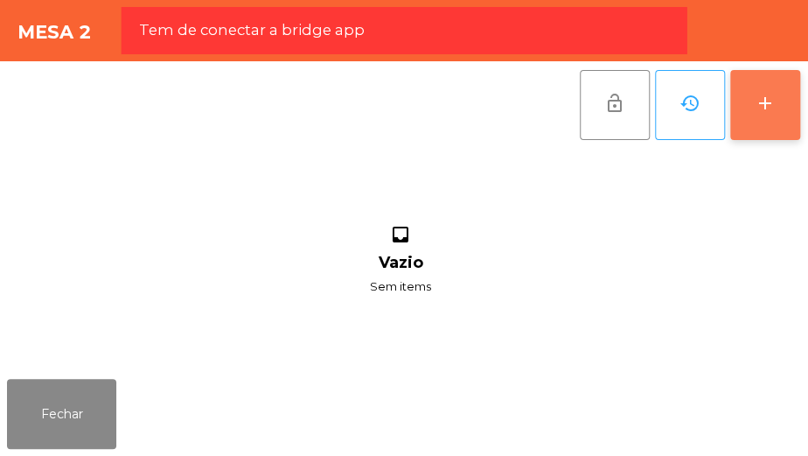
click at [759, 94] on div "add" at bounding box center [765, 103] width 21 height 21
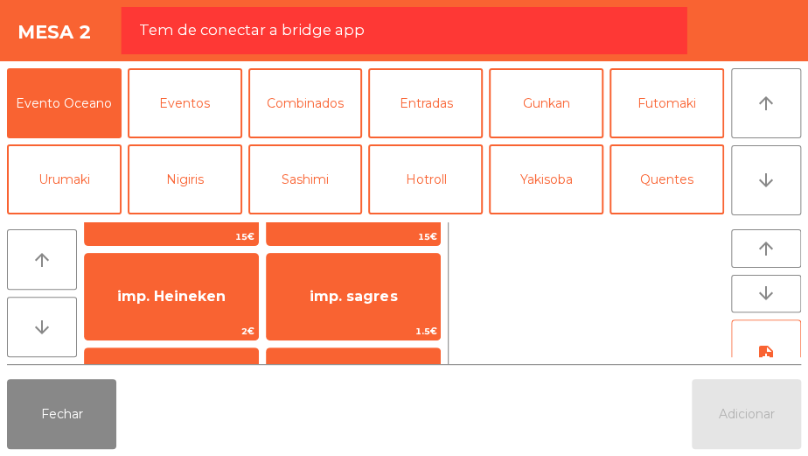
scroll to position [105, 0]
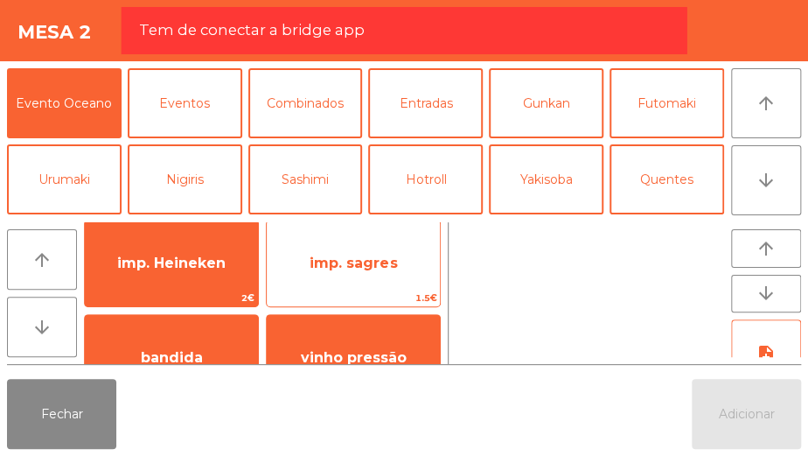
click at [393, 272] on span "imp. sagres" at bounding box center [353, 263] width 173 height 47
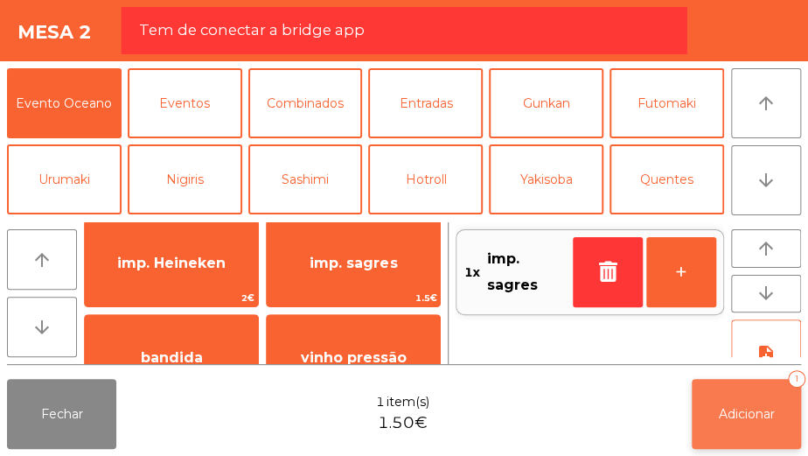
click at [734, 413] on span "Adicionar" at bounding box center [747, 414] width 56 height 16
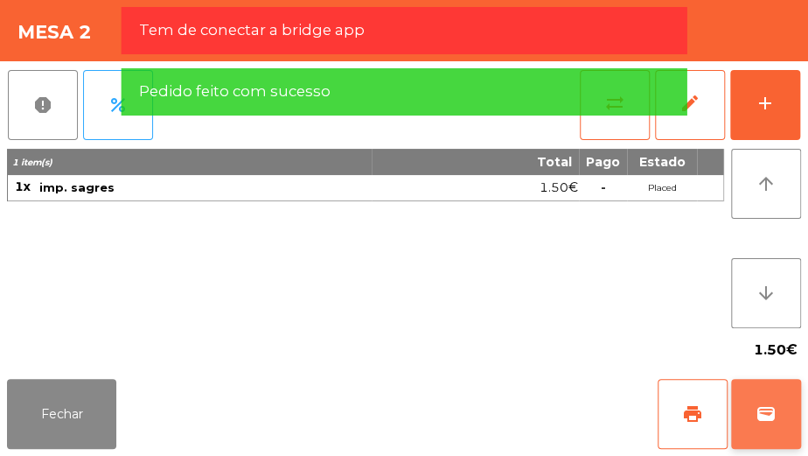
click at [763, 391] on button "wallet" at bounding box center [766, 414] width 70 height 70
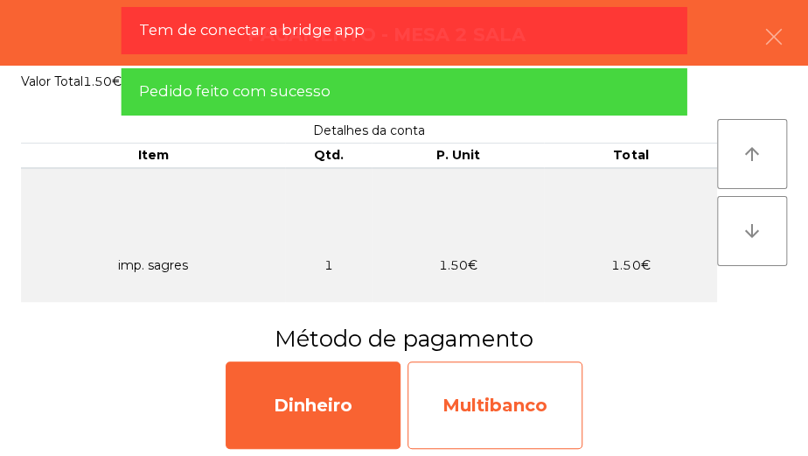
click at [560, 393] on div "Multibanco" at bounding box center [494, 404] width 175 height 87
select select "**"
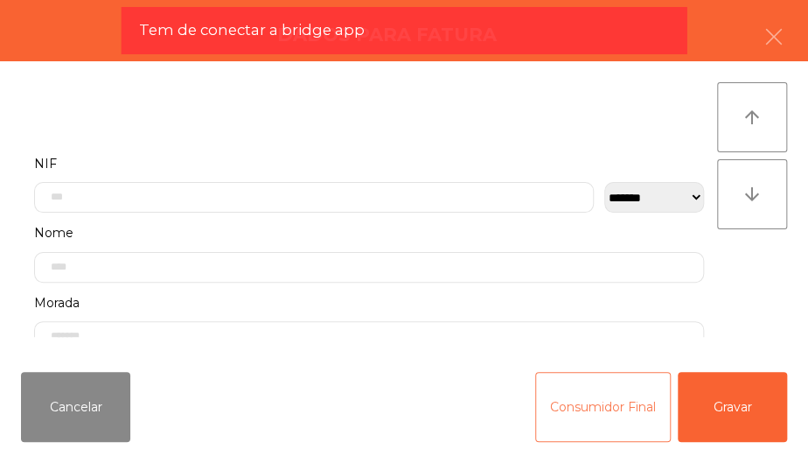
click at [536, 393] on button "Consumidor Final" at bounding box center [603, 407] width 136 height 70
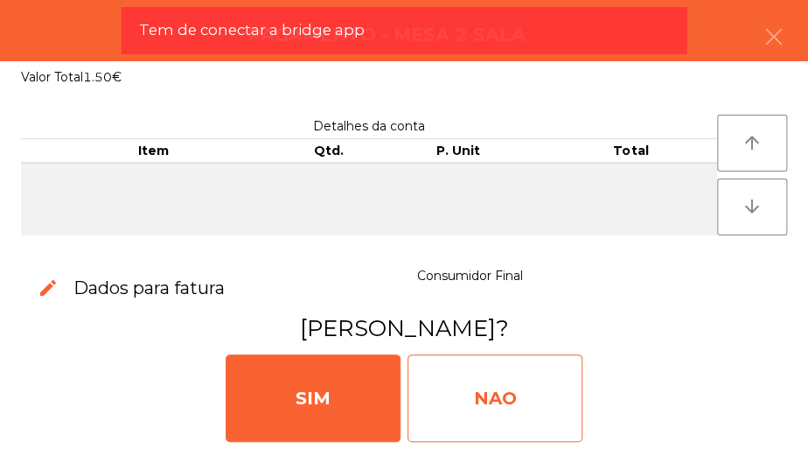
click at [521, 388] on div "NAO" at bounding box center [494, 397] width 175 height 87
click at [519, 393] on div "NAO" at bounding box center [494, 397] width 175 height 87
click at [525, 421] on div "NAO" at bounding box center [494, 397] width 175 height 87
